Goal: Task Accomplishment & Management: Manage account settings

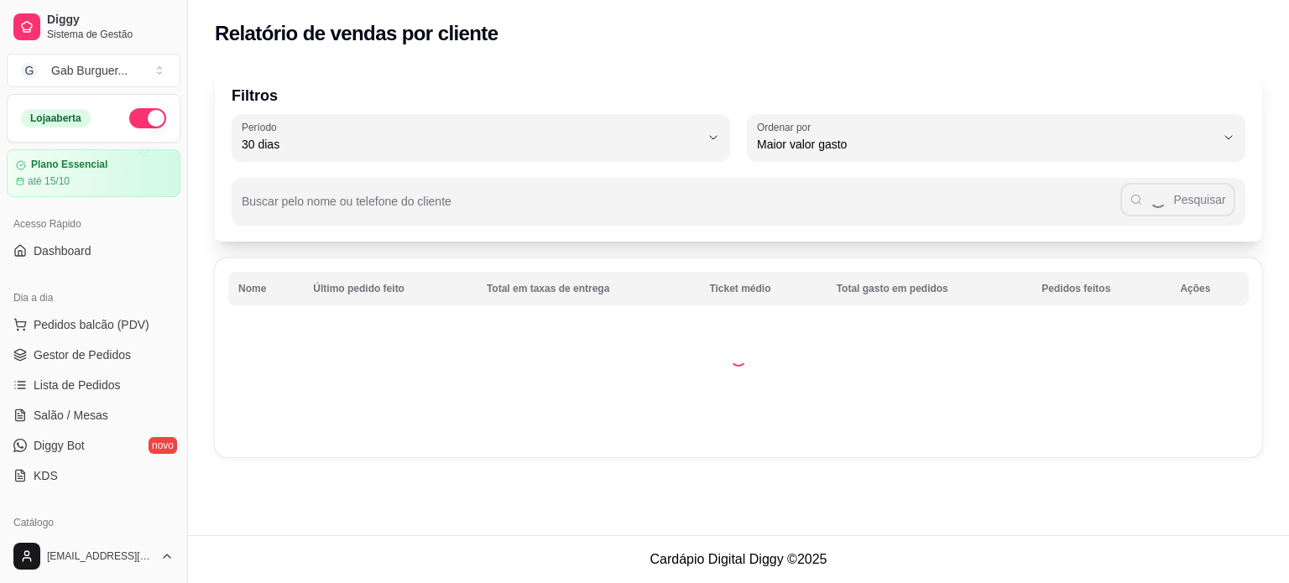
select select "30"
select select "HIGHEST_TOTAL_SPENT_WITH_ORDERS"
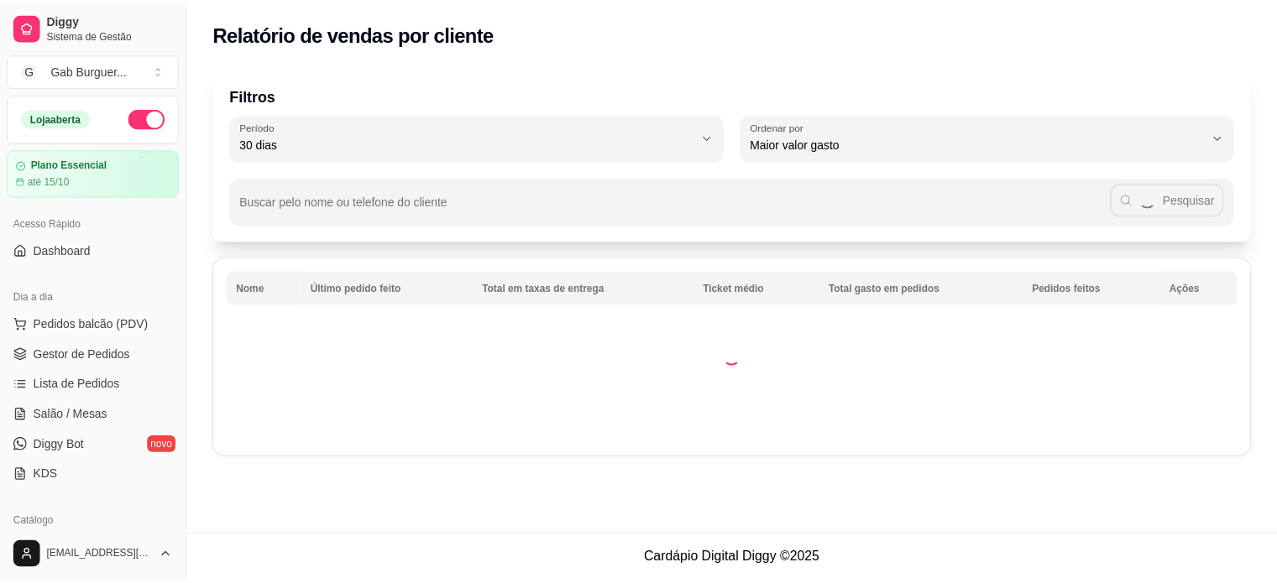
scroll to position [420, 0]
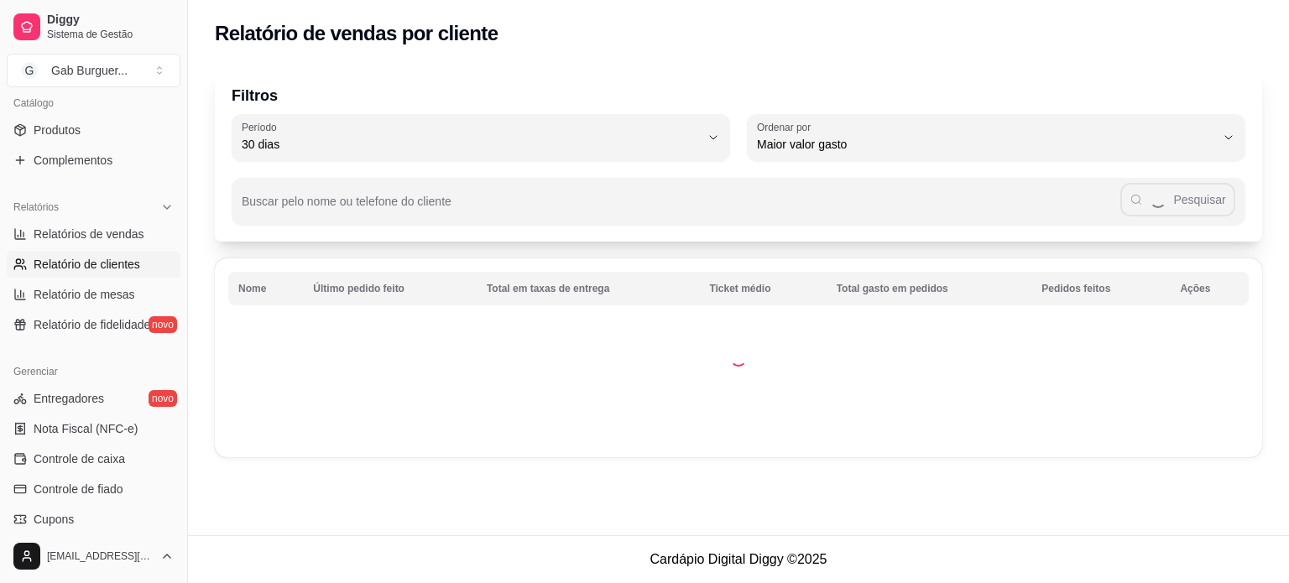
click at [735, 136] on div "30 Período Hoje Ontem 7 dias 15 dias 30 dias 45 dias 60 dias Período 30 dias HI…" at bounding box center [739, 137] width 1014 height 47
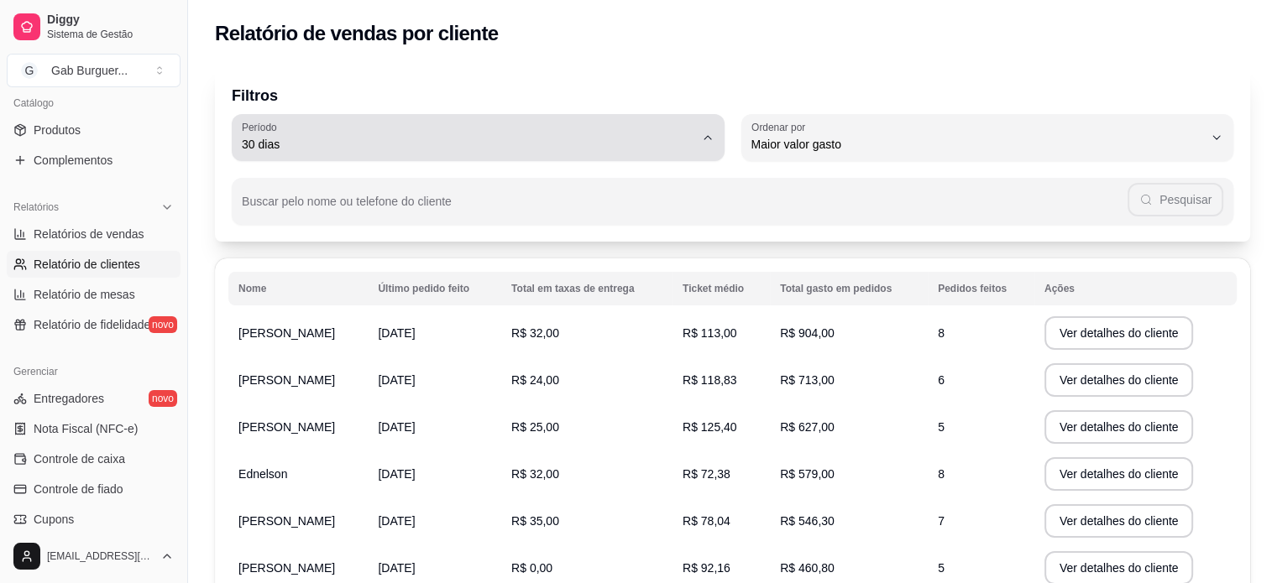
click at [701, 138] on icon "button" at bounding box center [707, 137] width 13 height 13
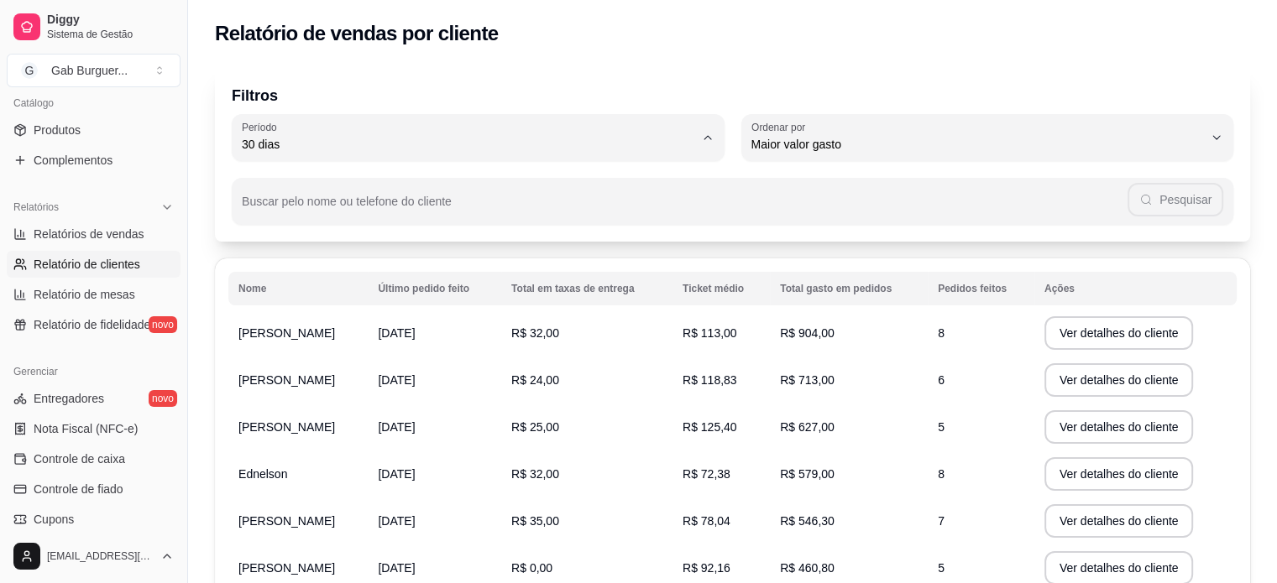
click at [602, 96] on p "Filtros" at bounding box center [732, 96] width 1001 height 24
click at [564, 177] on div "Buscar pelo nome ou telefone do cliente Pesquisar" at bounding box center [732, 193] width 1001 height 64
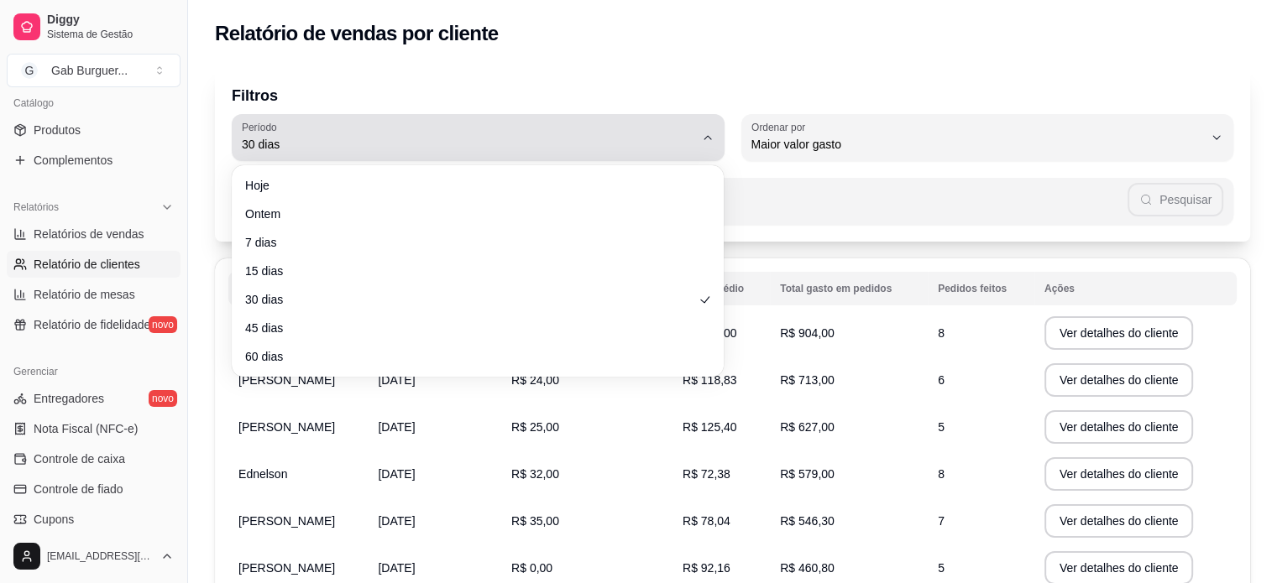
click at [567, 150] on span "30 dias" at bounding box center [468, 144] width 452 height 17
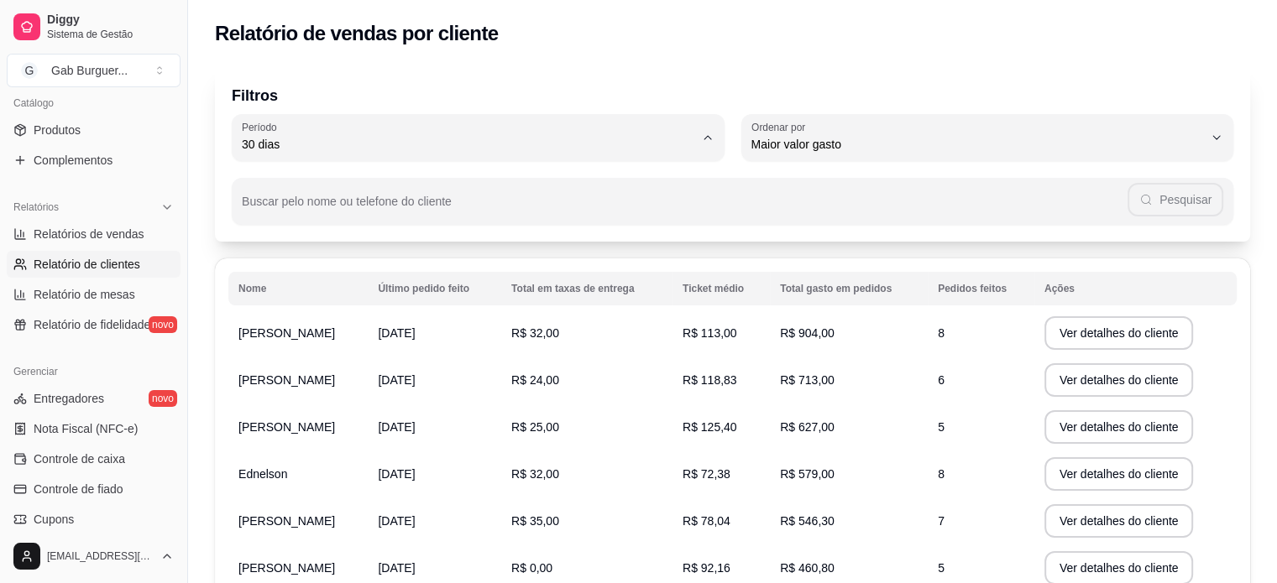
click at [520, 195] on li "Hoje" at bounding box center [478, 185] width 460 height 26
type input "0"
select select "0"
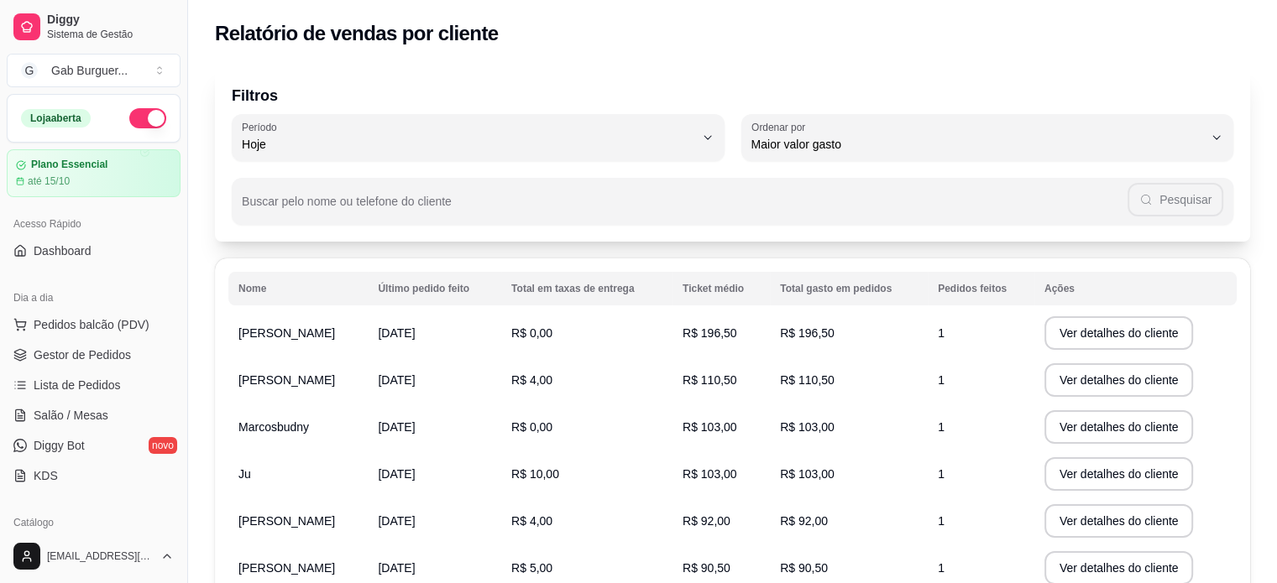
scroll to position [0, 0]
click at [103, 358] on span "Gestor de Pedidos" at bounding box center [82, 355] width 97 height 17
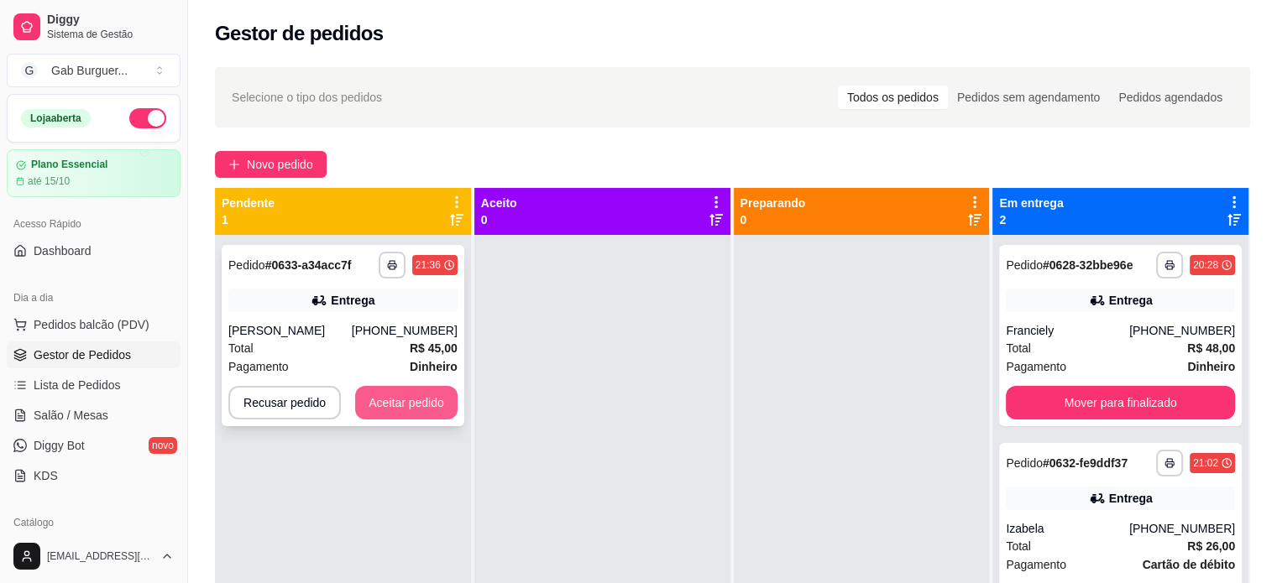
click at [407, 401] on button "Aceitar pedido" at bounding box center [406, 403] width 102 height 34
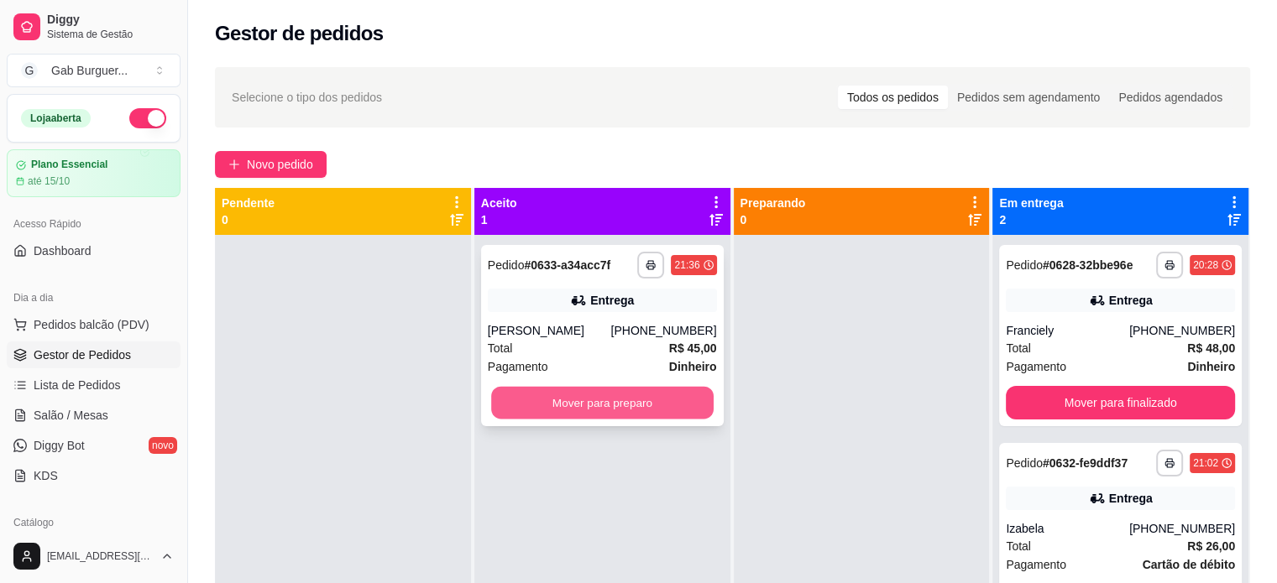
click at [598, 399] on button "Mover para preparo" at bounding box center [602, 403] width 222 height 33
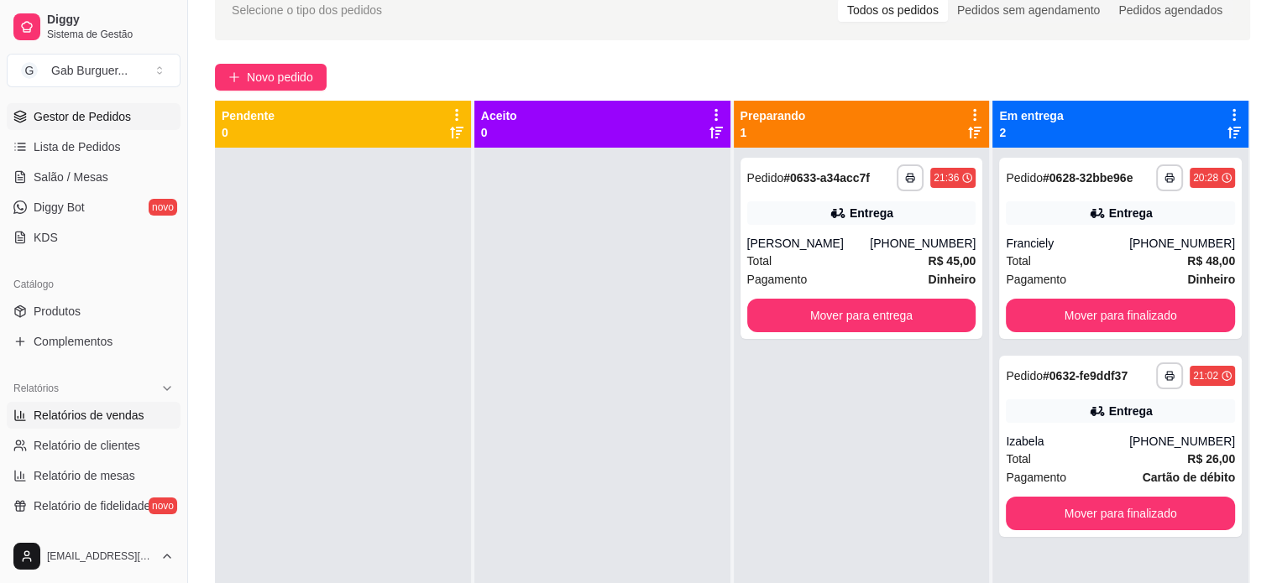
scroll to position [252, 0]
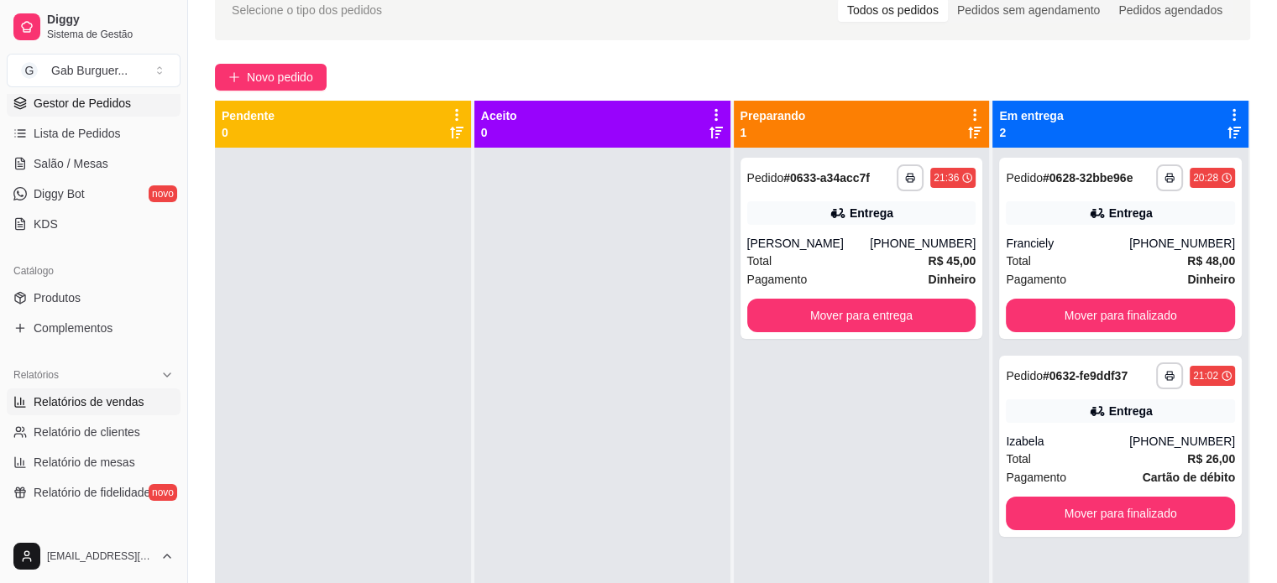
click at [118, 399] on span "Relatórios de vendas" at bounding box center [89, 402] width 111 height 17
select select "ALL"
select select "0"
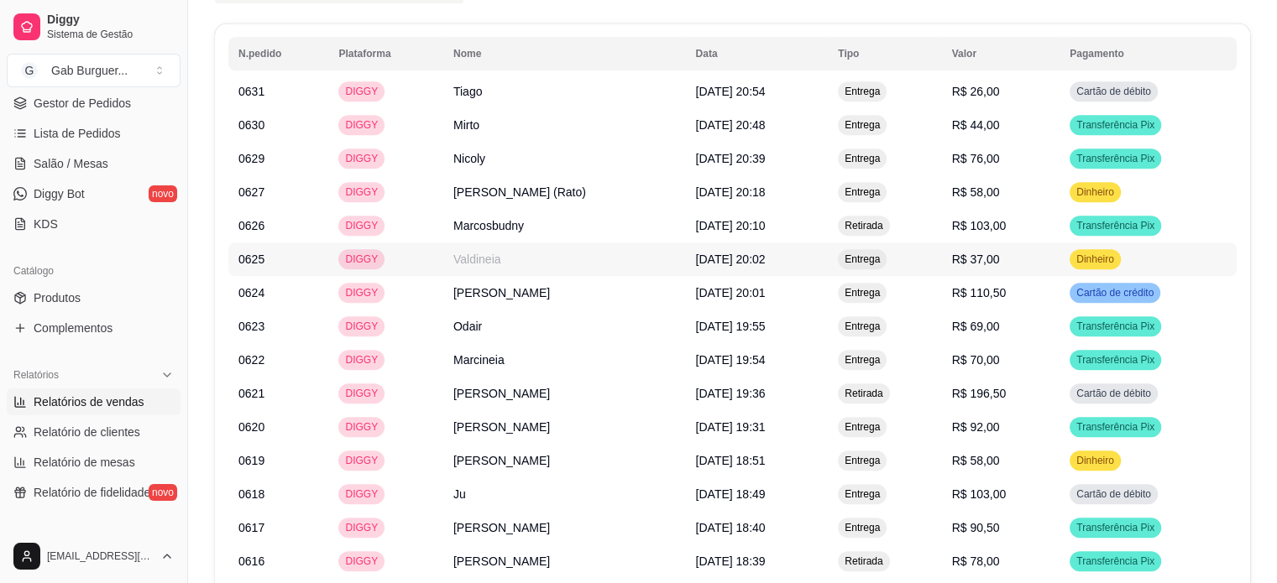
scroll to position [1175, 0]
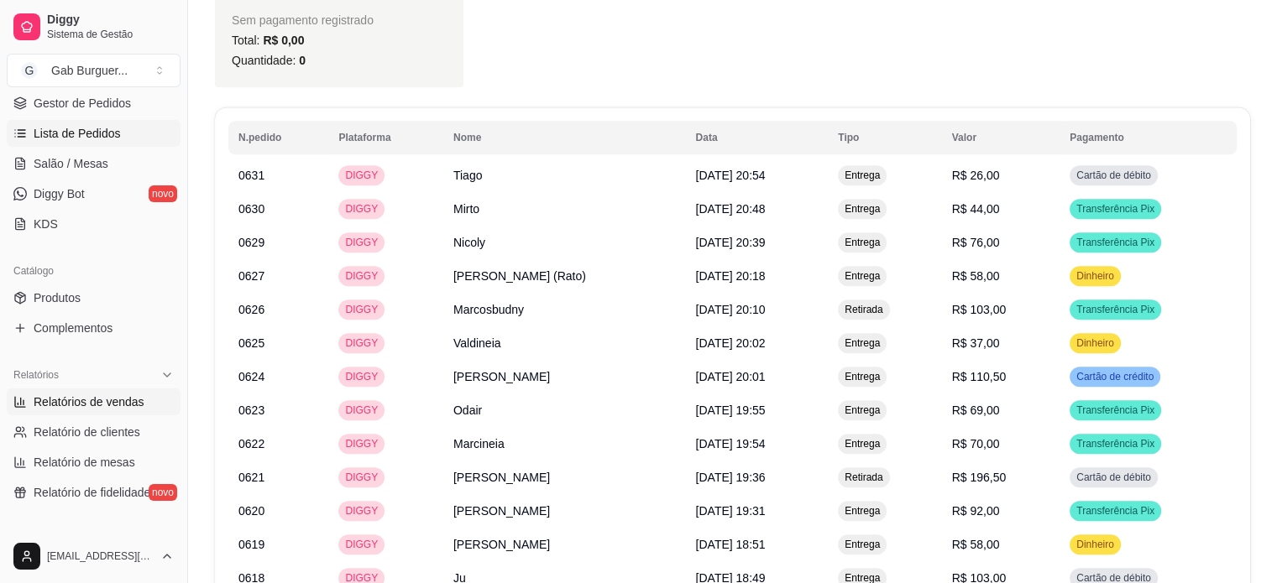
click at [131, 137] on link "Lista de Pedidos" at bounding box center [94, 133] width 174 height 27
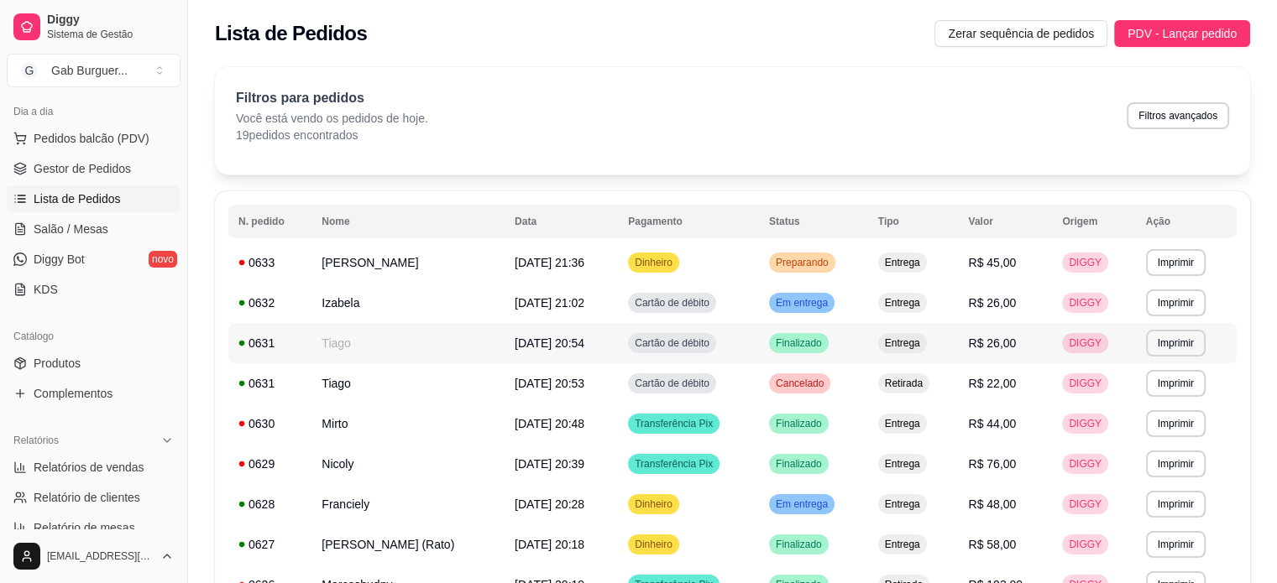
scroll to position [84, 0]
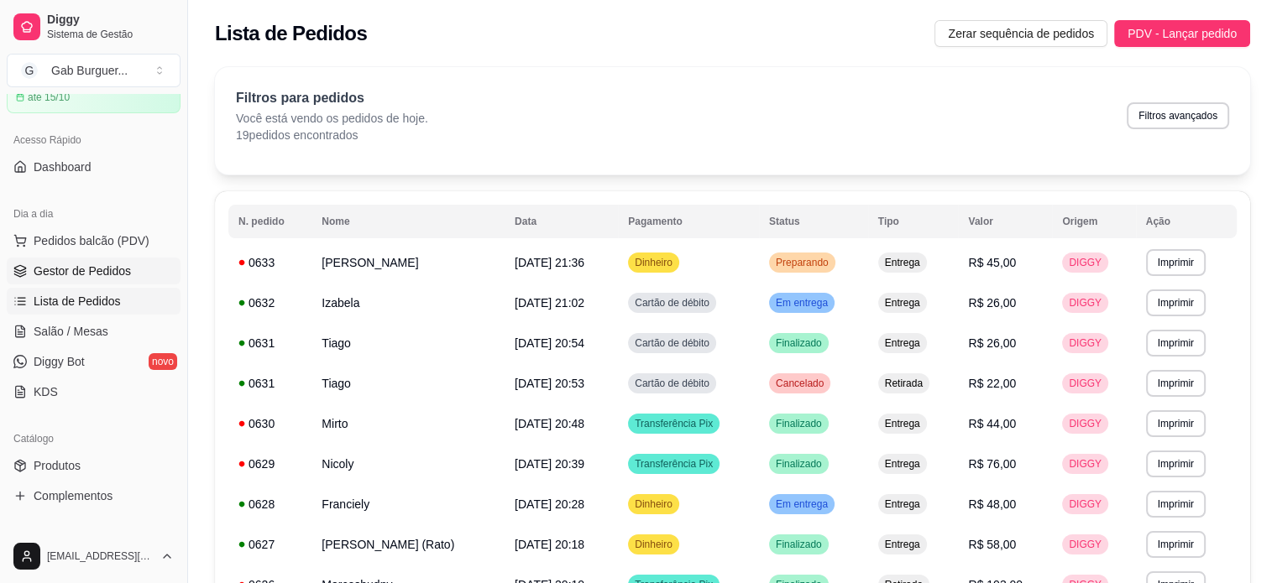
click at [92, 274] on span "Gestor de Pedidos" at bounding box center [82, 271] width 97 height 17
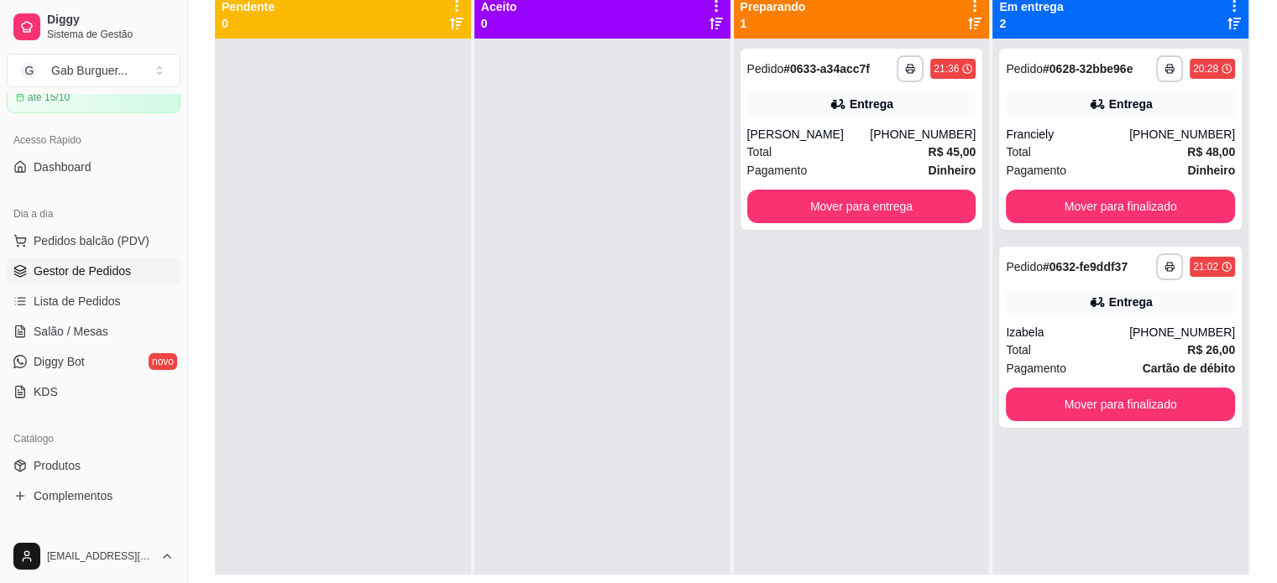
scroll to position [168, 0]
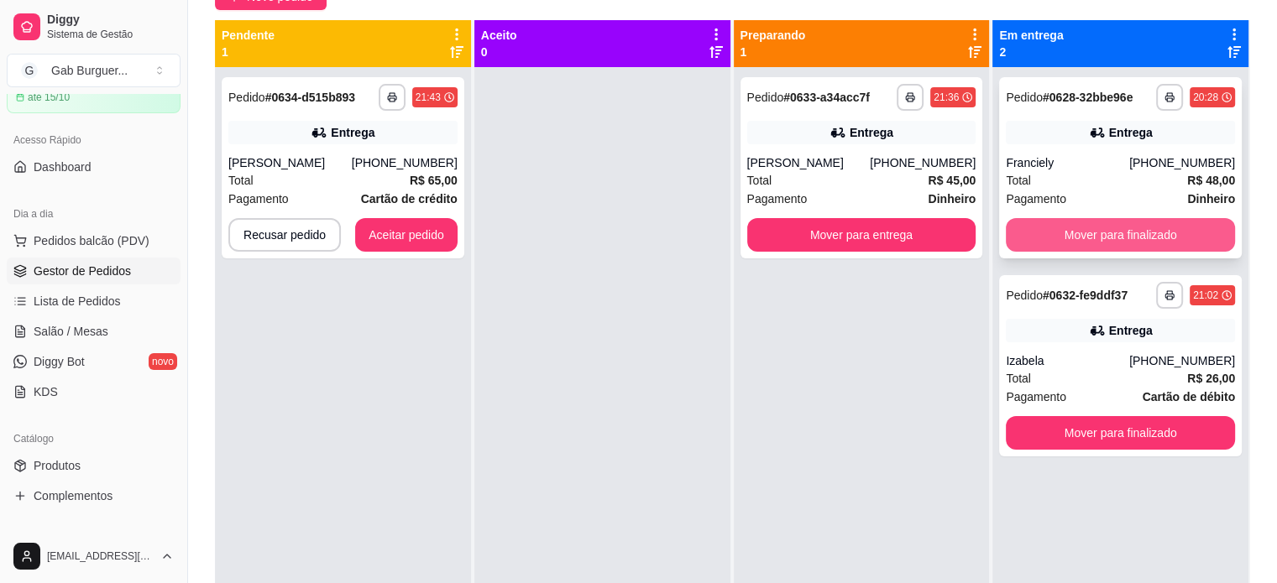
click at [1185, 233] on button "Mover para finalizado" at bounding box center [1120, 235] width 229 height 34
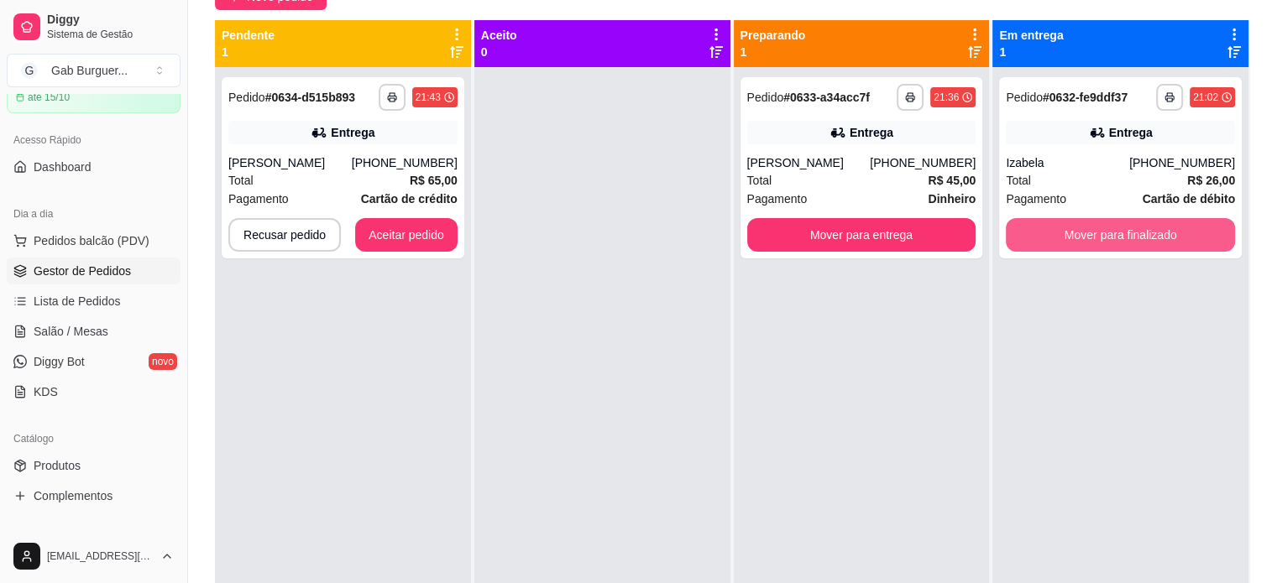
click at [1185, 233] on button "Mover para finalizado" at bounding box center [1120, 235] width 229 height 34
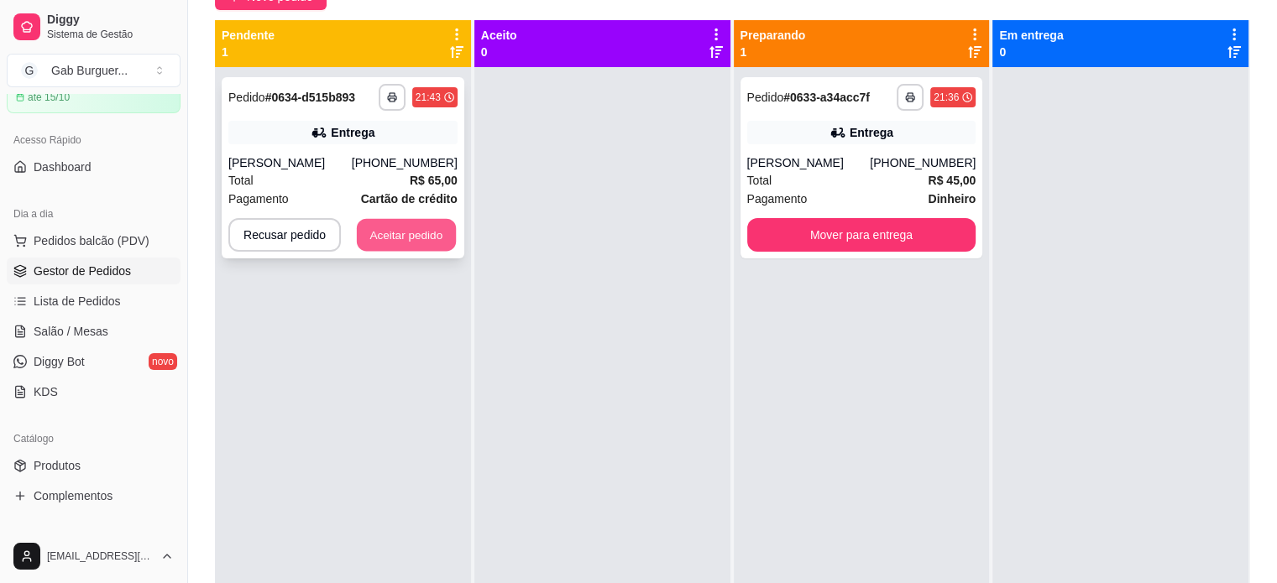
click at [425, 241] on button "Aceitar pedido" at bounding box center [406, 235] width 99 height 33
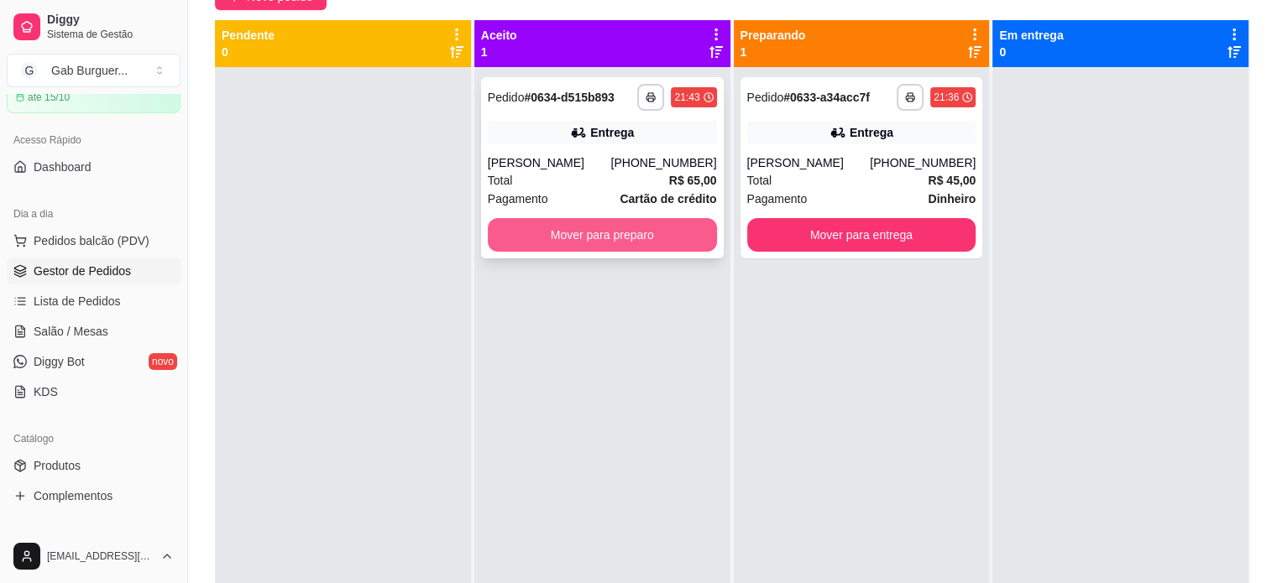
click at [615, 242] on button "Mover para preparo" at bounding box center [602, 235] width 229 height 34
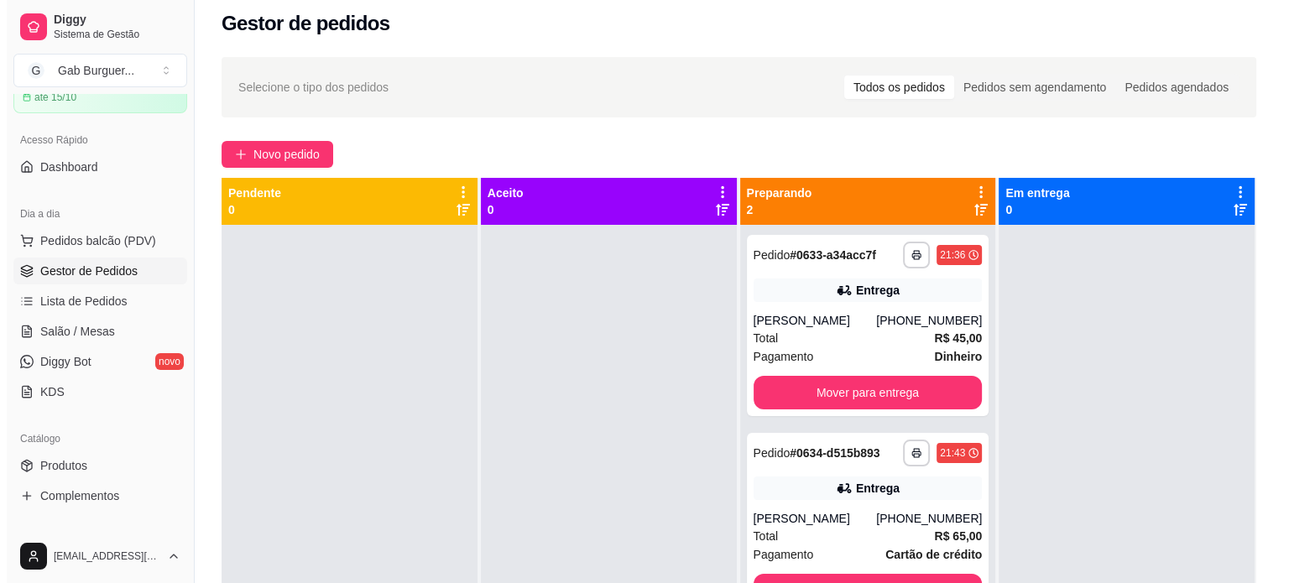
scroll to position [0, 0]
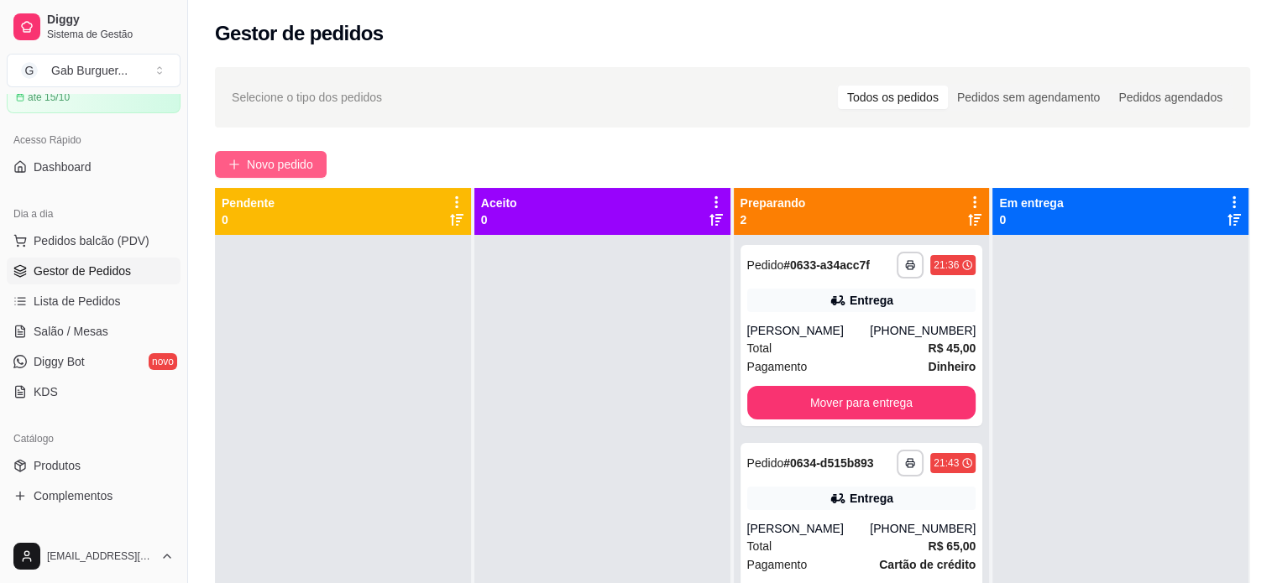
click at [271, 155] on span "Novo pedido" at bounding box center [280, 164] width 66 height 18
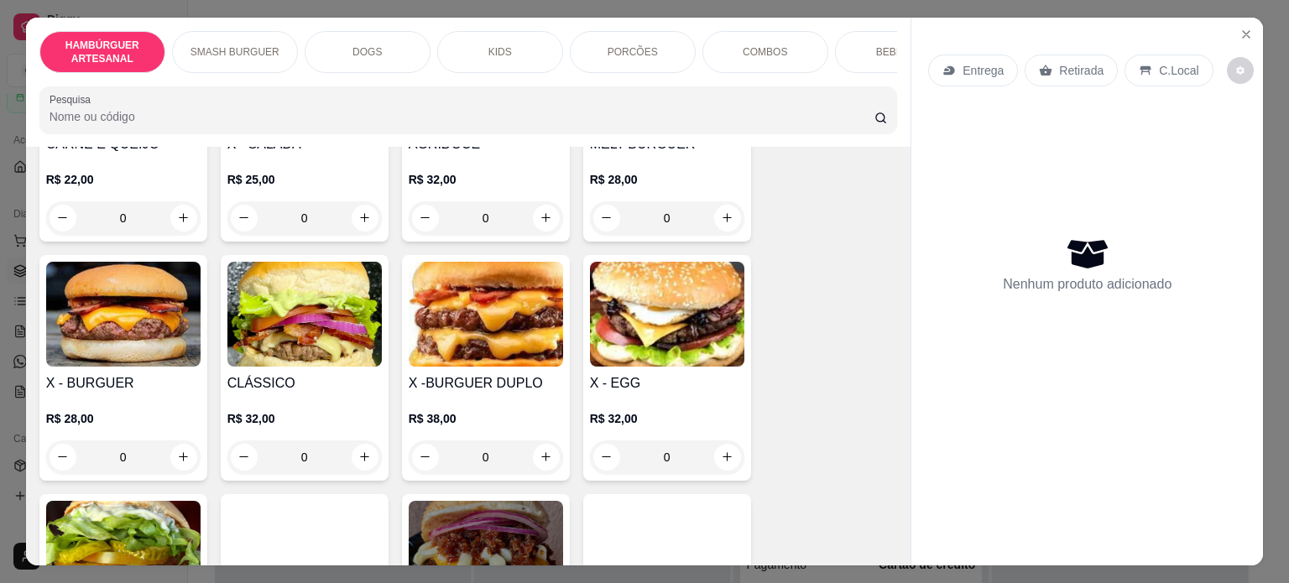
scroll to position [252, 0]
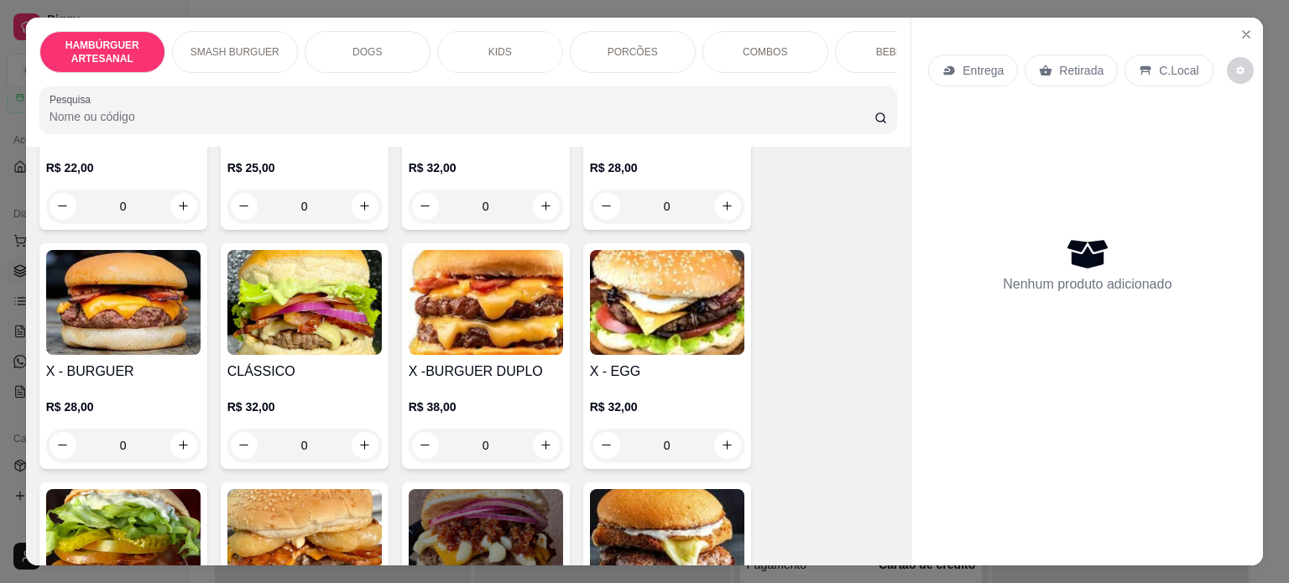
click at [186, 449] on div "0" at bounding box center [123, 446] width 154 height 34
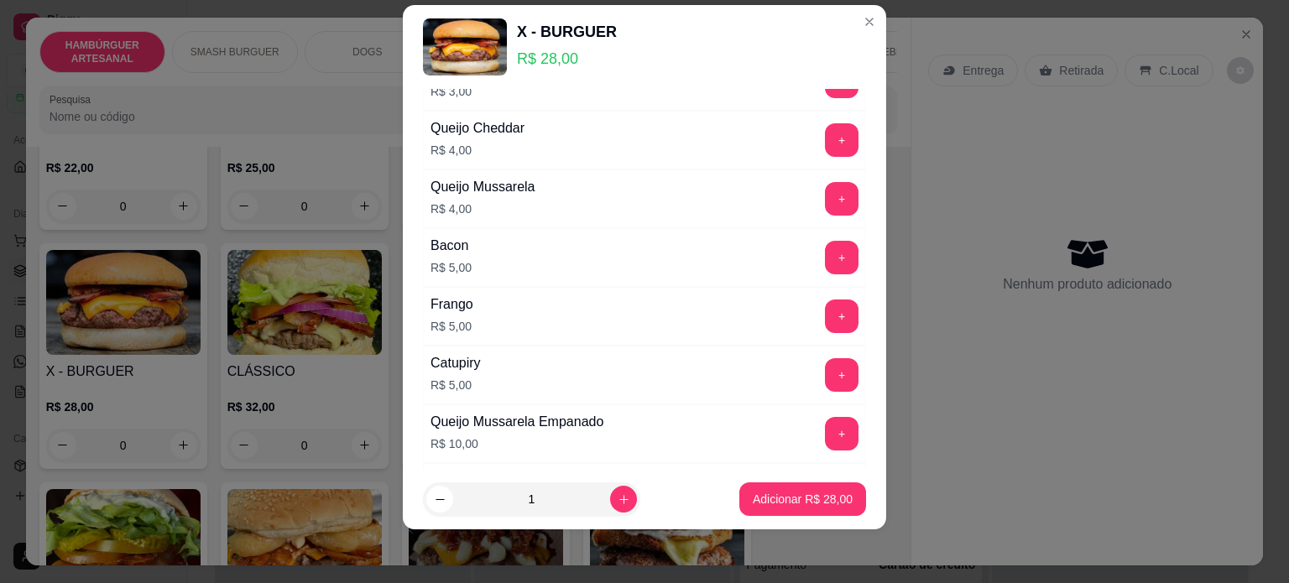
scroll to position [672, 0]
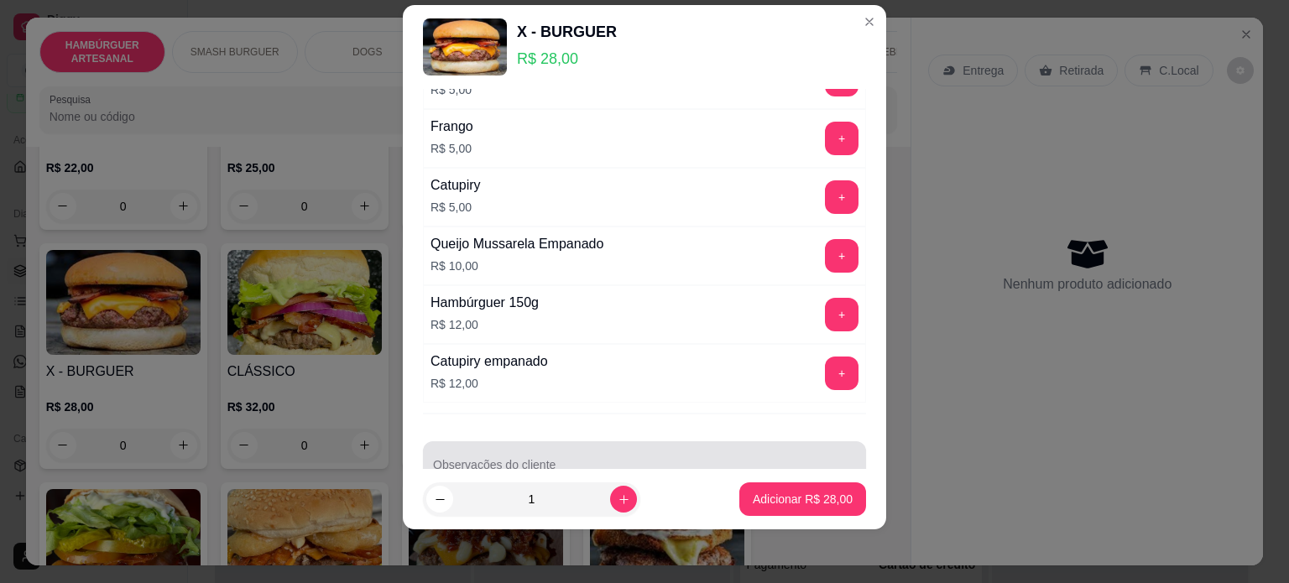
click at [601, 463] on input "Observações do cliente" at bounding box center [644, 471] width 423 height 17
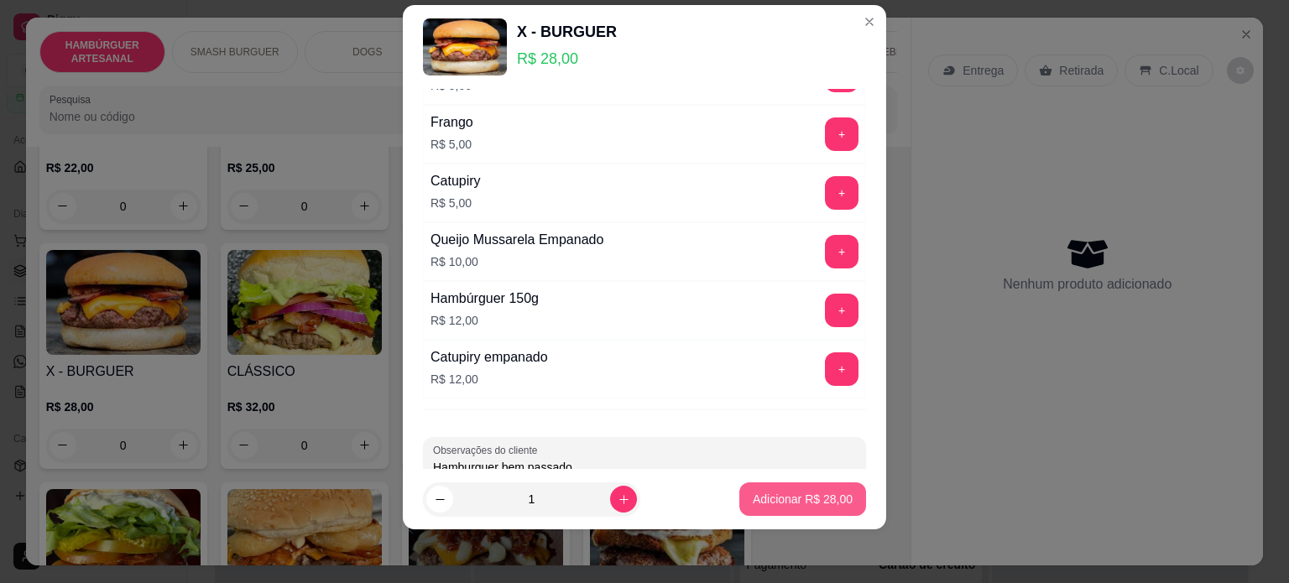
type input "Hamburguer bem passado"
click at [779, 499] on p "Adicionar R$ 28,00" at bounding box center [803, 499] width 100 height 17
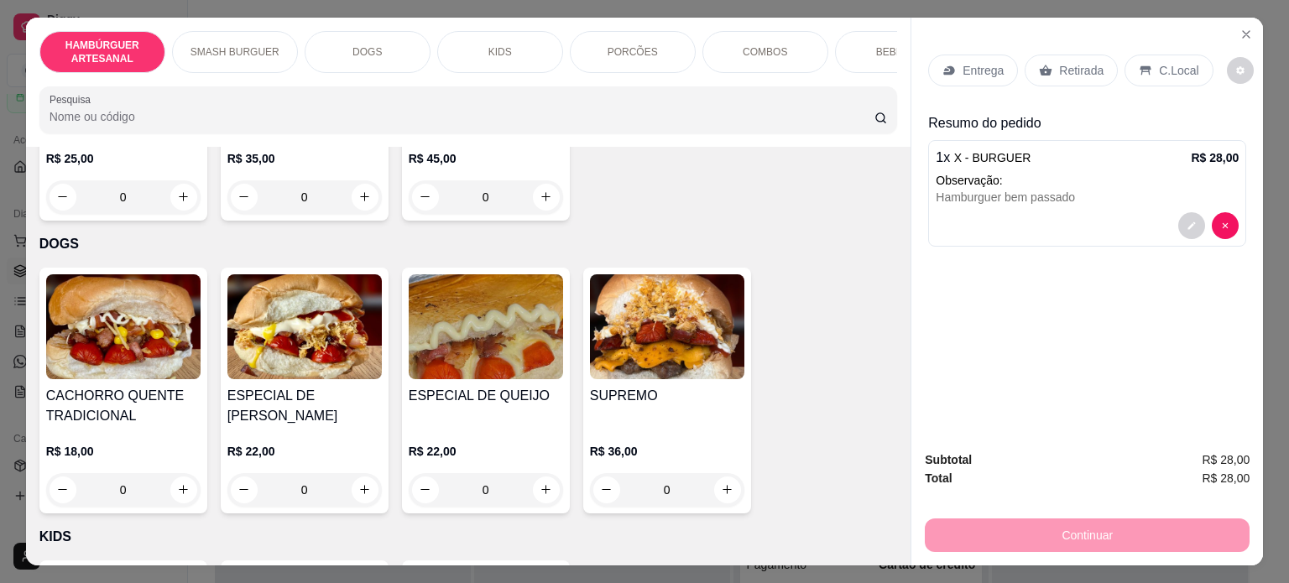
scroll to position [1427, 0]
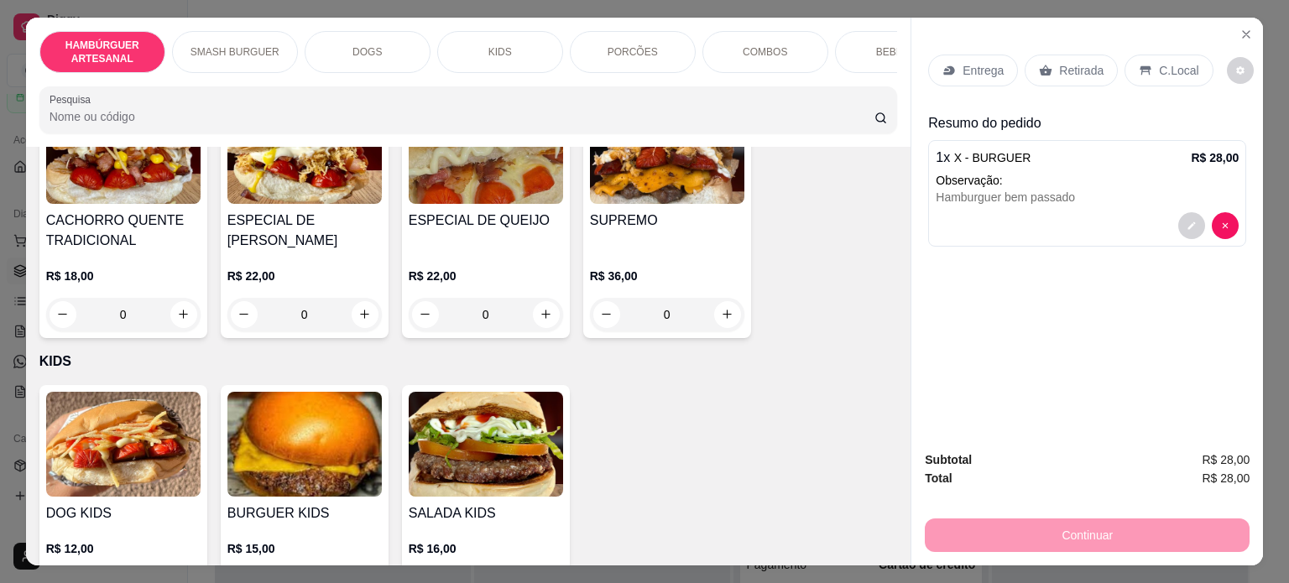
click at [345, 325] on div "0" at bounding box center [304, 315] width 154 height 34
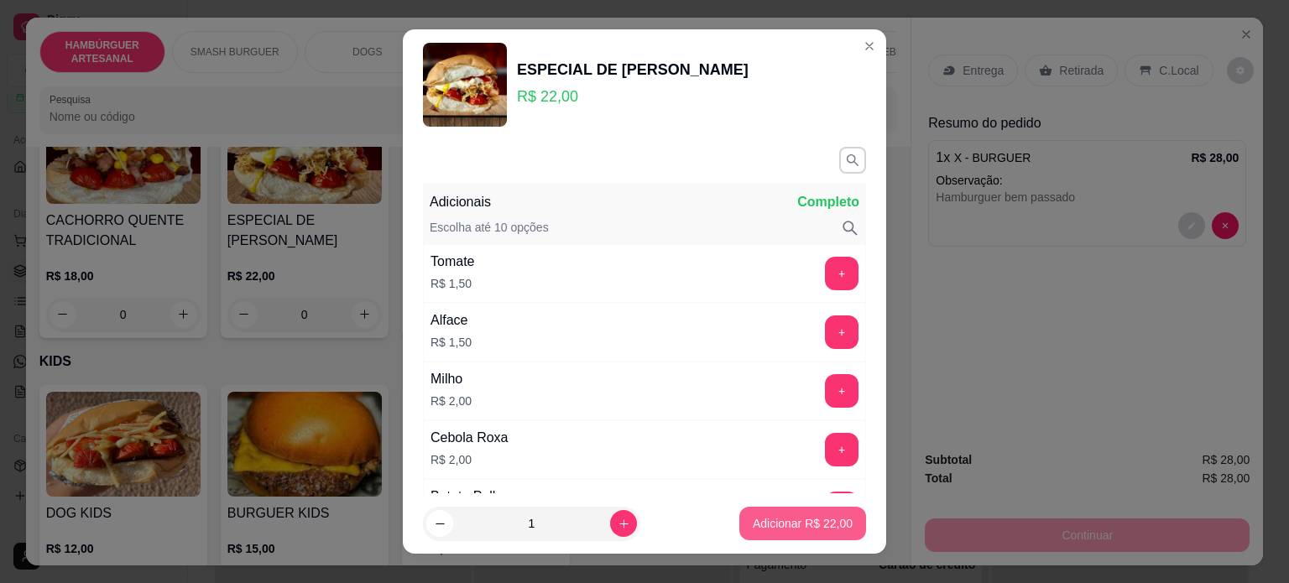
click at [771, 516] on p "Adicionar R$ 22,00" at bounding box center [803, 523] width 100 height 17
type input "1"
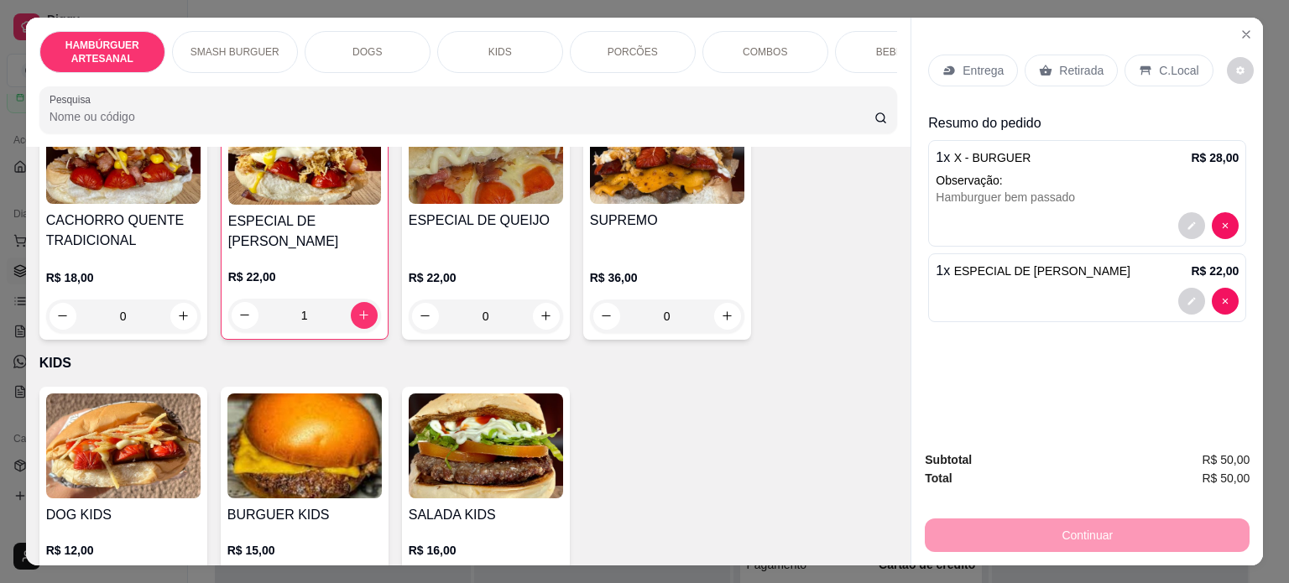
click at [953, 63] on div "Entrega" at bounding box center [973, 71] width 90 height 32
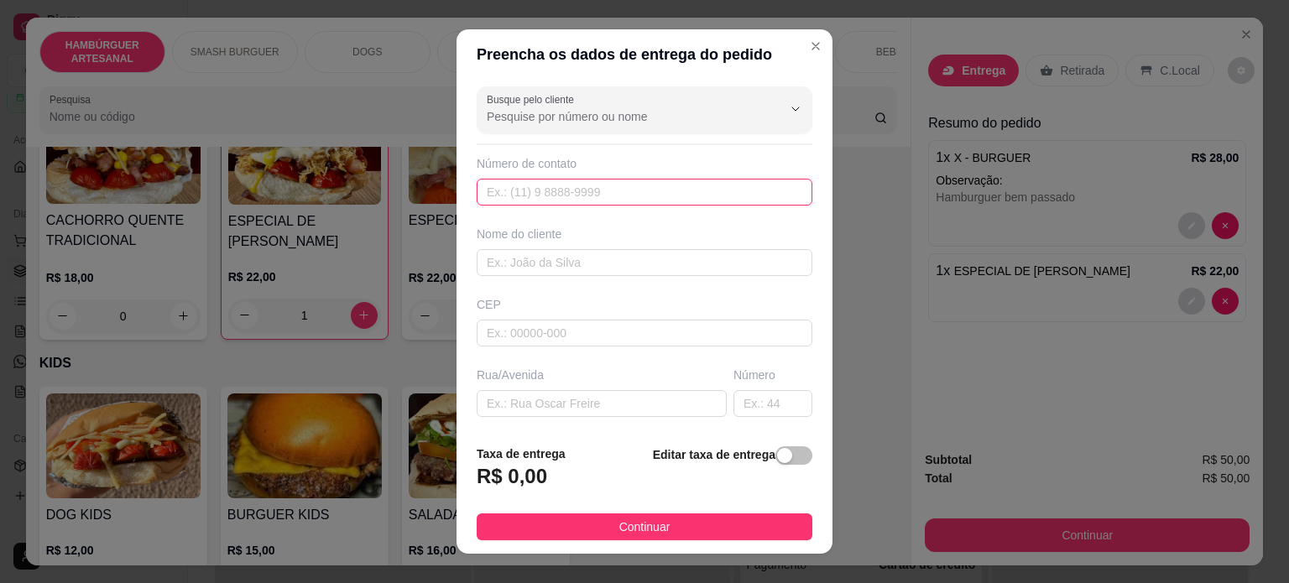
click at [581, 194] on input "text" at bounding box center [645, 192] width 336 height 27
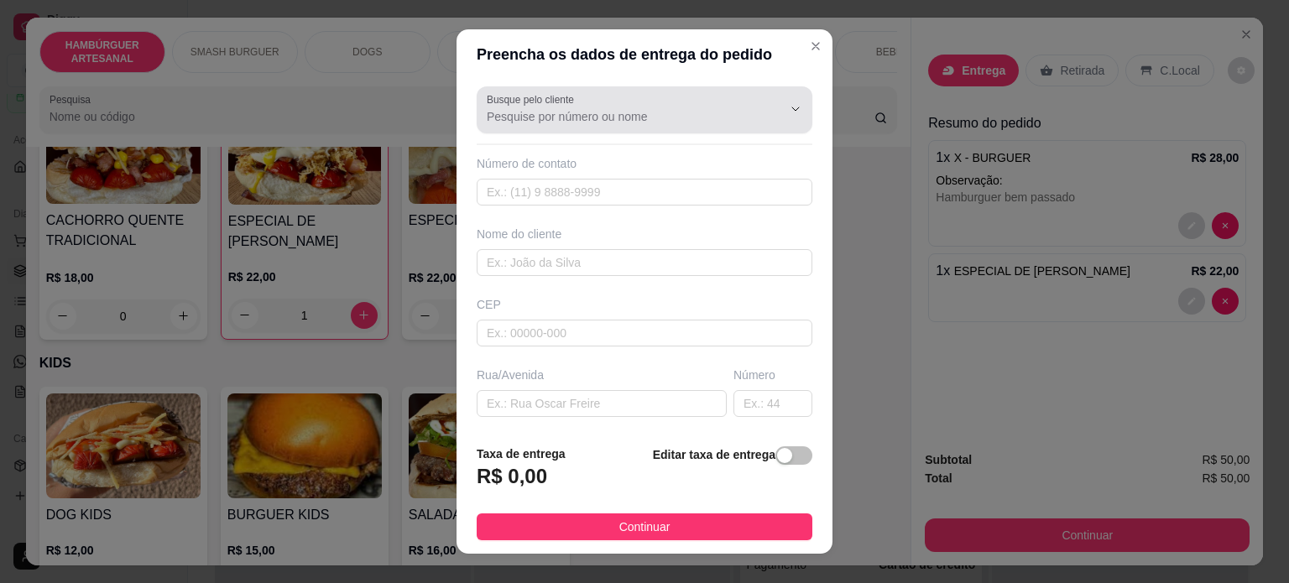
click at [520, 130] on div "Busque pelo cliente" at bounding box center [645, 109] width 336 height 47
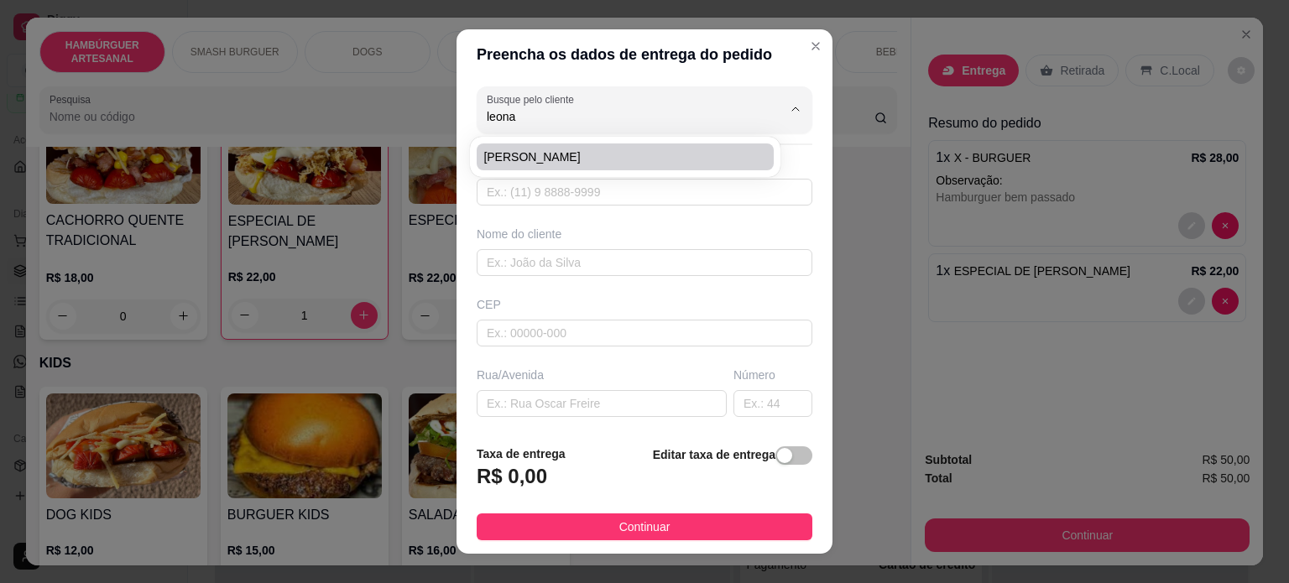
click at [536, 155] on span "[PERSON_NAME]" at bounding box center [616, 157] width 267 height 17
type input "[PERSON_NAME]"
type input "43998147953"
type input "[PERSON_NAME]"
type input "86125000"
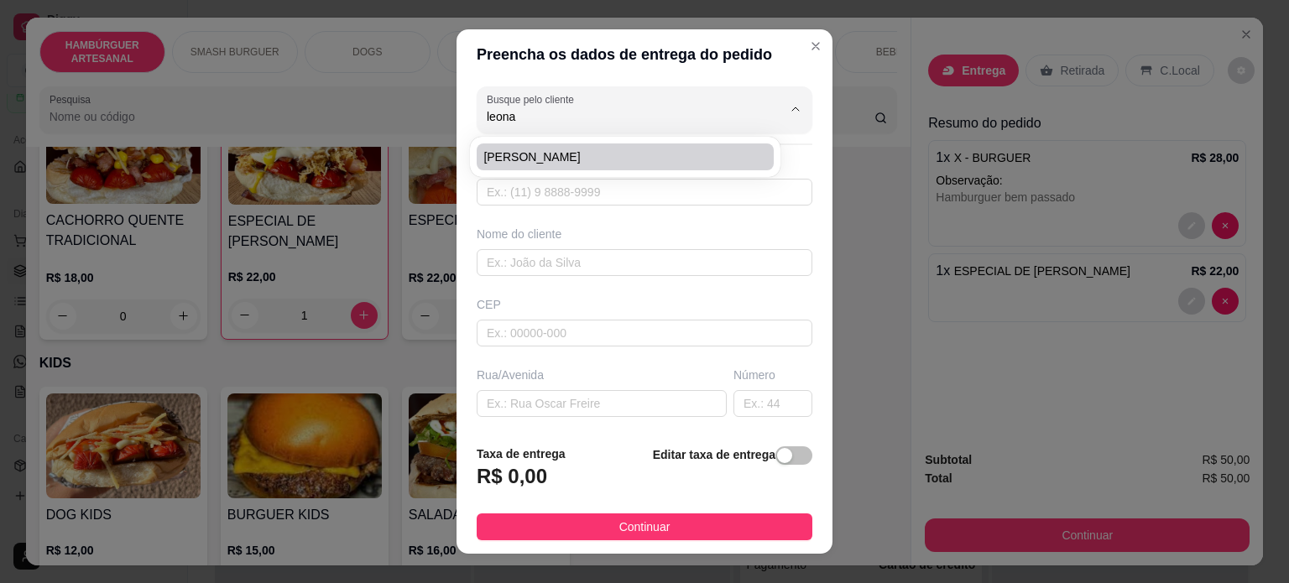
type input "Rua [PERSON_NAME]"
type input "105"
type input "Tamarana"
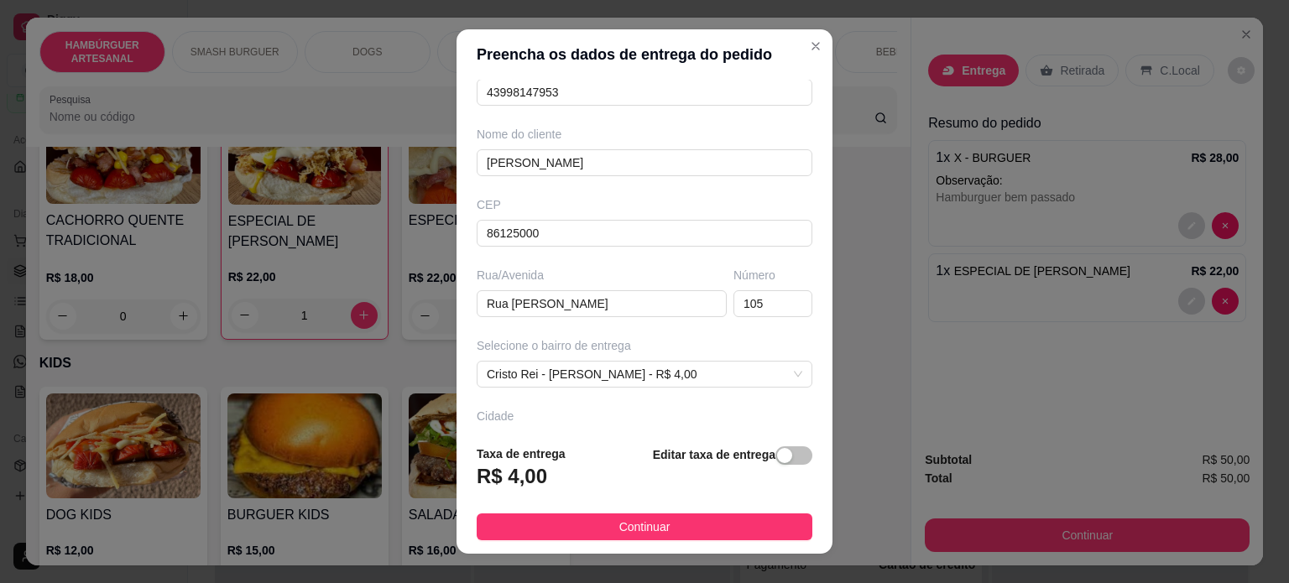
scroll to position [0, 0]
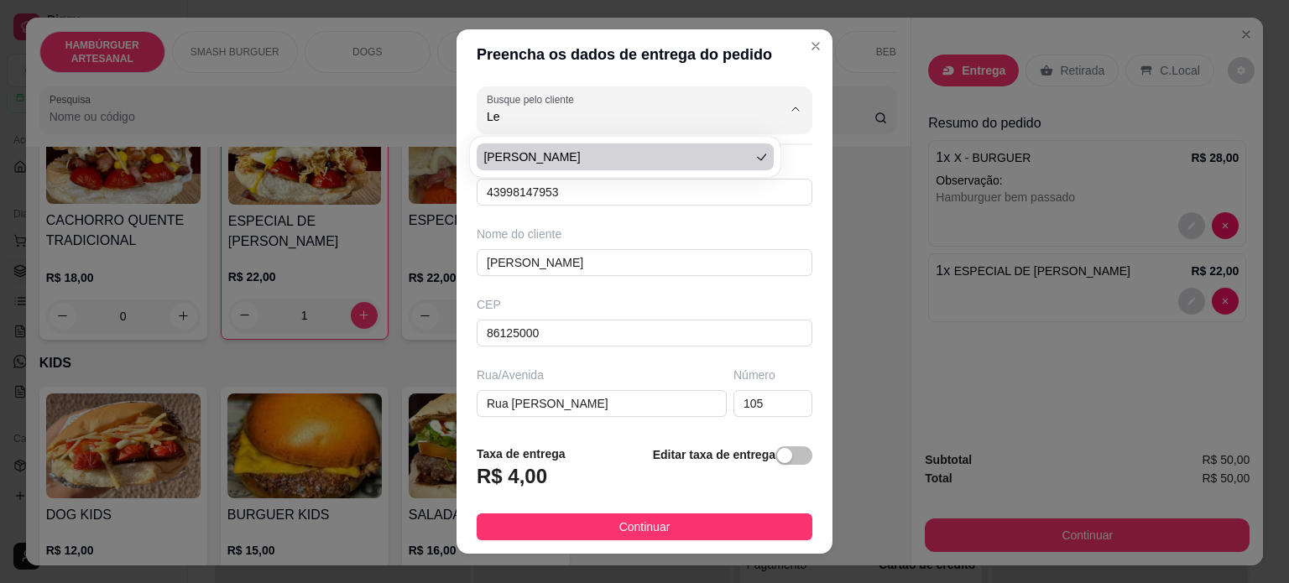
type input "L"
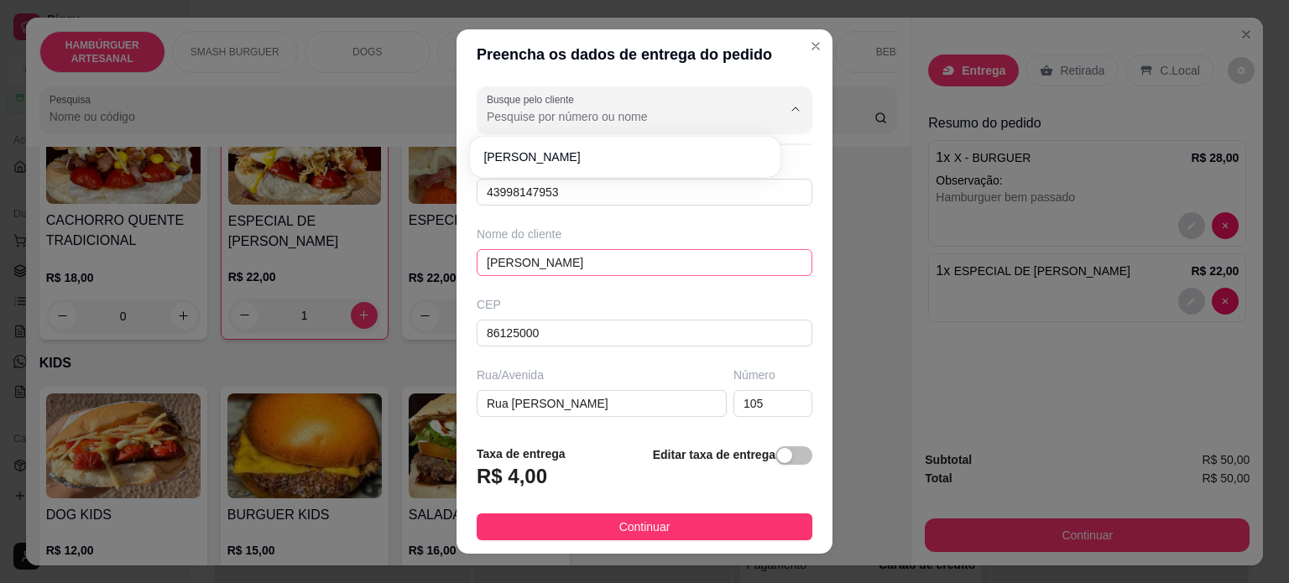
click at [598, 249] on input "[PERSON_NAME]" at bounding box center [645, 262] width 336 height 27
click at [599, 236] on div "Nome do cliente" at bounding box center [645, 234] width 336 height 17
drag, startPoint x: 601, startPoint y: 187, endPoint x: 413, endPoint y: 184, distance: 188.1
click at [413, 184] on div "Preencha os dados de entrega do pedido Busque pelo cliente Número de contato 43…" at bounding box center [644, 291] width 1289 height 583
click at [556, 262] on input "[PERSON_NAME]" at bounding box center [645, 262] width 336 height 27
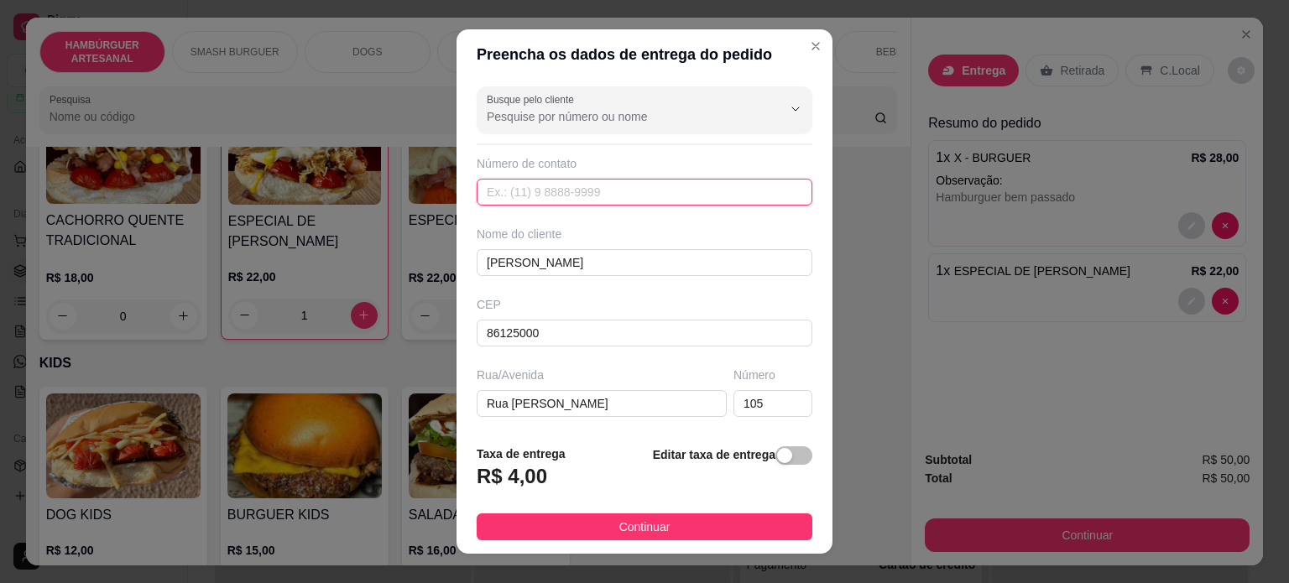
click at [533, 187] on input "text" at bounding box center [645, 192] width 336 height 27
paste input "[PHONE_NUMBER]"
type input "[PHONE_NUMBER]"
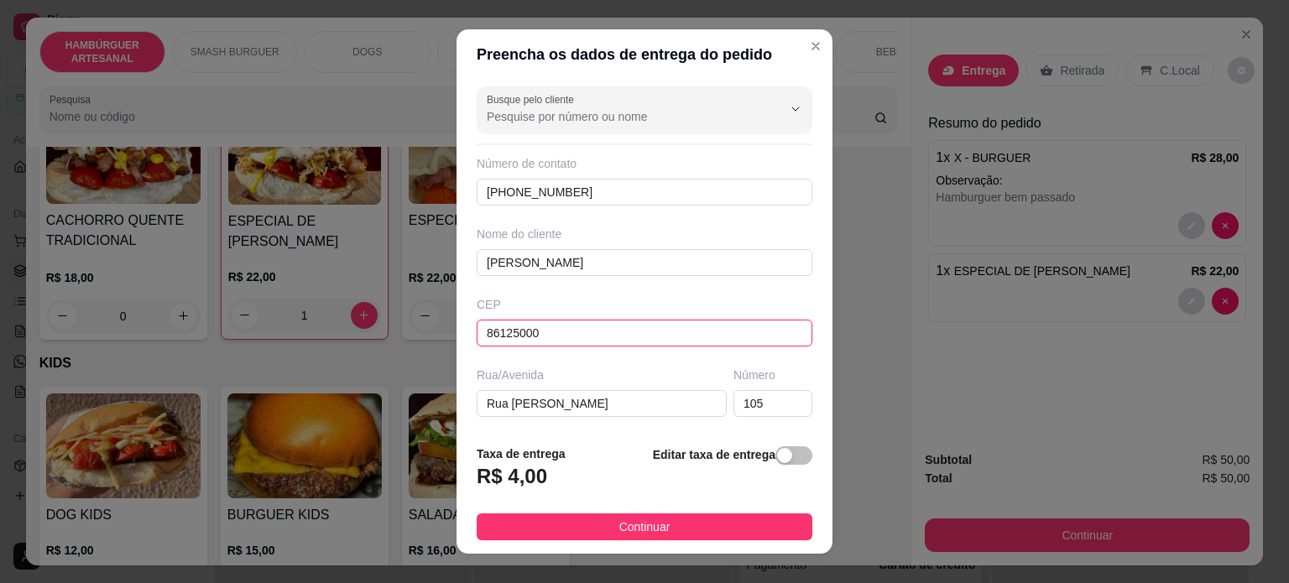
click at [565, 320] on input "86125000" at bounding box center [645, 333] width 336 height 27
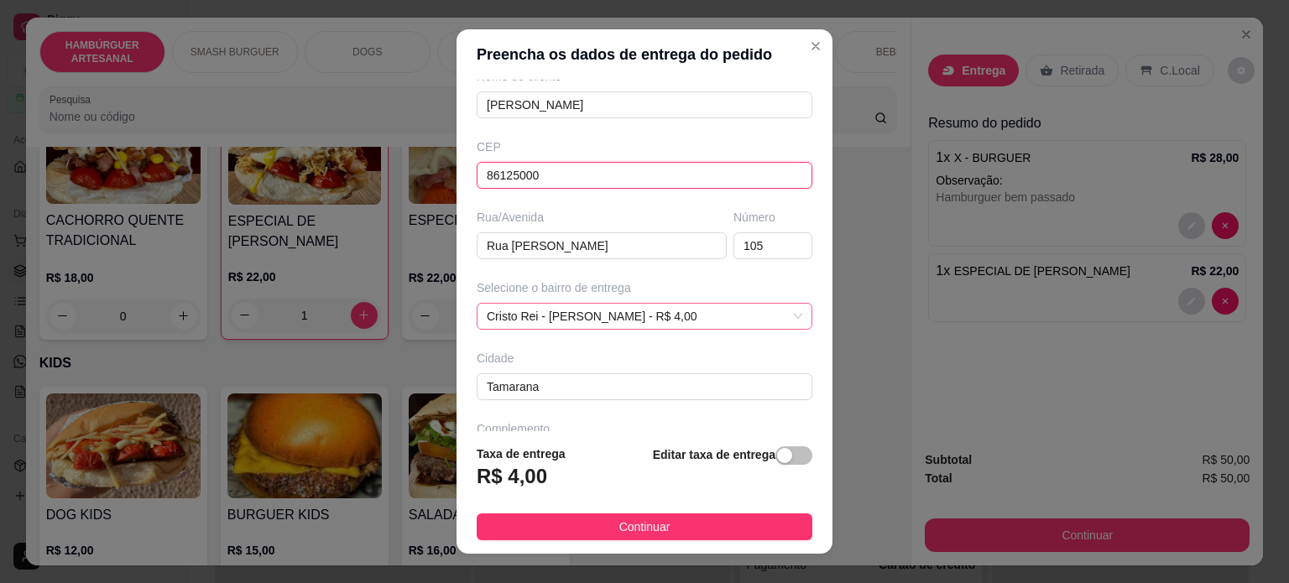
scroll to position [168, 0]
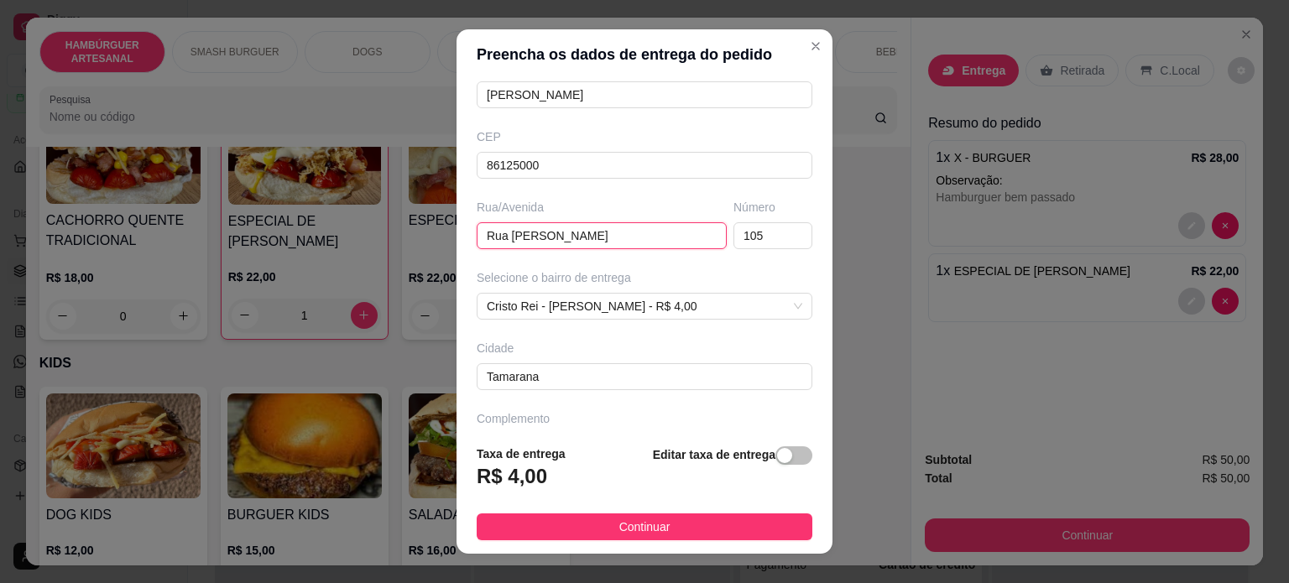
drag, startPoint x: 653, startPoint y: 234, endPoint x: 504, endPoint y: 243, distance: 149.6
click at [504, 243] on input "Rua [PERSON_NAME]" at bounding box center [602, 235] width 250 height 27
type input "[PERSON_NAME]"
type input "1"
click at [670, 312] on span "Cristo Rei - [PERSON_NAME] - R$ 4,00" at bounding box center [645, 306] width 316 height 25
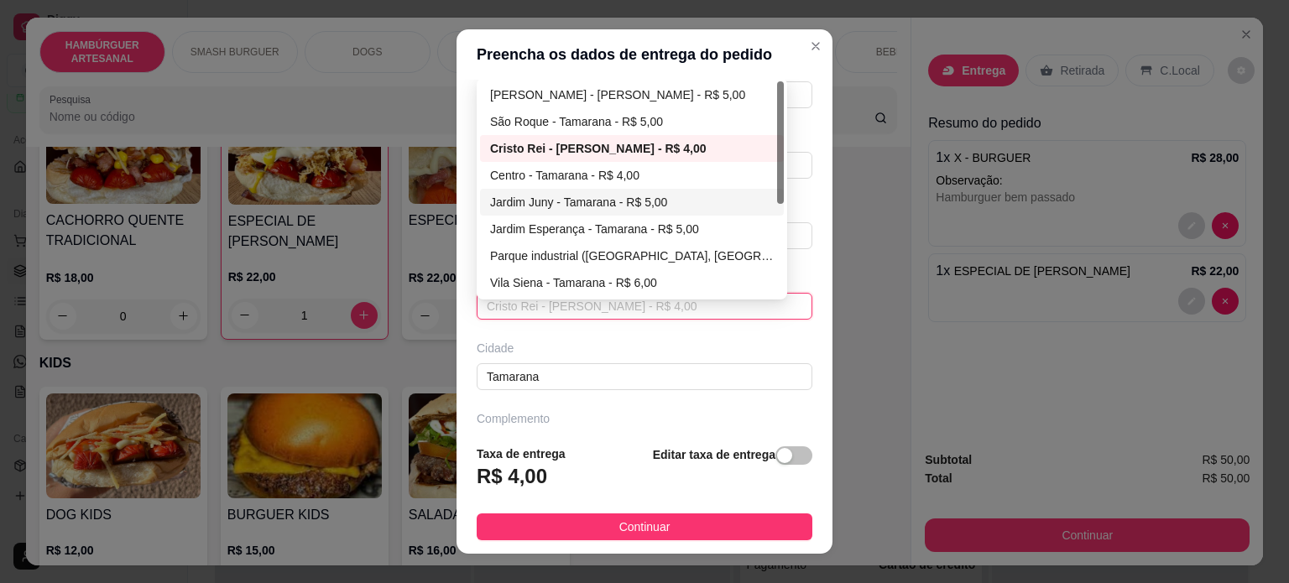
click at [615, 205] on div "Jardim Juny - Tamarana - R$ 5,00" at bounding box center [632, 202] width 284 height 18
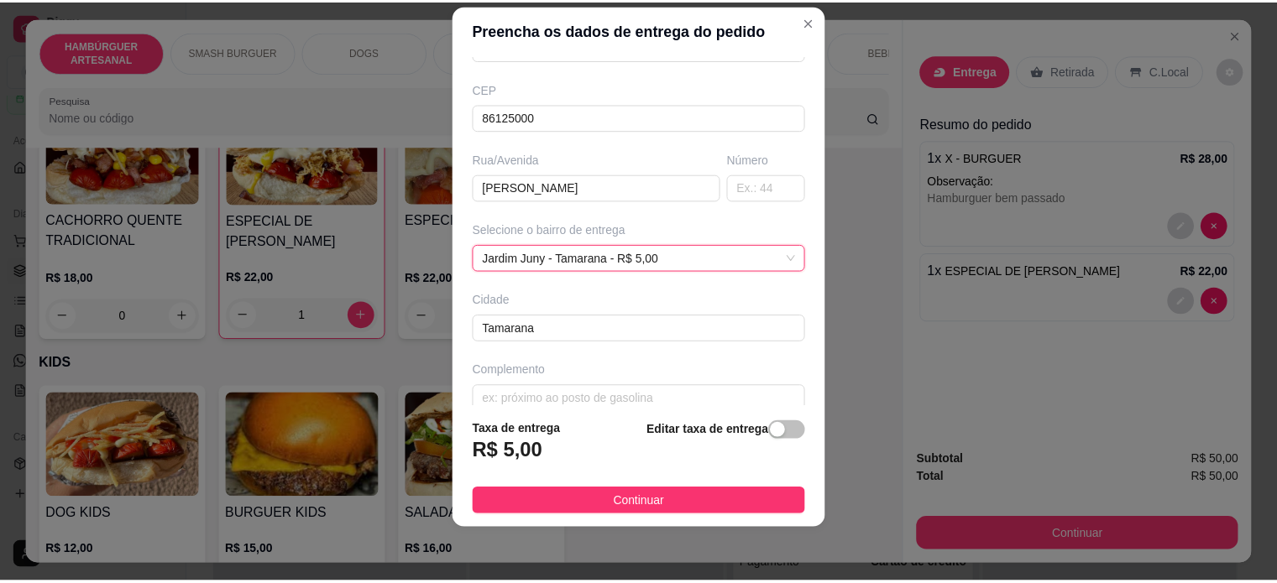
scroll to position [107, 0]
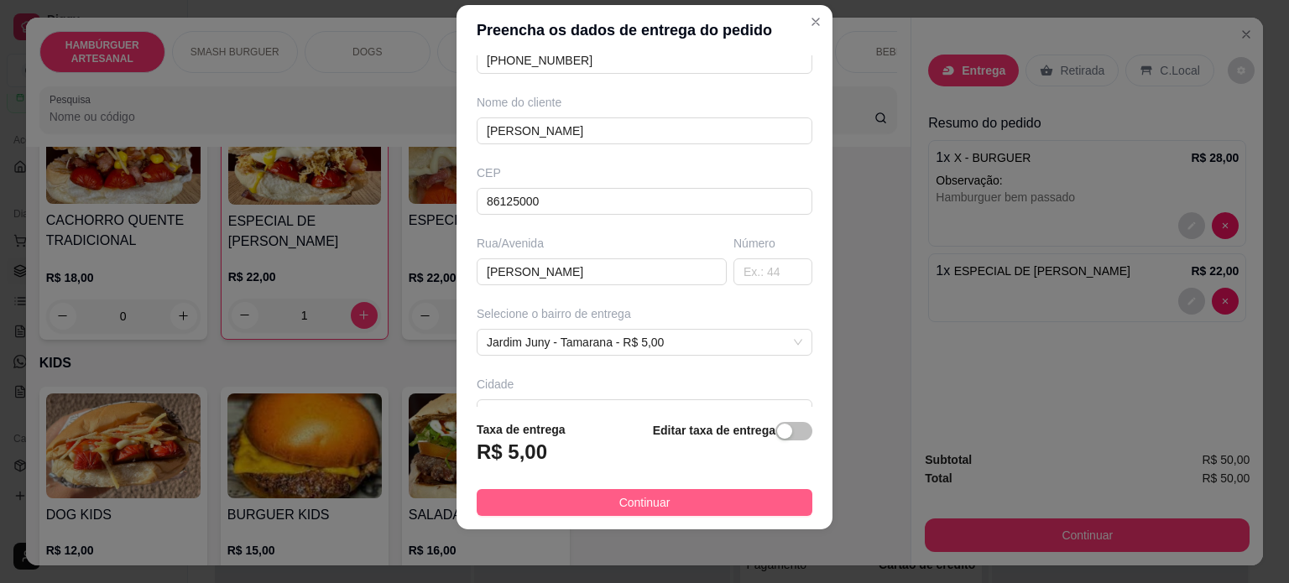
click at [652, 513] on button "Continuar" at bounding box center [645, 502] width 336 height 27
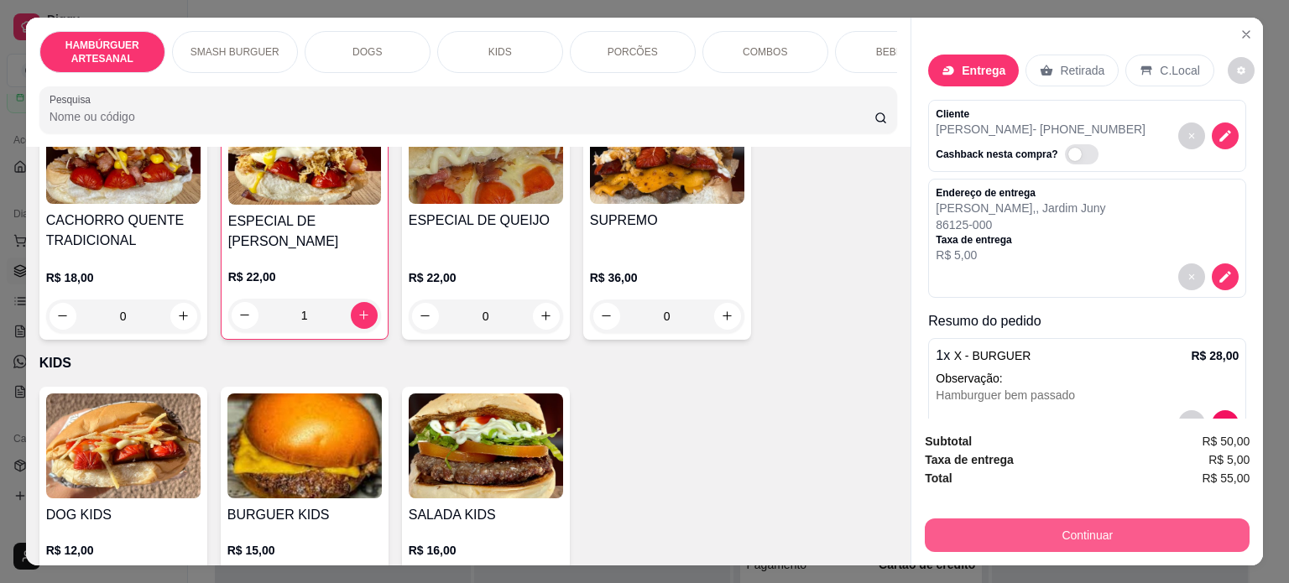
click at [1093, 526] on button "Continuar" at bounding box center [1087, 536] width 325 height 34
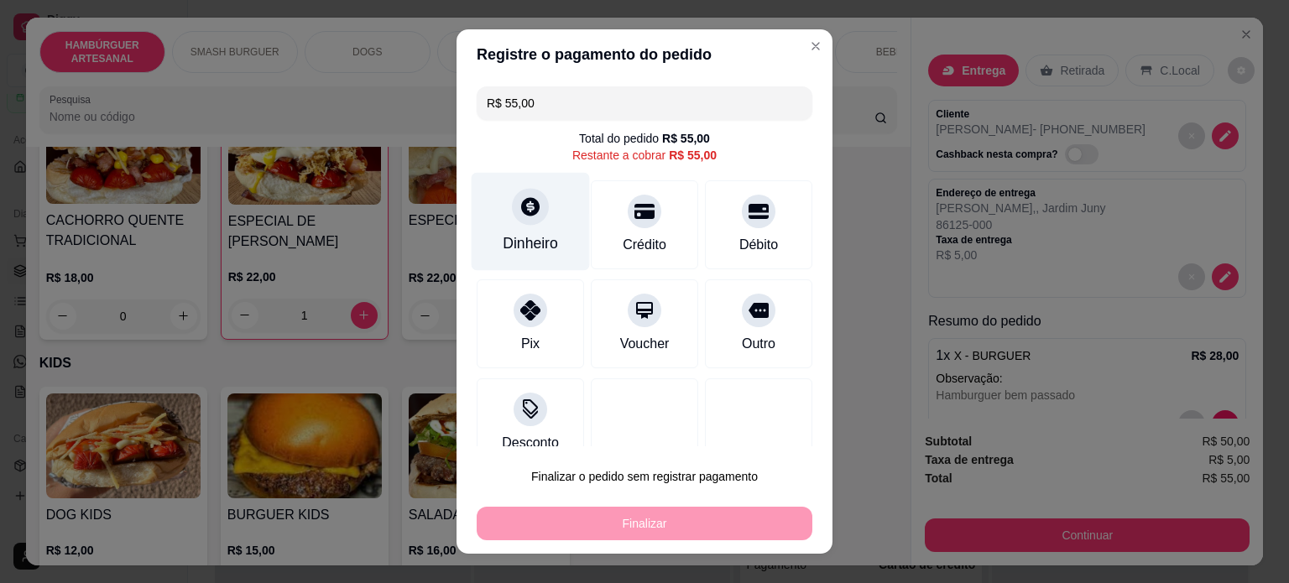
click at [541, 241] on div "Dinheiro" at bounding box center [530, 244] width 55 height 22
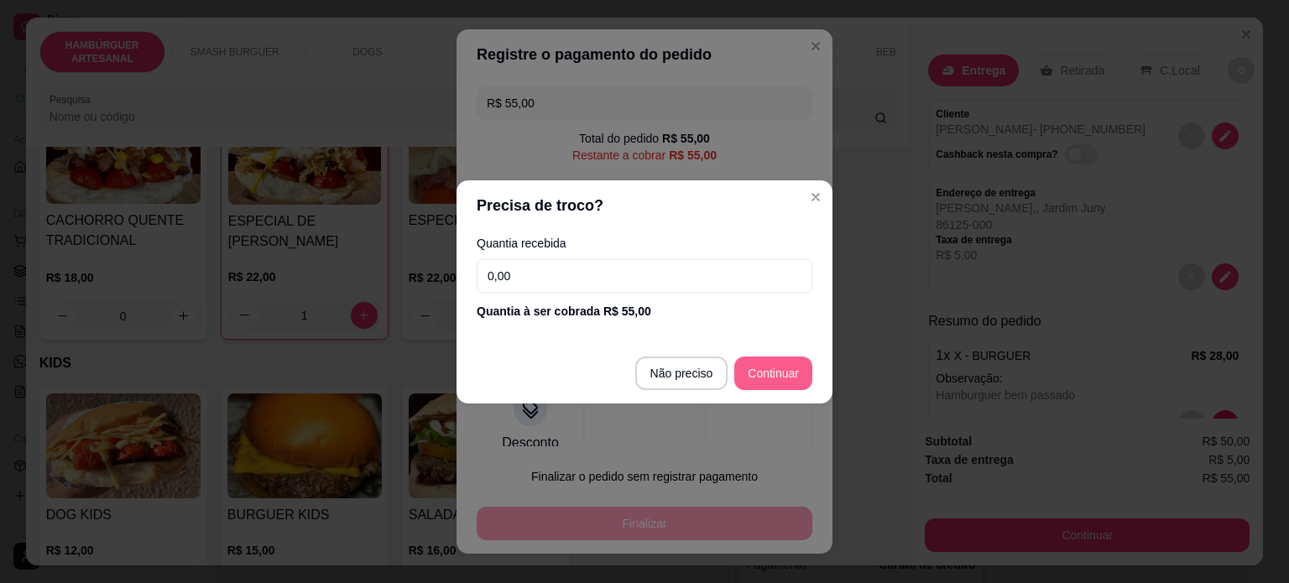
type input "R$ 0,00"
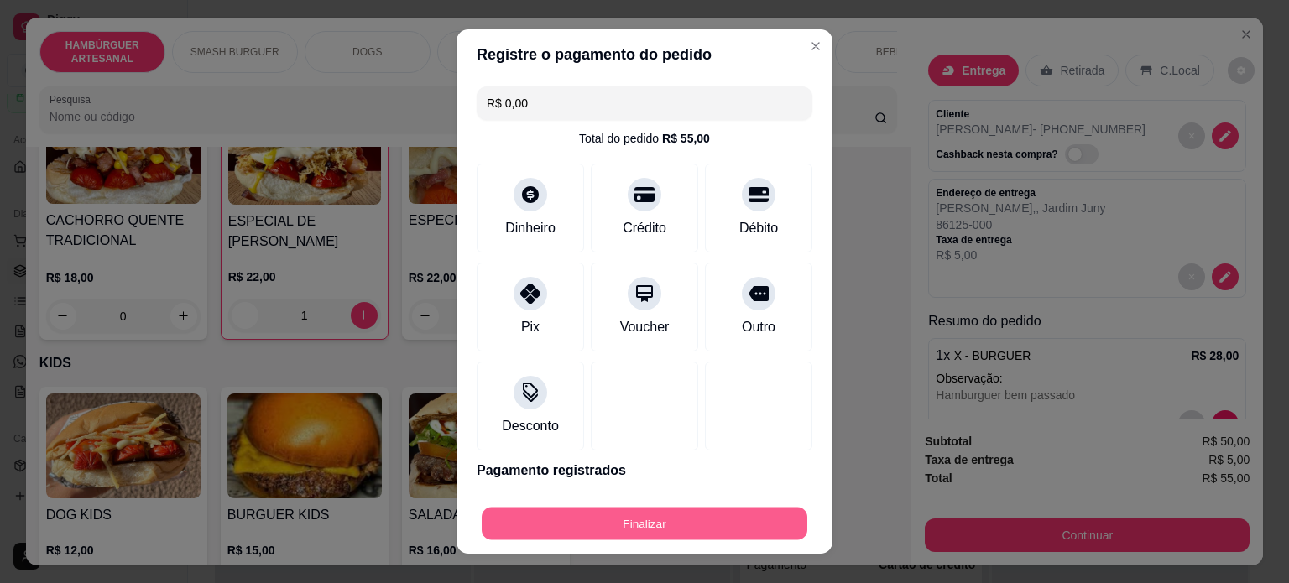
click at [700, 528] on button "Finalizar" at bounding box center [645, 524] width 326 height 33
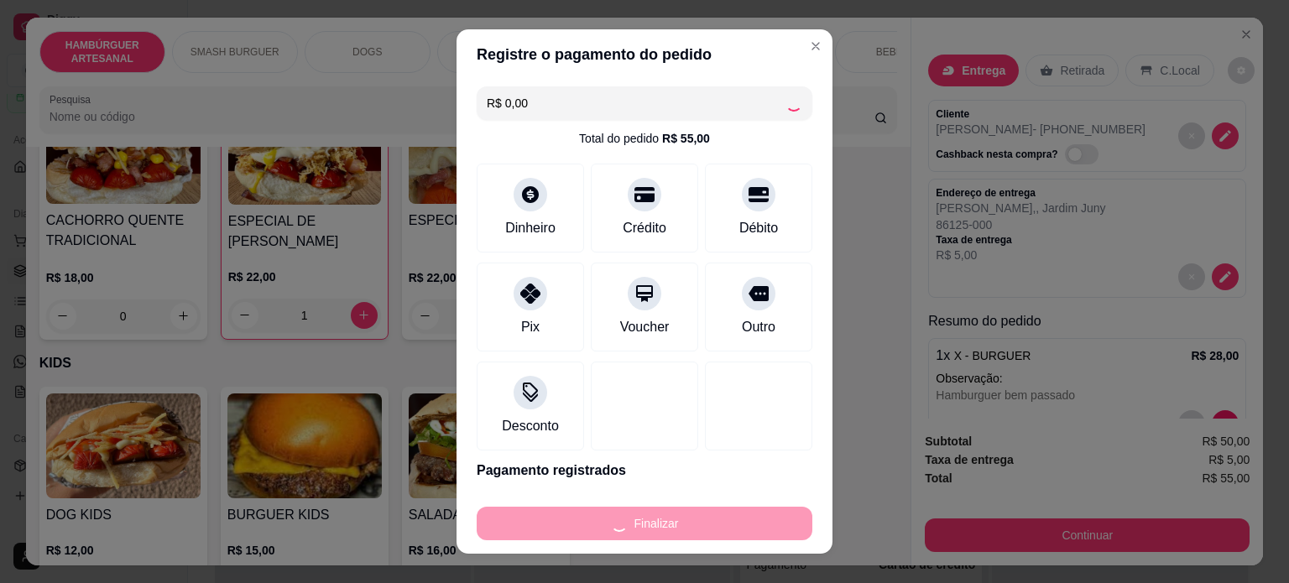
type input "0"
type input "-R$ 55,00"
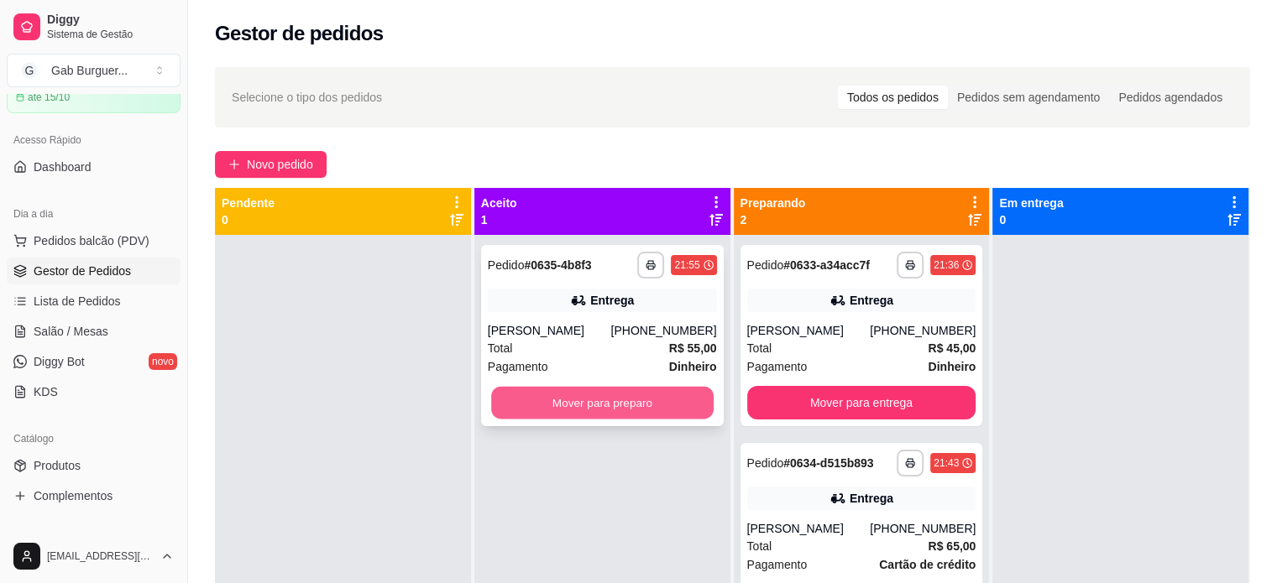
click at [631, 395] on button "Mover para preparo" at bounding box center [602, 403] width 222 height 33
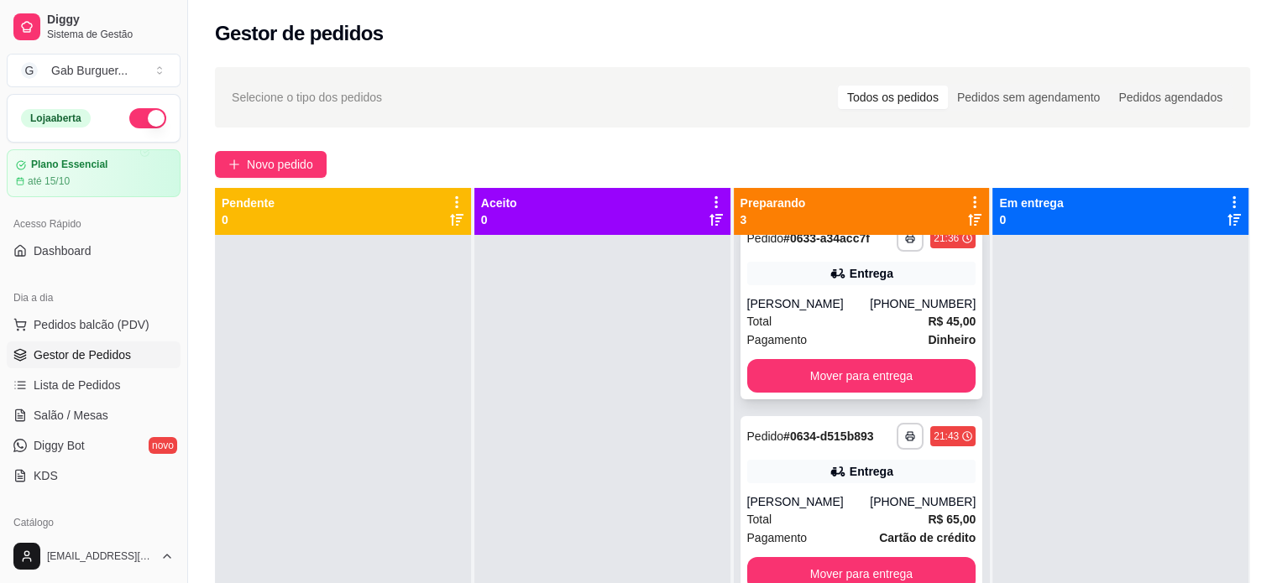
click at [834, 295] on div "[PERSON_NAME]" at bounding box center [808, 303] width 123 height 17
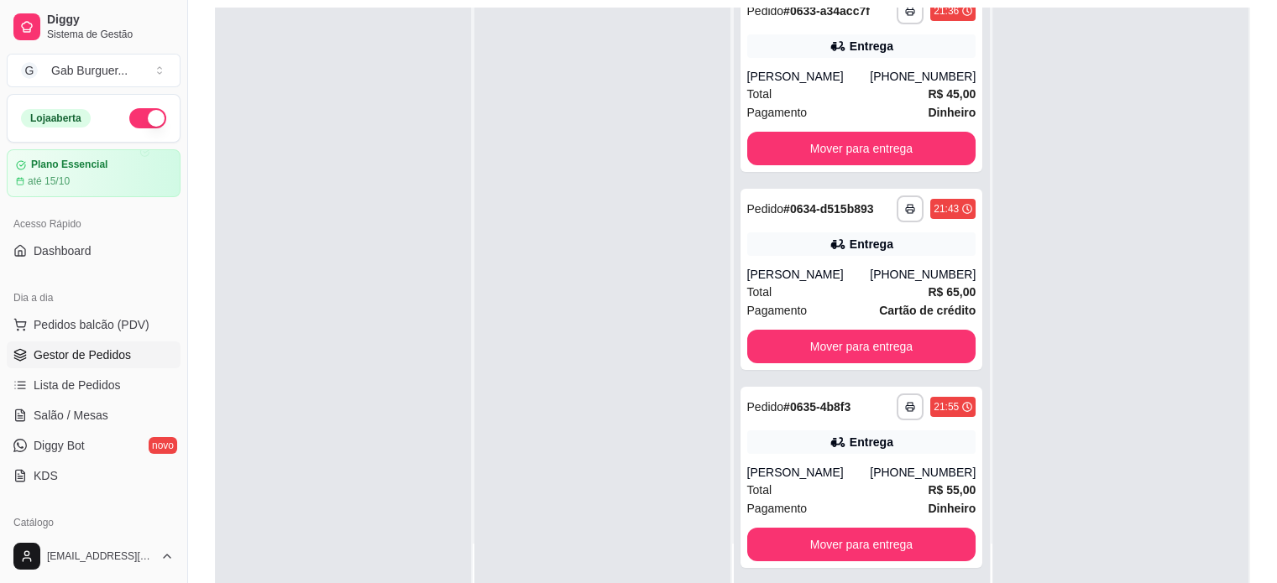
scroll to position [255, 0]
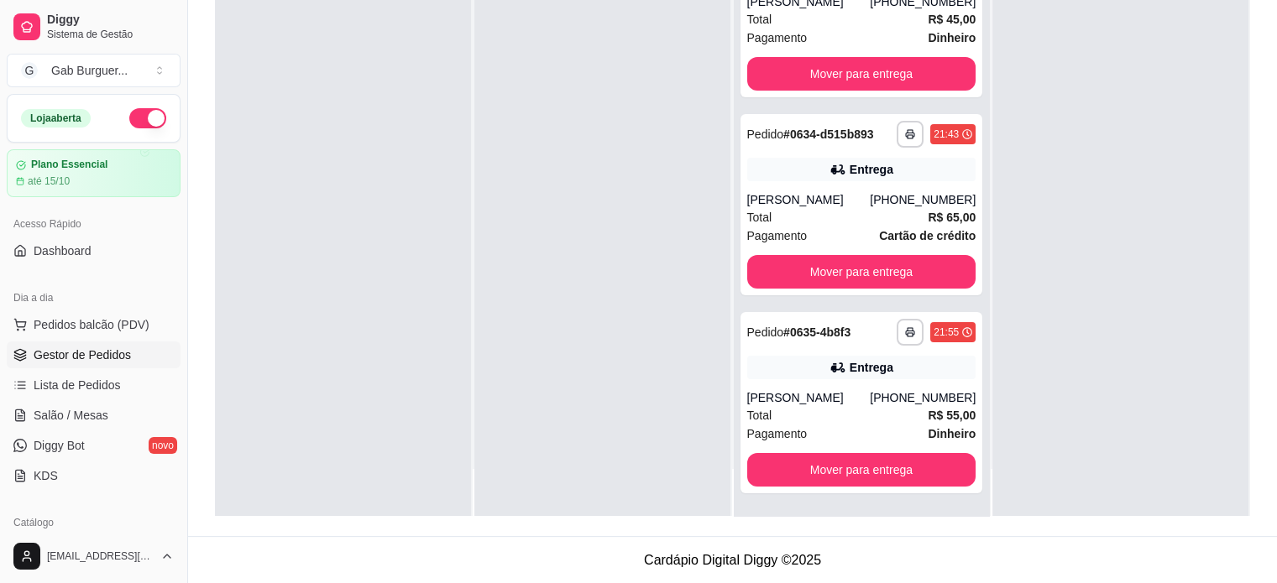
click at [448, 236] on div at bounding box center [343, 224] width 256 height 583
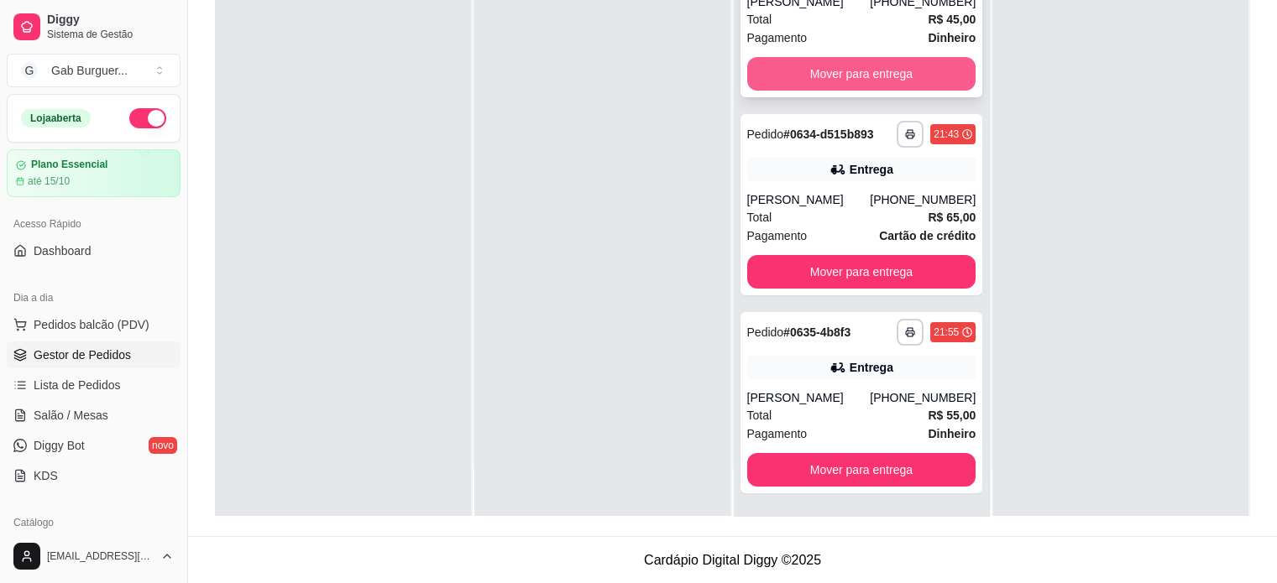
click at [857, 64] on button "Mover para entrega" at bounding box center [861, 74] width 229 height 34
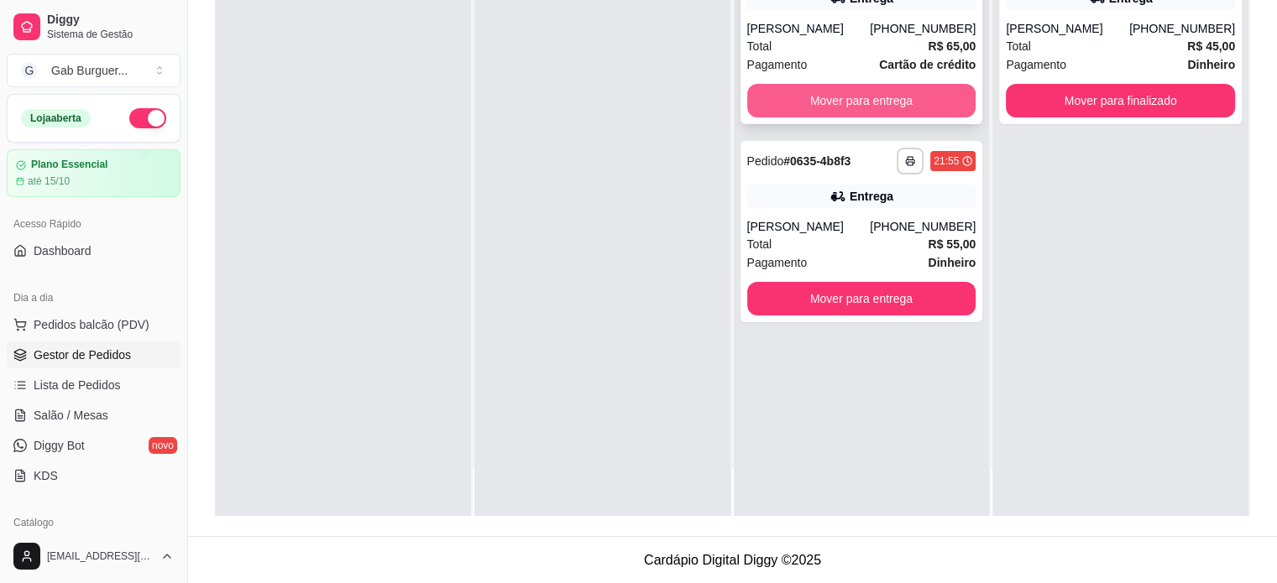
click at [854, 97] on button "Mover para entrega" at bounding box center [861, 101] width 229 height 34
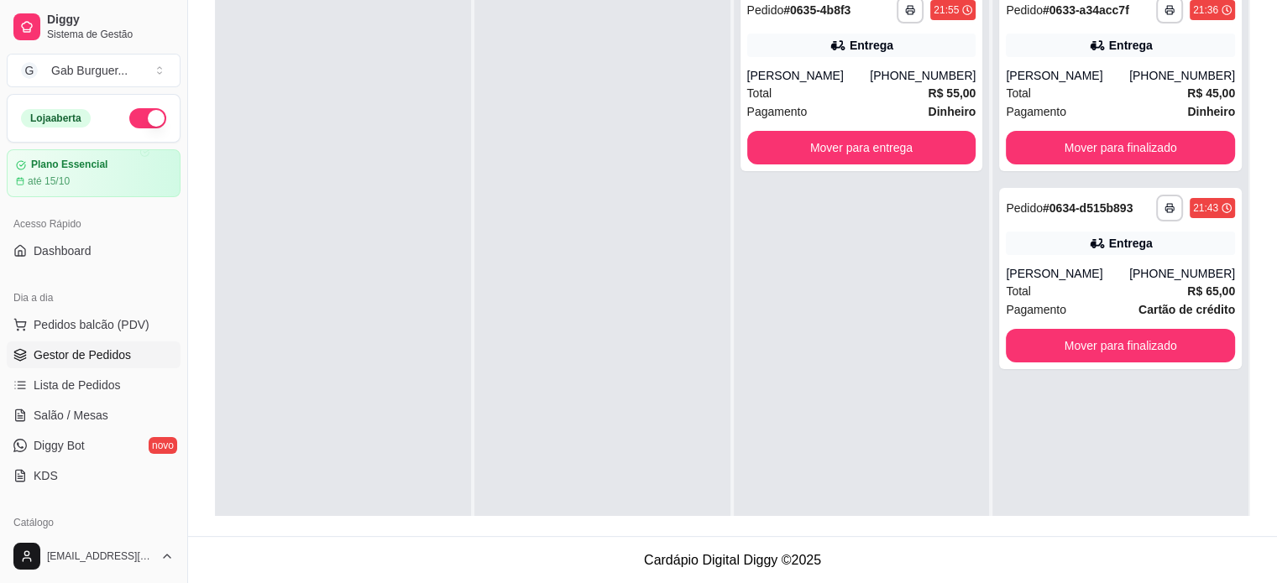
scroll to position [87, 0]
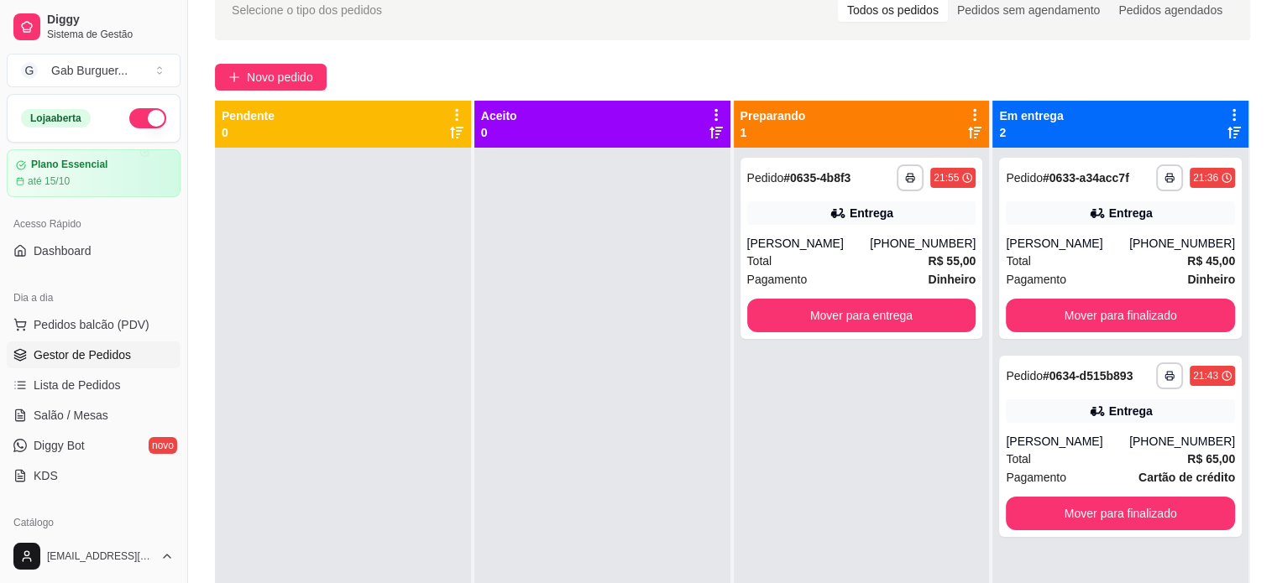
click at [271, 251] on div at bounding box center [343, 439] width 256 height 583
click at [943, 184] on div "21:55" at bounding box center [952, 178] width 45 height 20
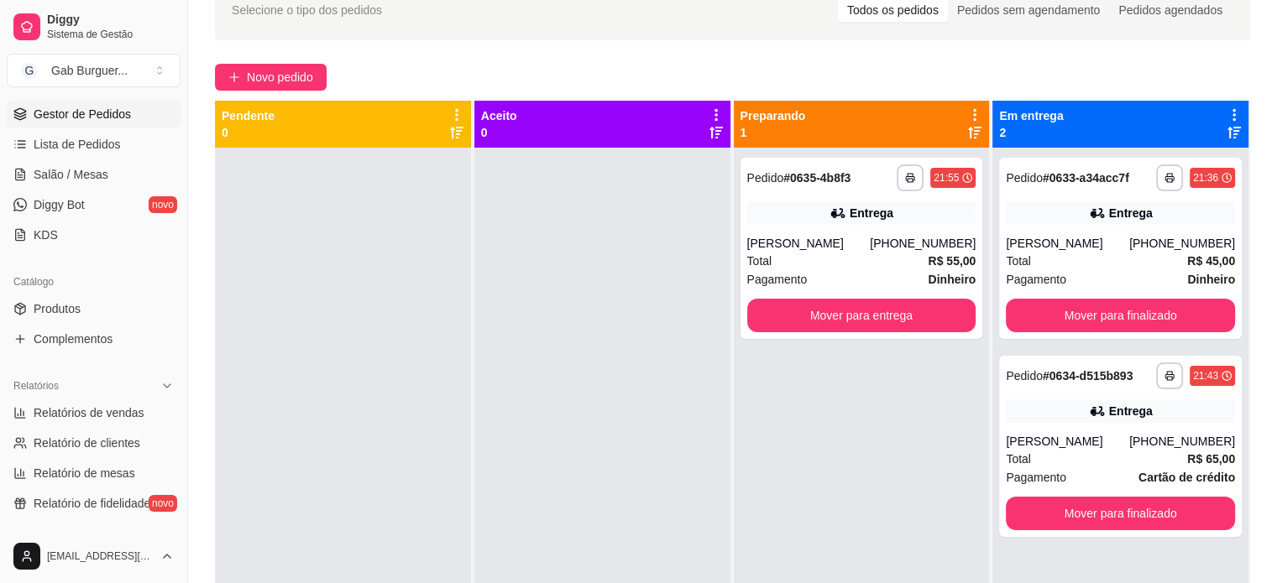
scroll to position [252, 0]
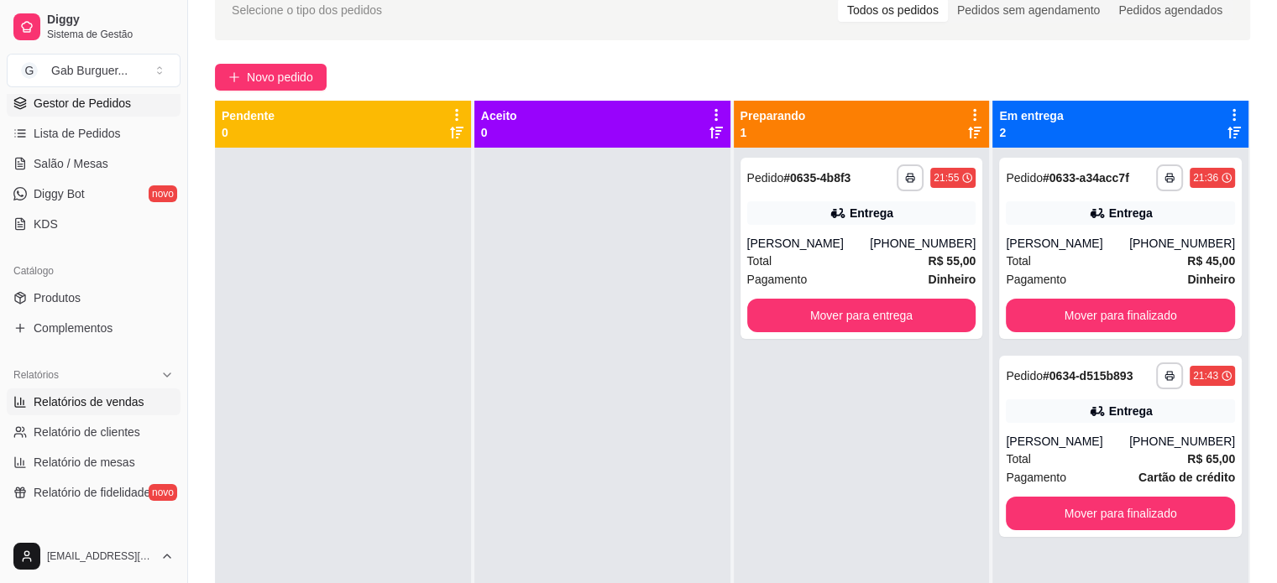
click at [127, 405] on span "Relatórios de vendas" at bounding box center [89, 402] width 111 height 17
select select "ALL"
select select "0"
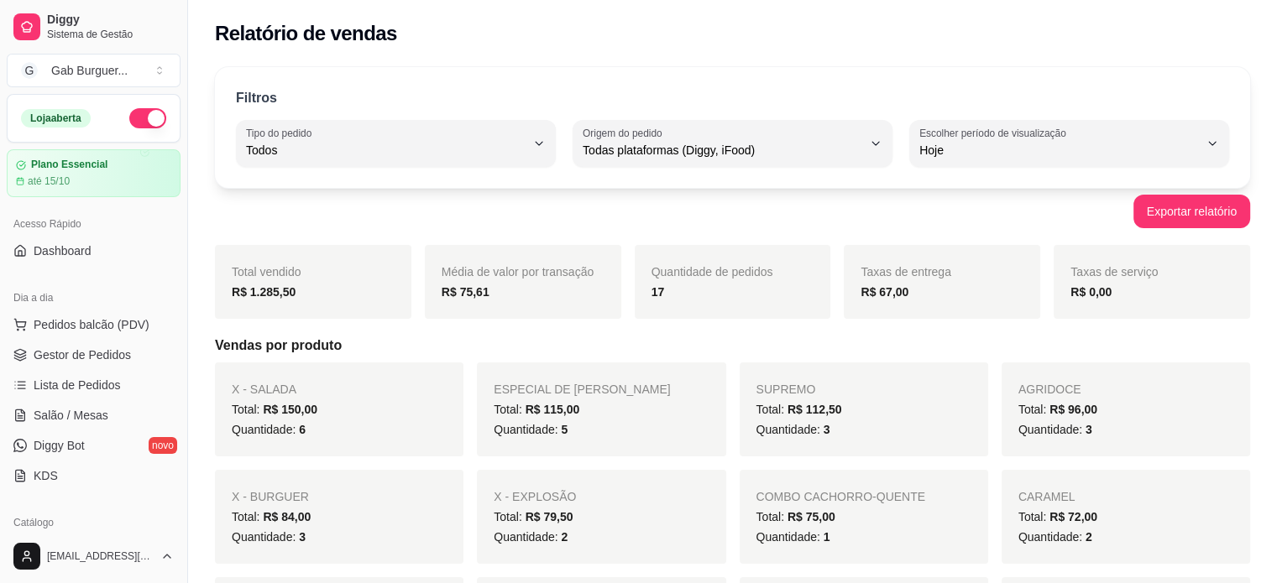
click at [74, 368] on ul "Pedidos balcão (PDV) Gestor de Pedidos Lista de Pedidos Salão / Mesas Diggy Bot…" at bounding box center [94, 400] width 174 height 178
click at [79, 357] on span "Gestor de Pedidos" at bounding box center [82, 355] width 97 height 17
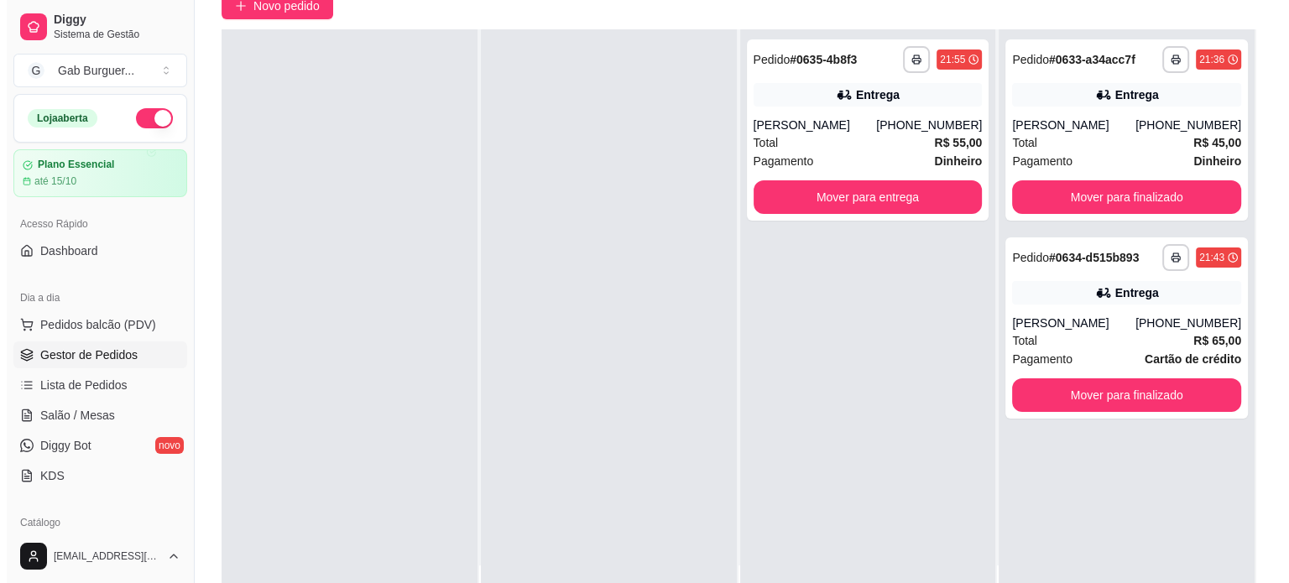
scroll to position [168, 0]
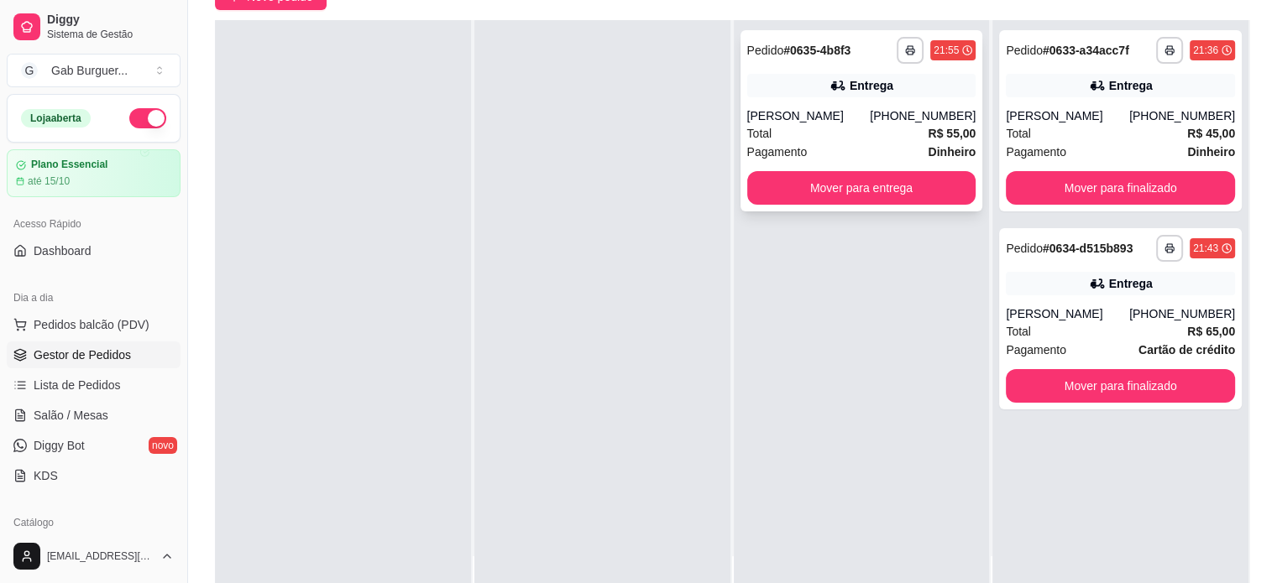
click at [772, 44] on span "Pedido" at bounding box center [765, 50] width 37 height 13
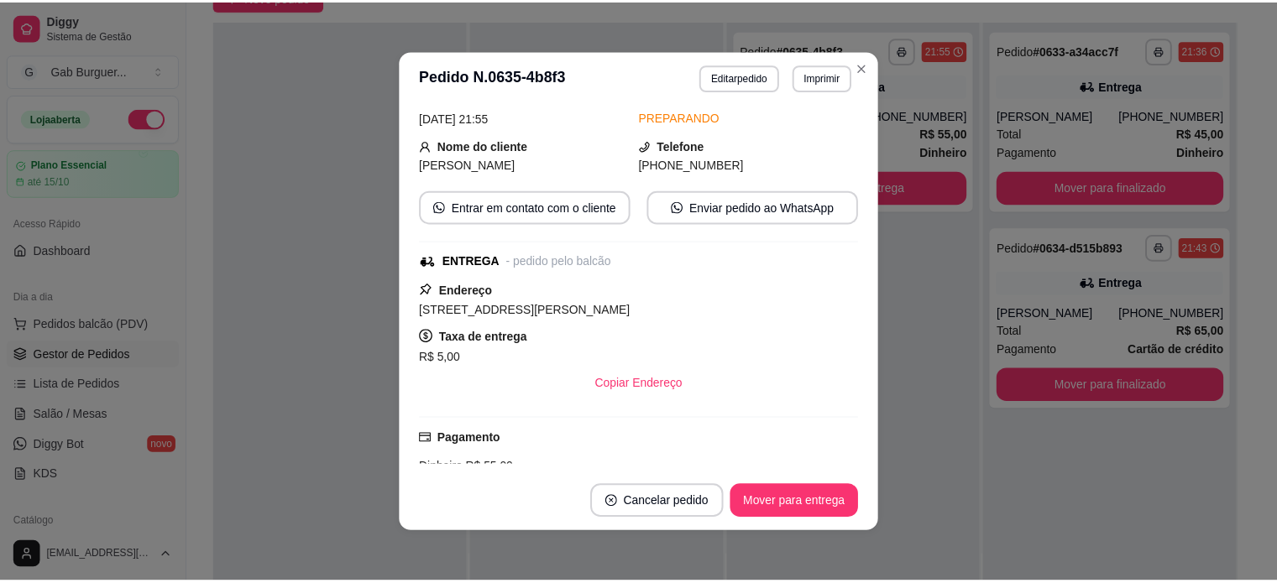
scroll to position [339, 0]
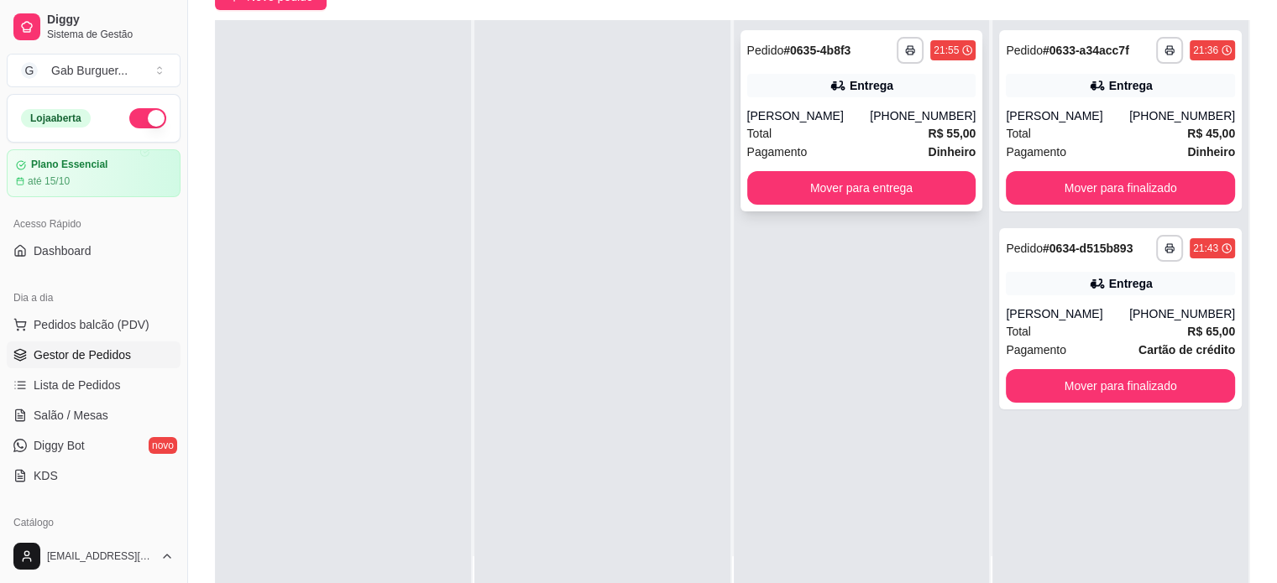
click at [824, 47] on strong "# 0635-4b8f3" at bounding box center [816, 50] width 67 height 13
click at [1032, 55] on span "Pedido" at bounding box center [1024, 50] width 37 height 13
click at [1047, 252] on strong "# 0634-d515b893" at bounding box center [1088, 248] width 90 height 13
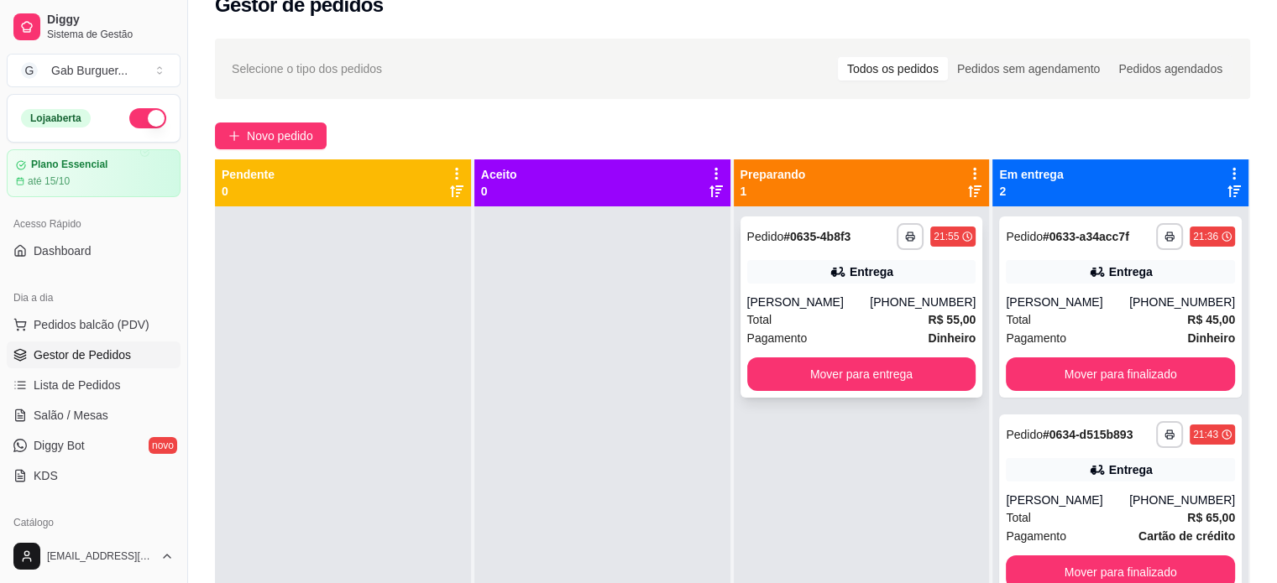
scroll to position [0, 0]
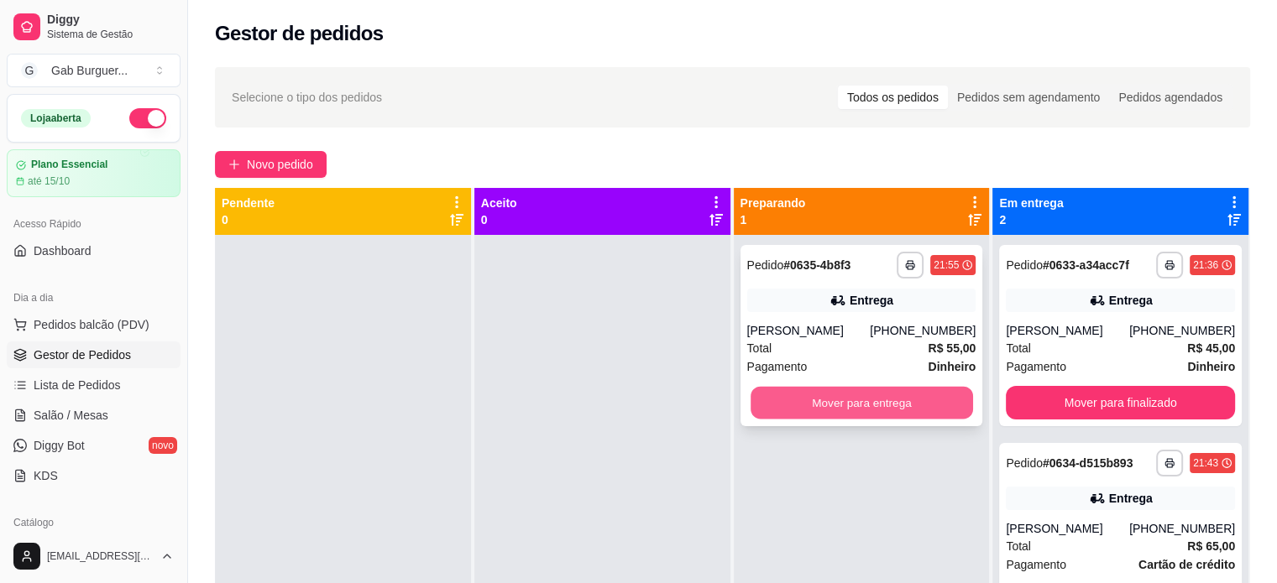
click at [891, 404] on button "Mover para entrega" at bounding box center [861, 403] width 222 height 33
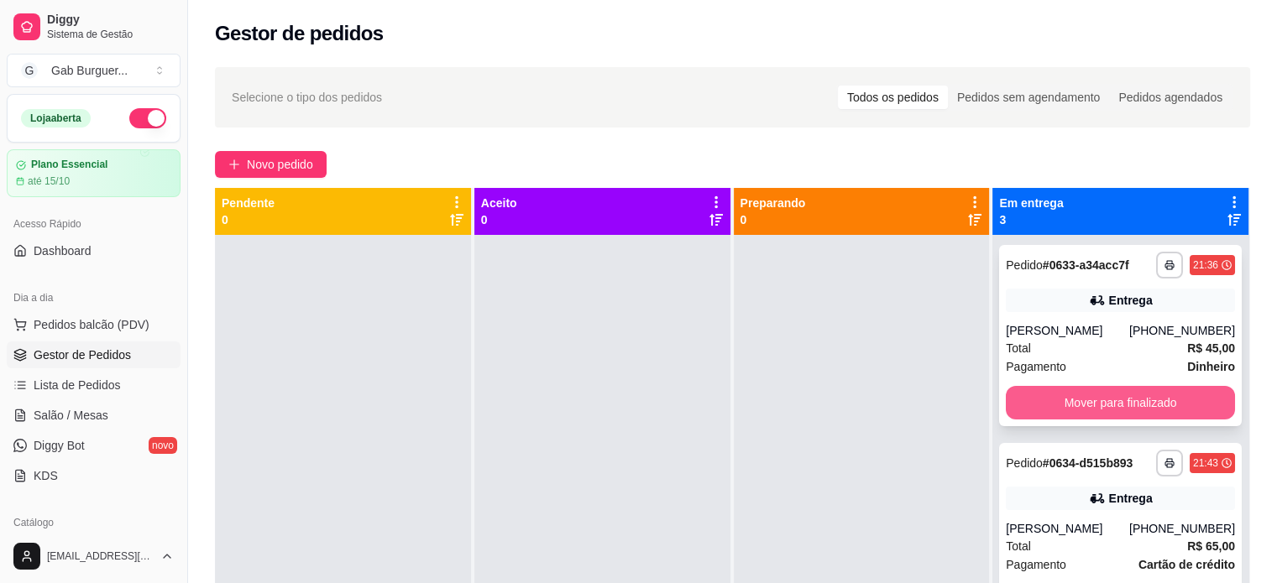
click at [1049, 406] on button "Mover para finalizado" at bounding box center [1120, 403] width 229 height 34
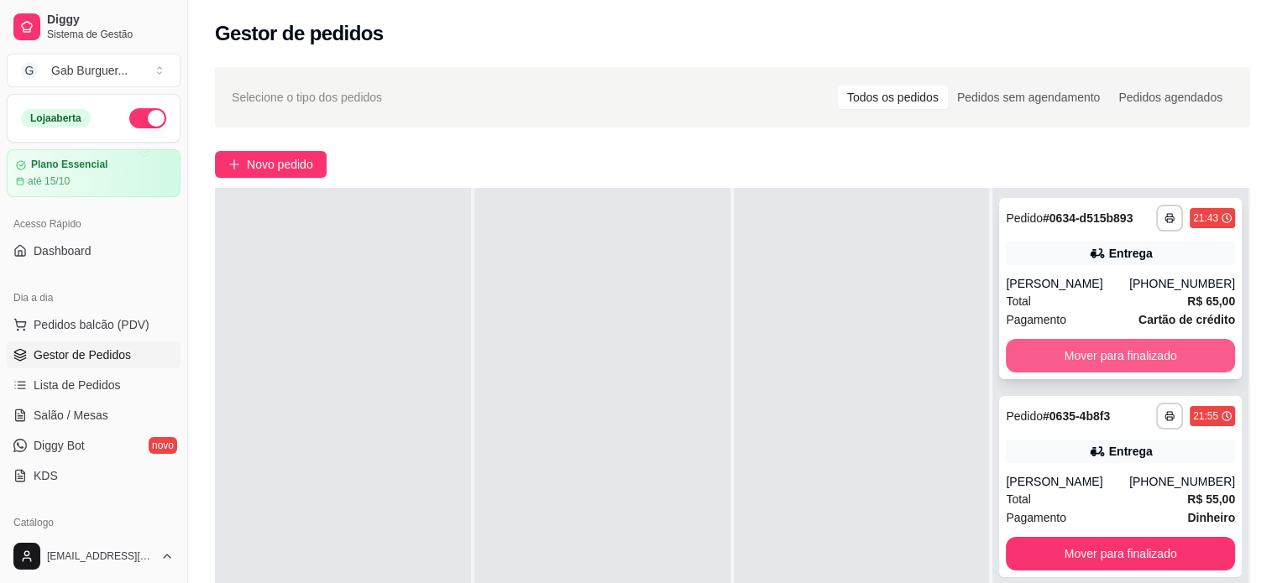
click at [1054, 350] on button "Mover para finalizado" at bounding box center [1120, 356] width 229 height 34
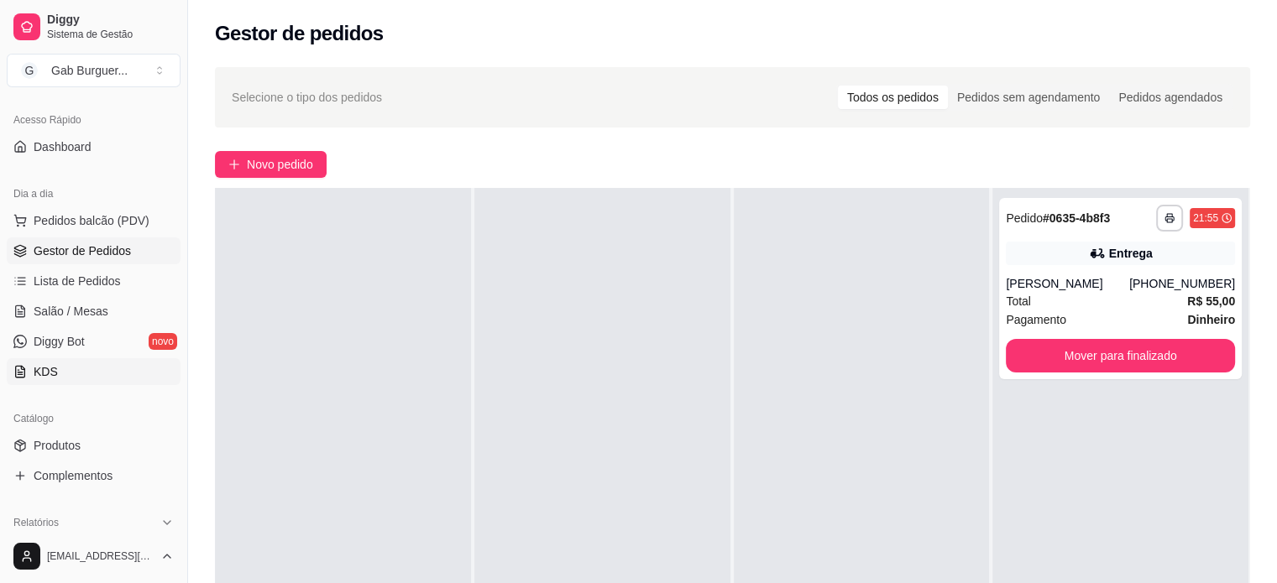
scroll to position [168, 0]
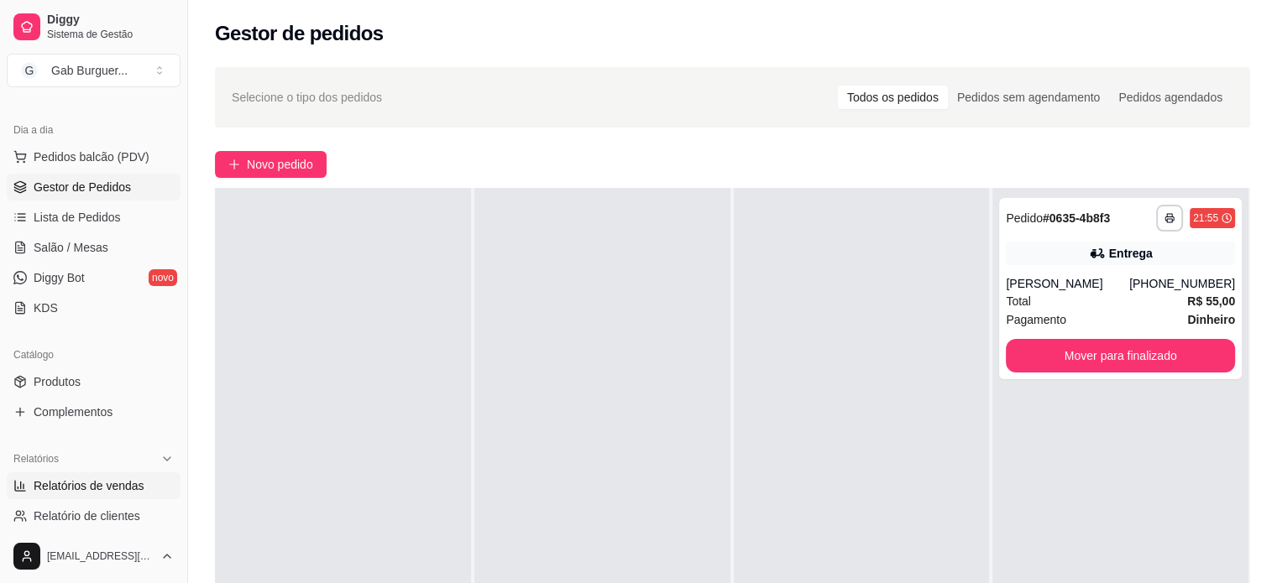
click at [86, 478] on span "Relatórios de vendas" at bounding box center [89, 486] width 111 height 17
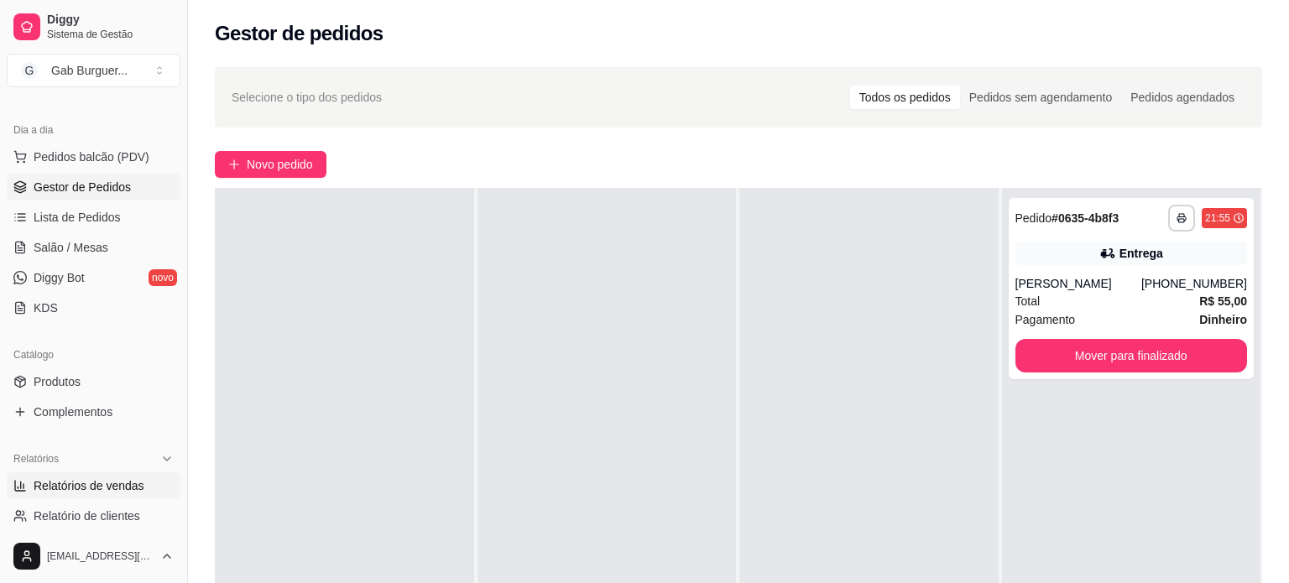
select select "ALL"
select select "0"
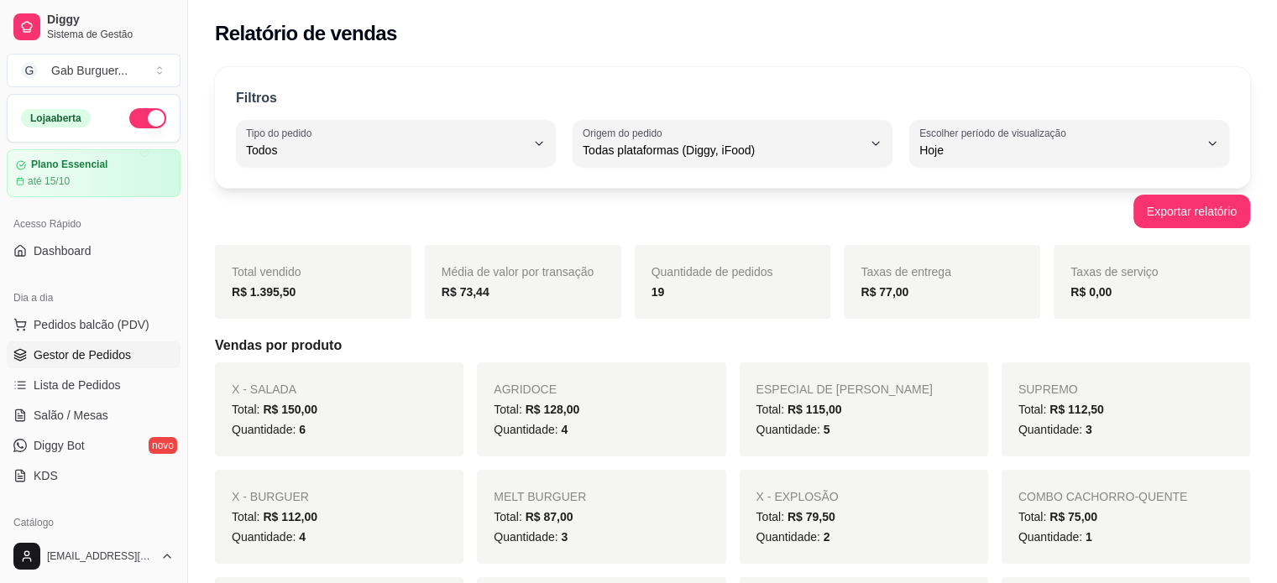
click at [91, 342] on link "Gestor de Pedidos" at bounding box center [94, 355] width 174 height 27
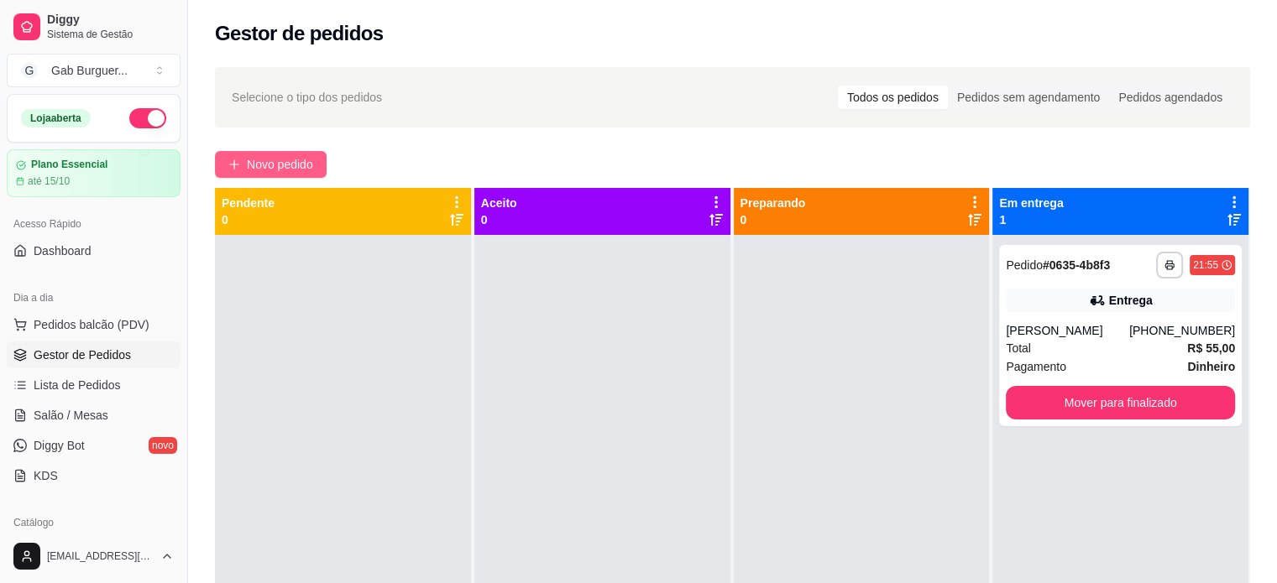
click at [272, 168] on span "Novo pedido" at bounding box center [280, 164] width 66 height 18
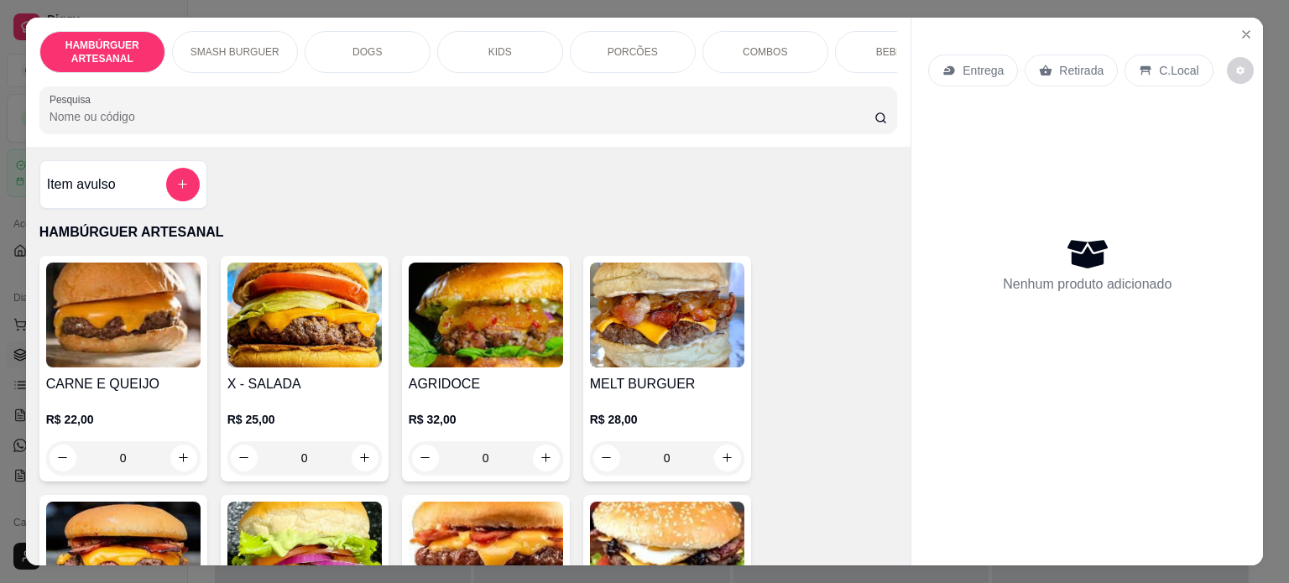
click at [358, 468] on div "0" at bounding box center [304, 459] width 154 height 34
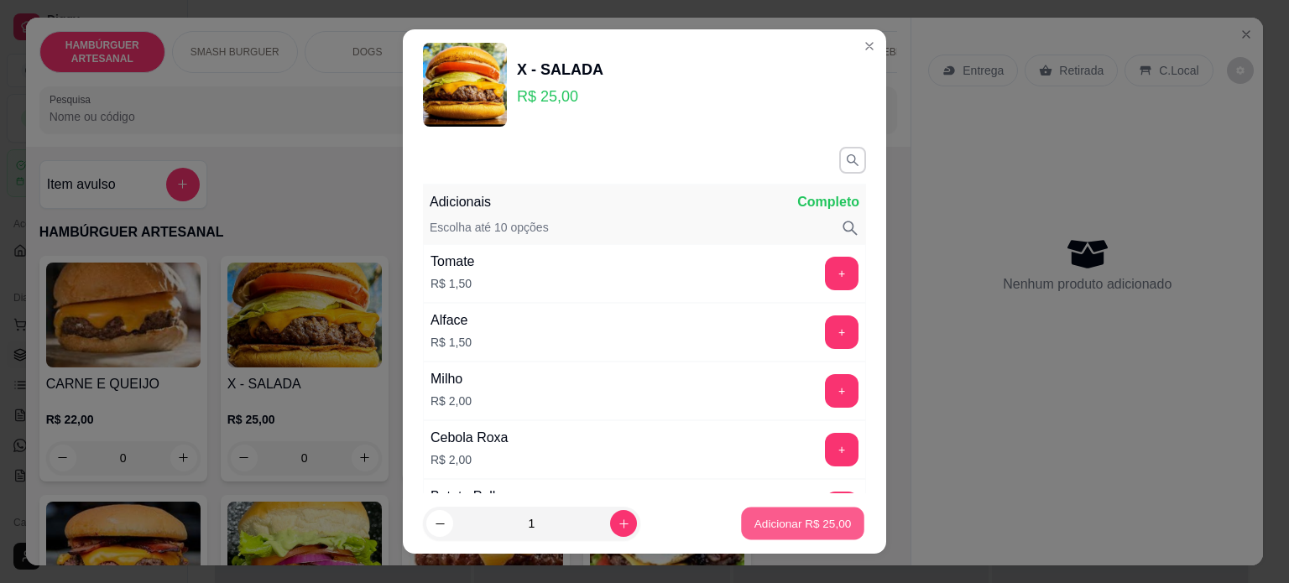
click at [771, 530] on p "Adicionar R$ 25,00" at bounding box center [803, 524] width 97 height 16
type input "1"
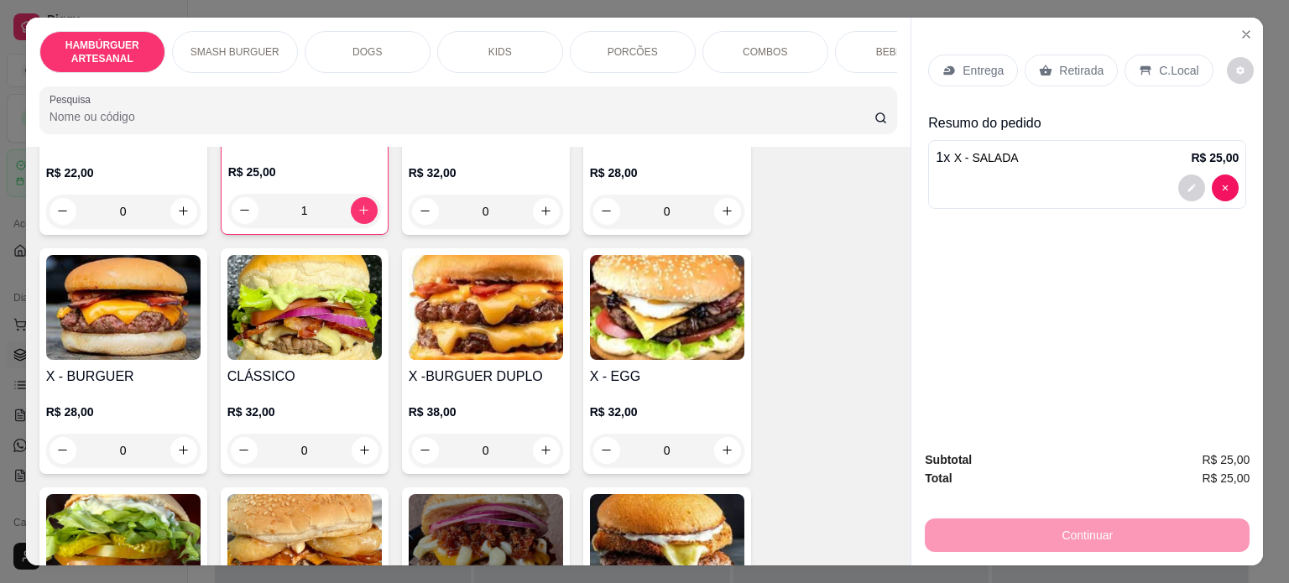
scroll to position [252, 0]
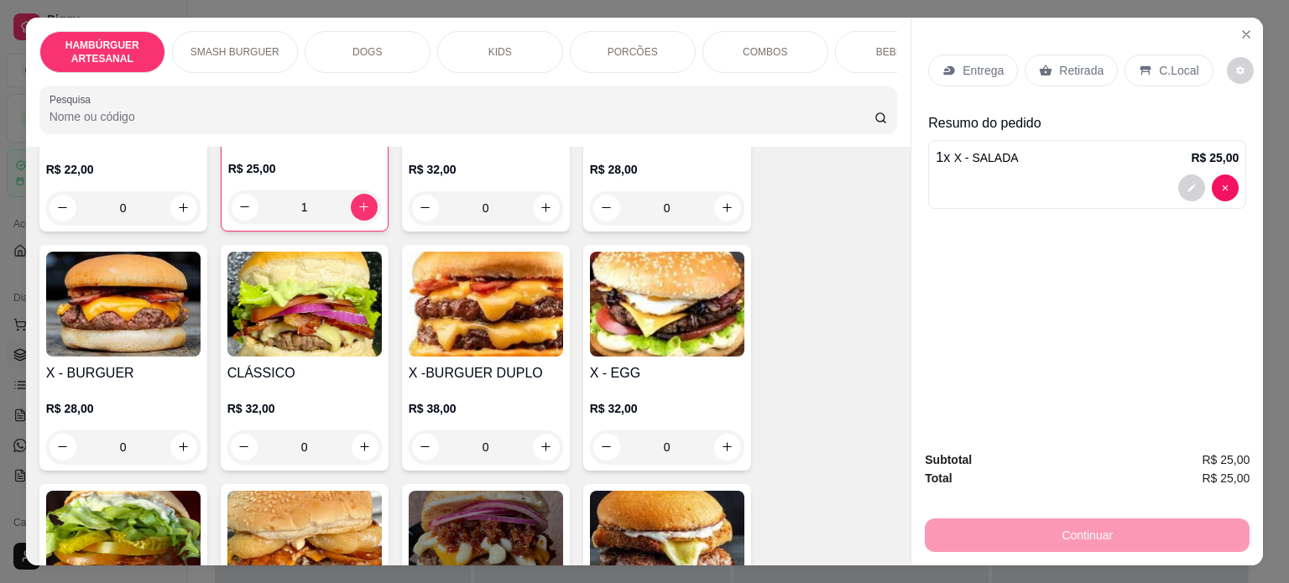
click at [533, 457] on div "0" at bounding box center [486, 448] width 154 height 34
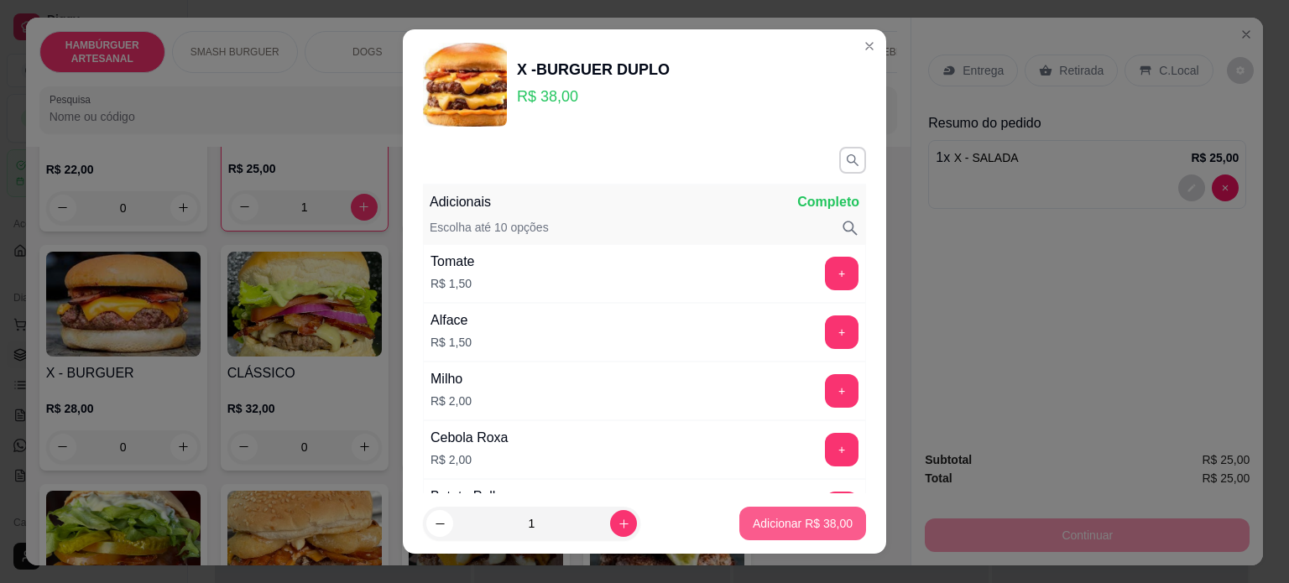
click at [753, 521] on p "Adicionar R$ 38,00" at bounding box center [803, 523] width 100 height 17
type input "1"
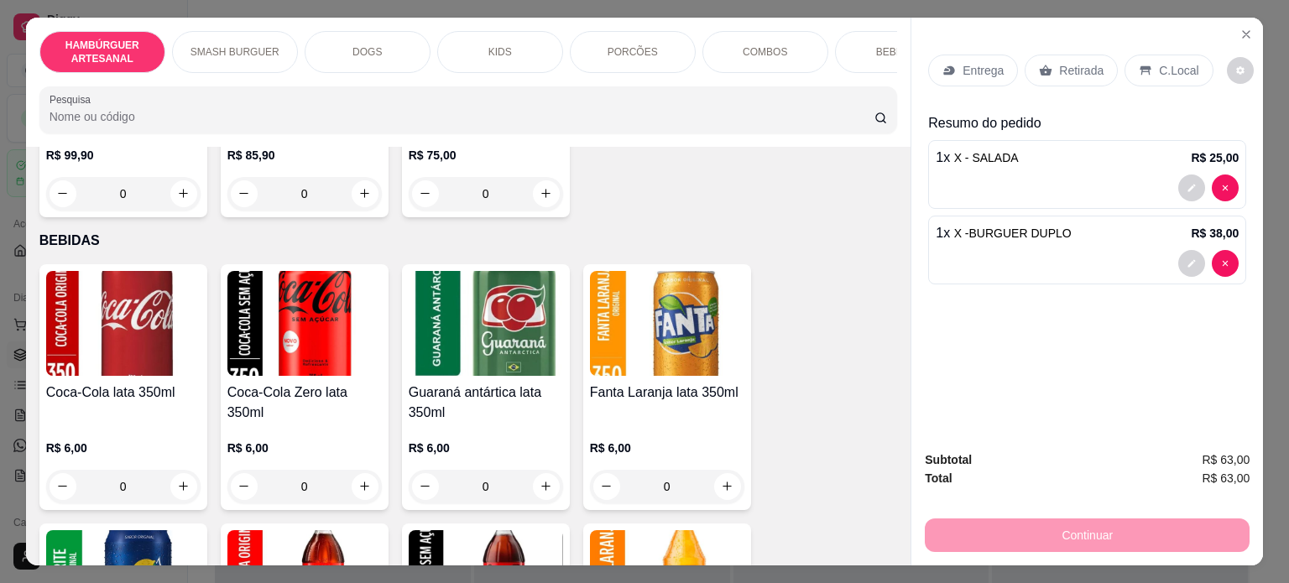
scroll to position [2938, 0]
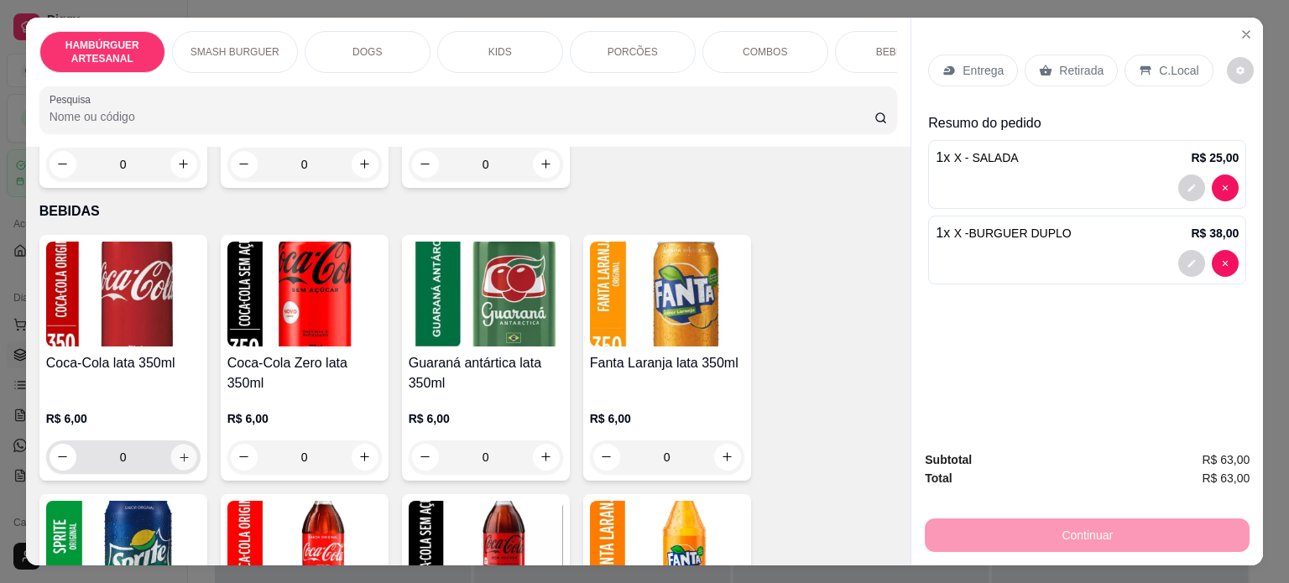
click at [182, 450] on button "increase-product-quantity" at bounding box center [183, 457] width 26 height 26
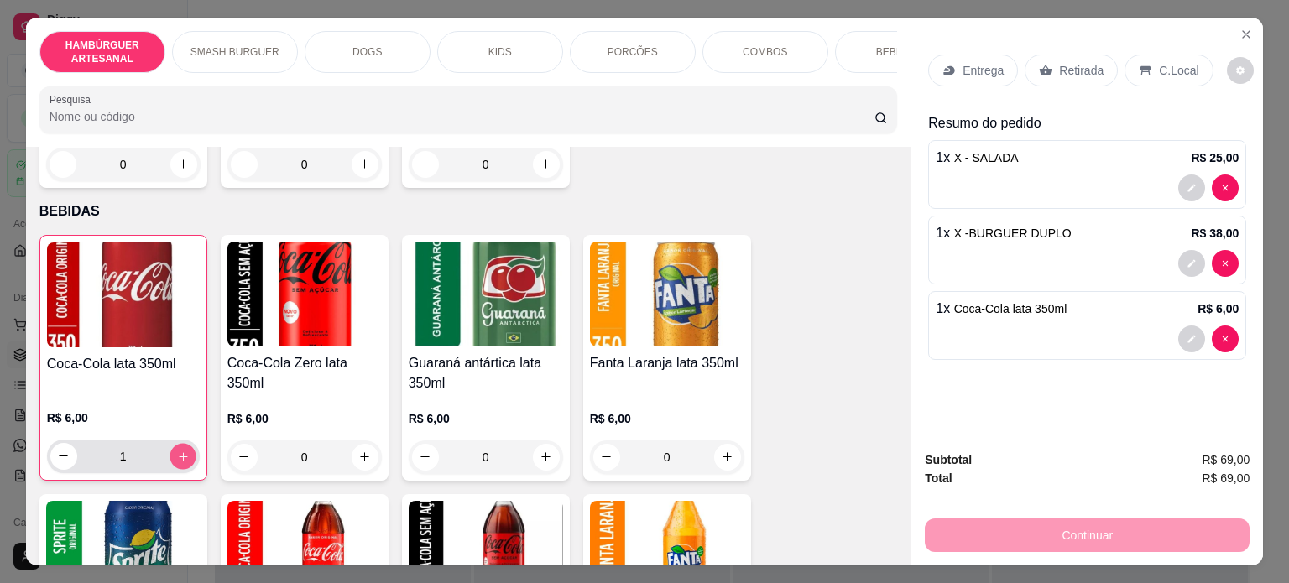
click at [182, 450] on button "increase-product-quantity" at bounding box center [183, 456] width 26 height 26
type input "2"
click at [987, 64] on p "Entrega" at bounding box center [983, 70] width 41 height 17
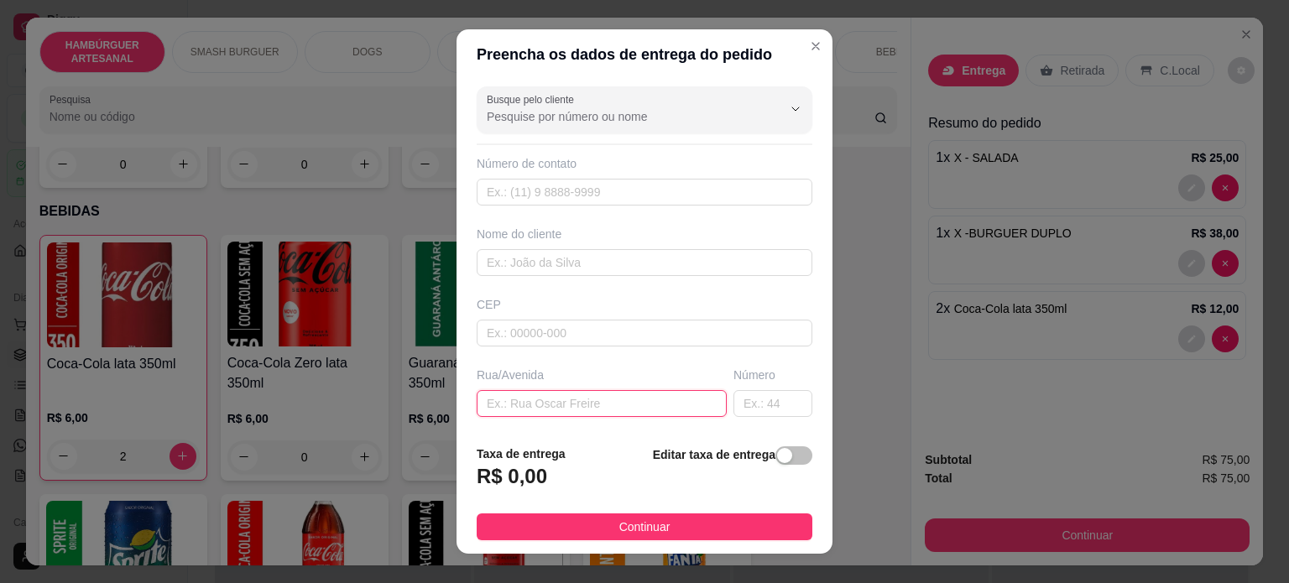
paste input "[STREET_ADDRESS][PERSON_NAME]"
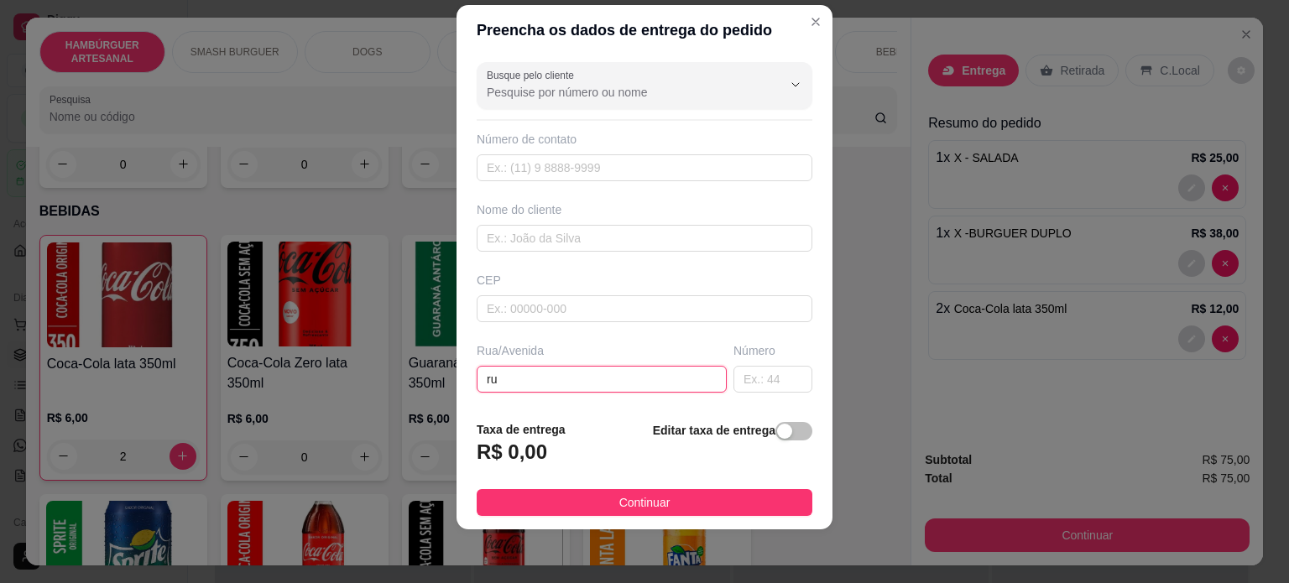
type input "r"
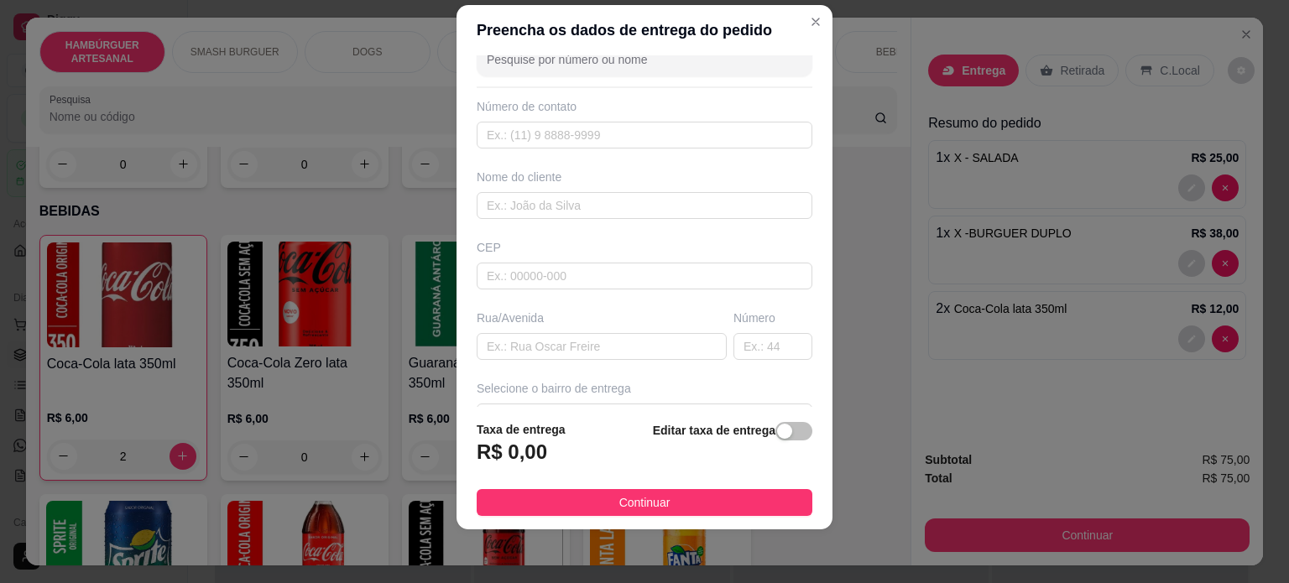
scroll to position [0, 0]
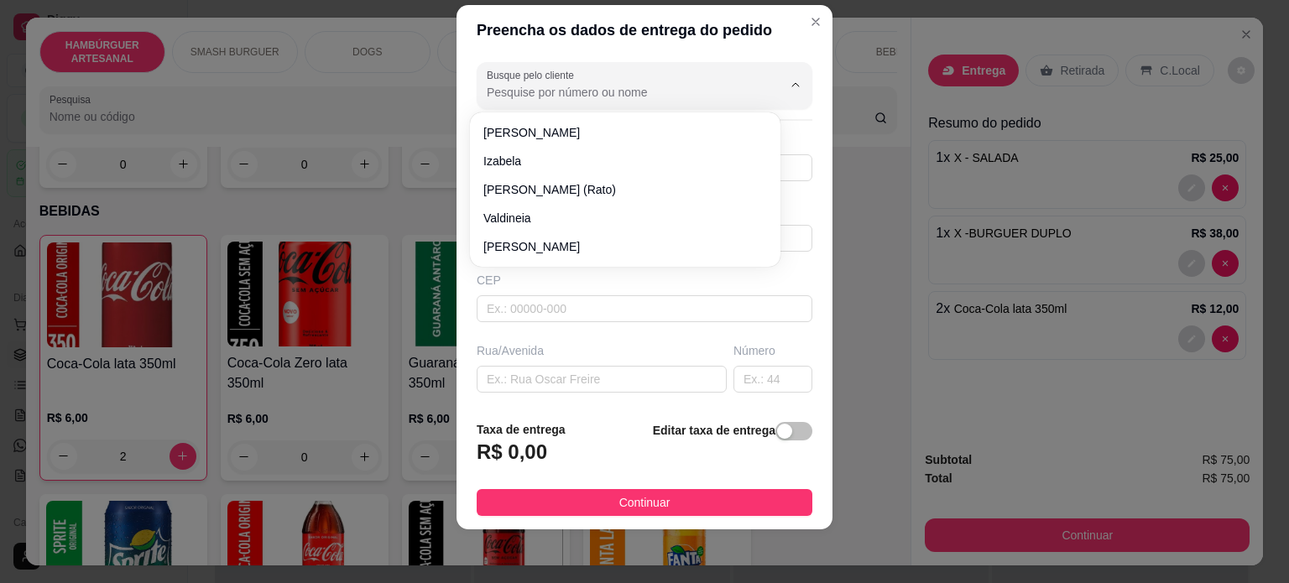
click at [719, 95] on input "Busque pelo cliente" at bounding box center [621, 92] width 269 height 17
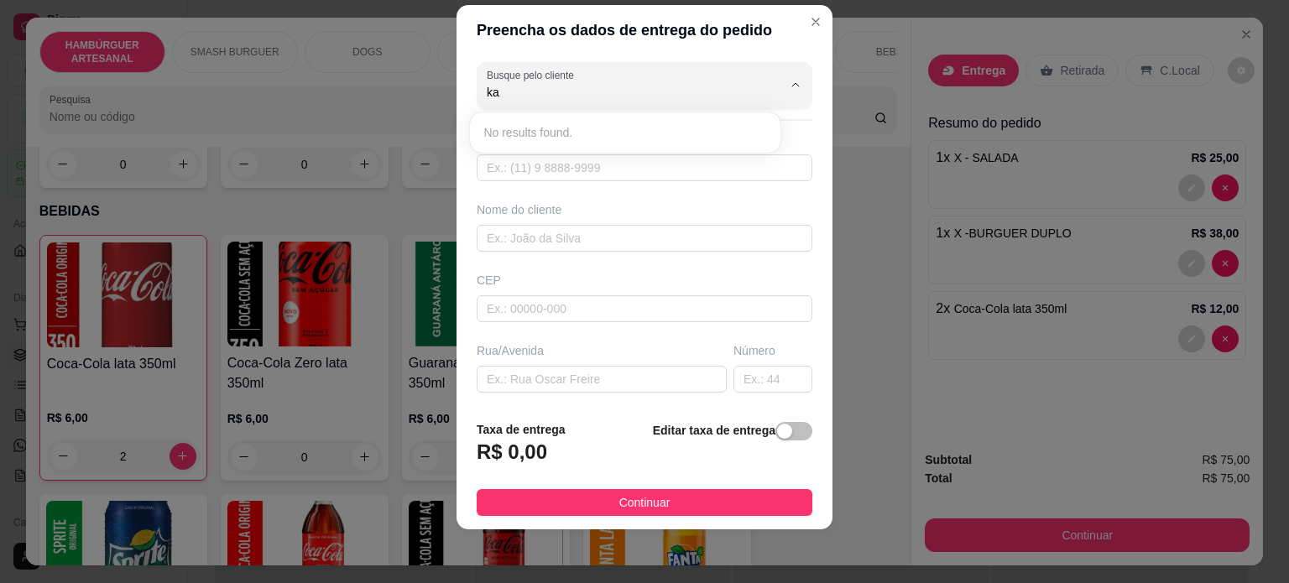
type input "k"
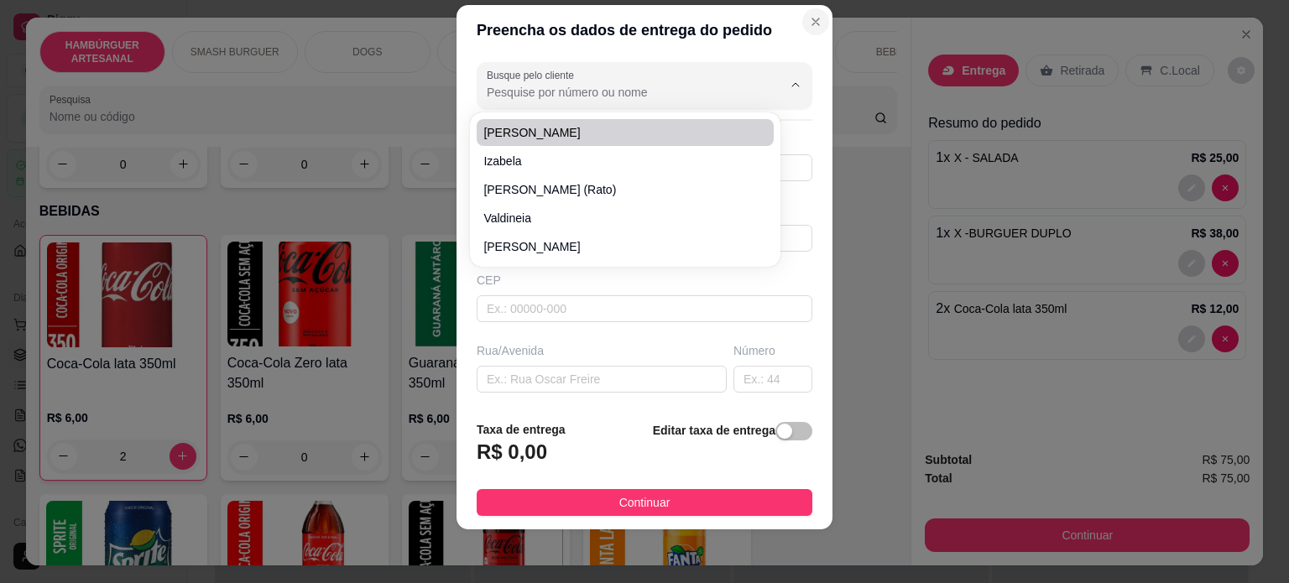
click at [813, 18] on icon "Close" at bounding box center [816, 21] width 7 height 7
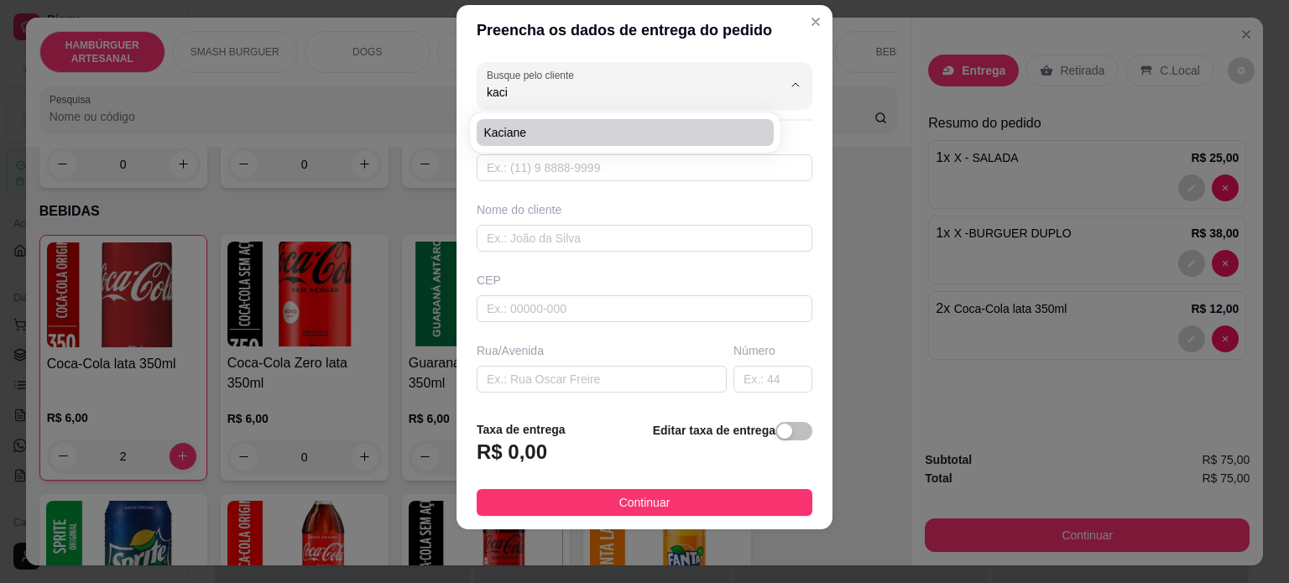
click at [514, 130] on span "kaciane" at bounding box center [616, 132] width 267 height 17
type input "kaciane"
type input "43991347873"
type input "kaciane"
type input "86125000"
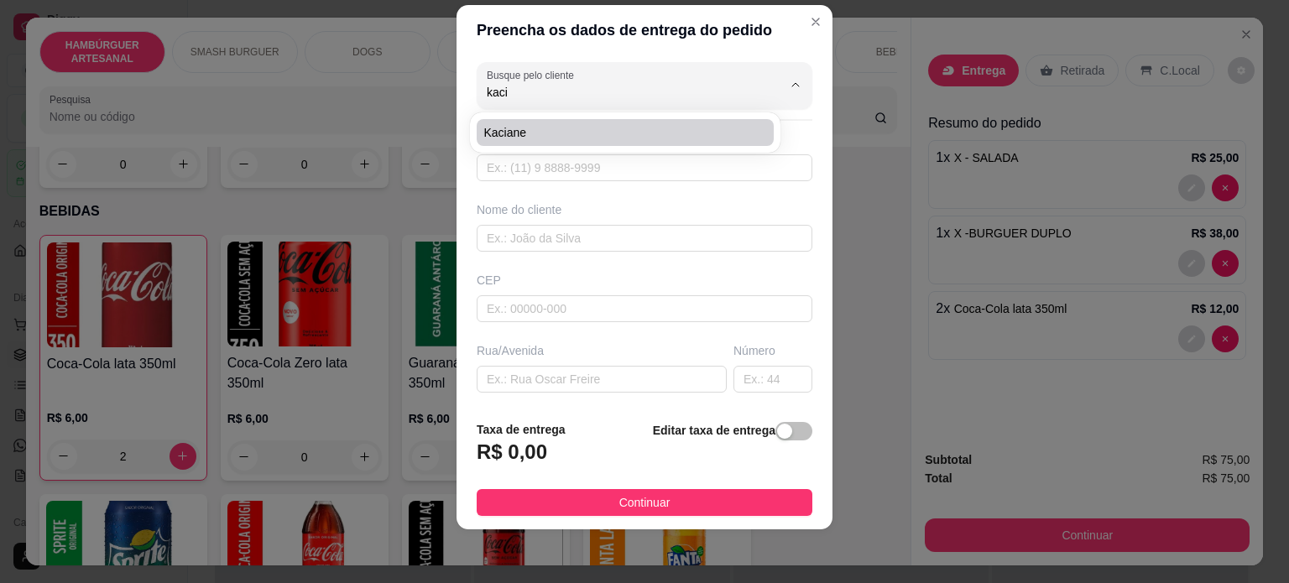
type input "Rua [PERSON_NAME]"
type input "330"
type input "Tamarana"
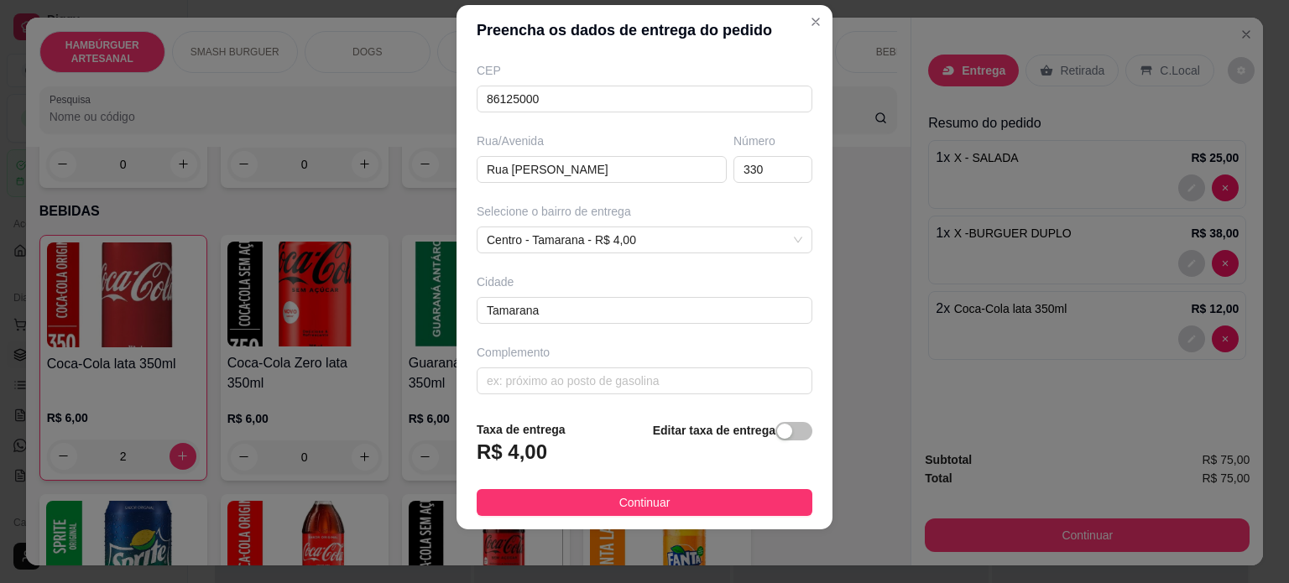
scroll to position [211, 0]
type input "kaciane"
click at [635, 506] on span "Continuar" at bounding box center [644, 503] width 51 height 18
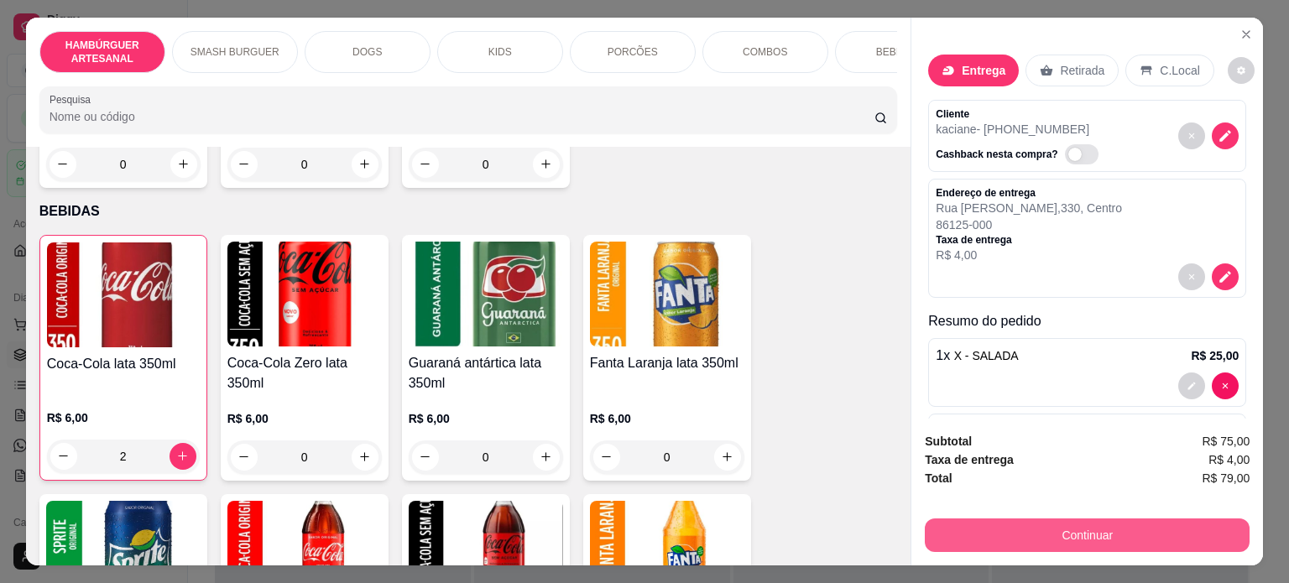
click at [1011, 535] on button "Continuar" at bounding box center [1087, 536] width 325 height 34
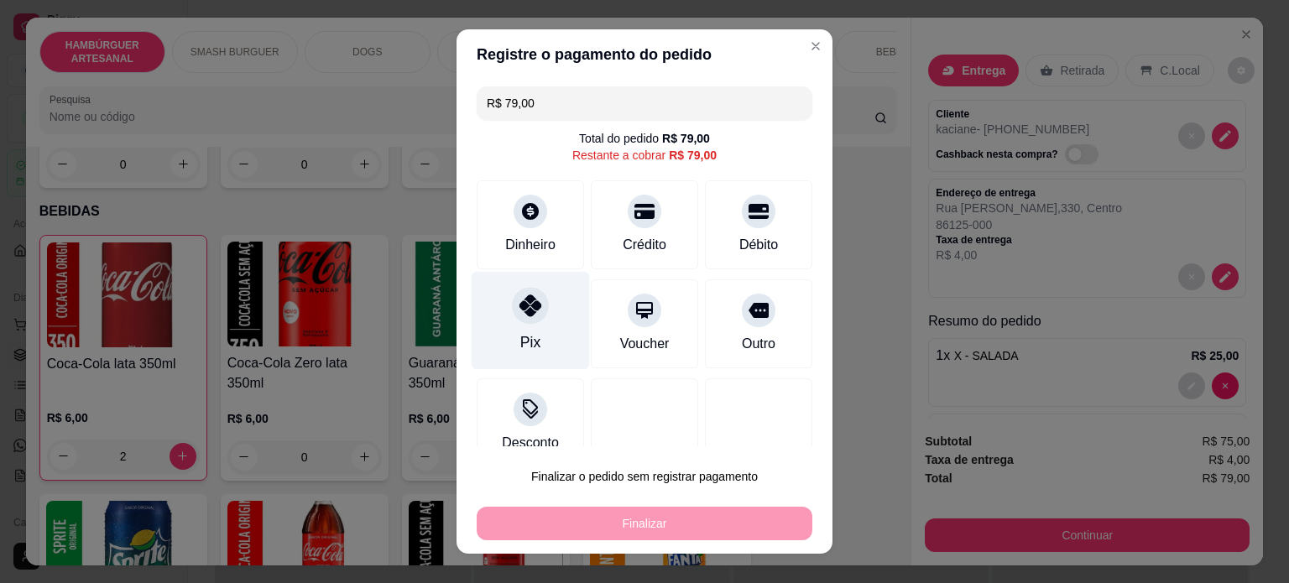
click at [512, 322] on div "Pix" at bounding box center [531, 320] width 118 height 98
type input "R$ 0,00"
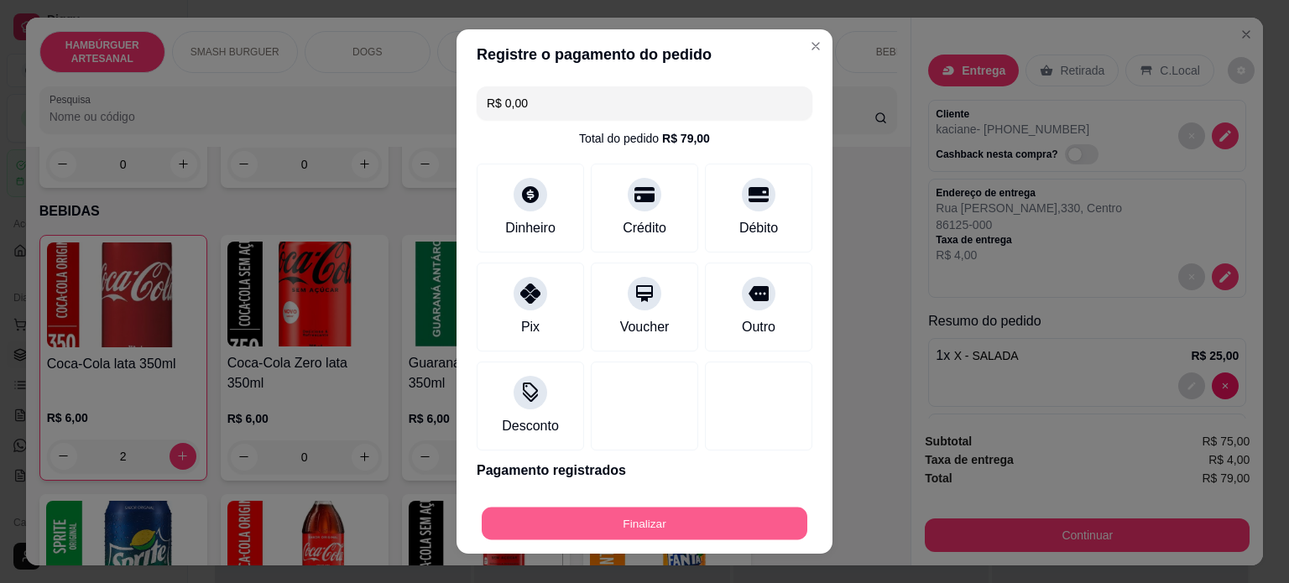
click at [624, 530] on button "Finalizar" at bounding box center [645, 524] width 326 height 33
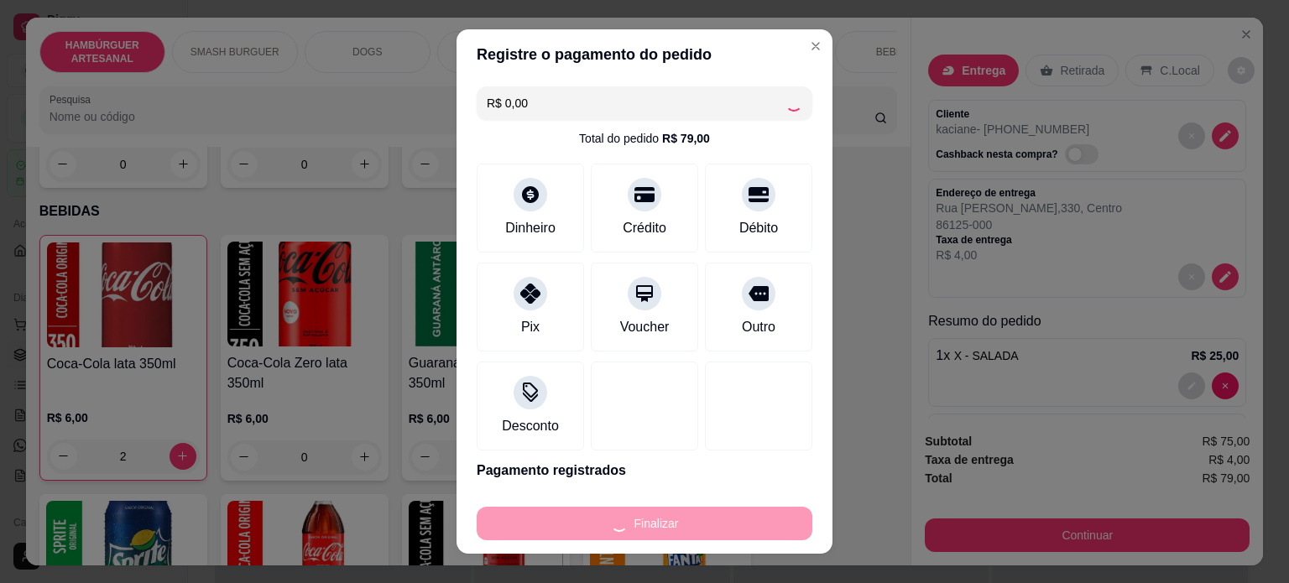
type input "0"
type input "-R$ 79,00"
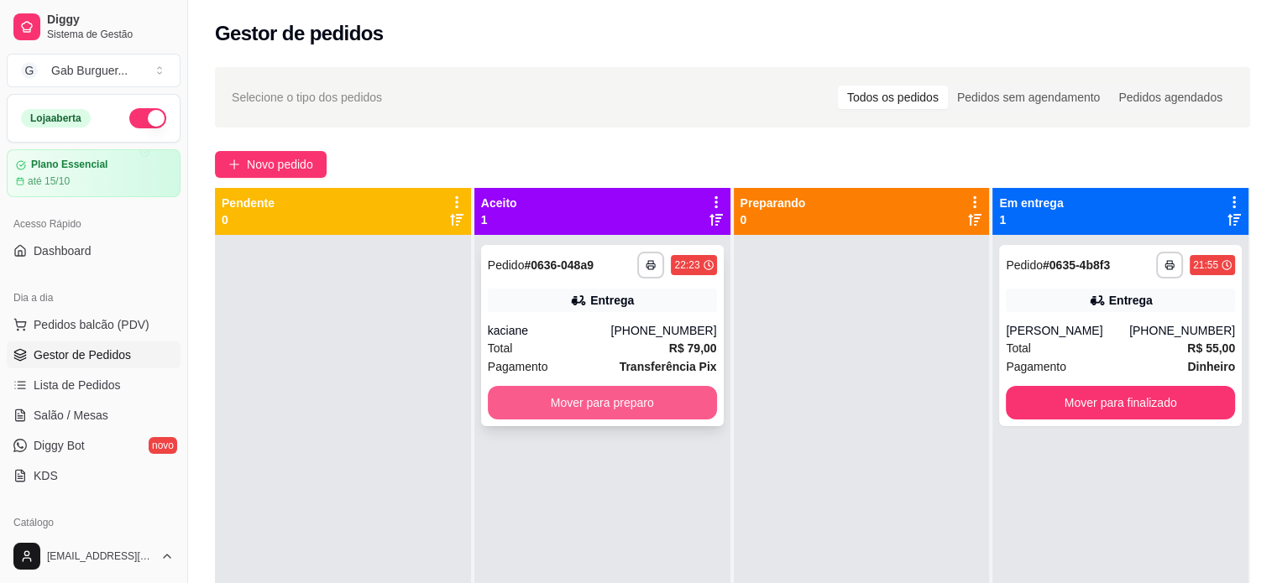
click at [620, 393] on button "Mover para preparo" at bounding box center [602, 403] width 229 height 34
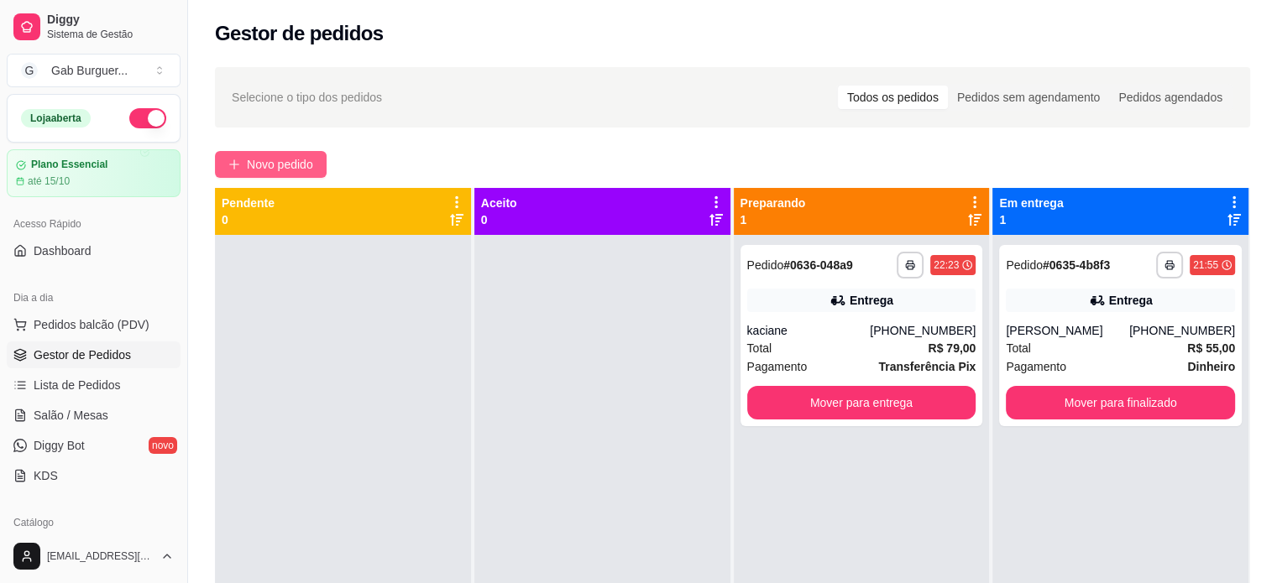
click at [291, 169] on span "Novo pedido" at bounding box center [280, 164] width 66 height 18
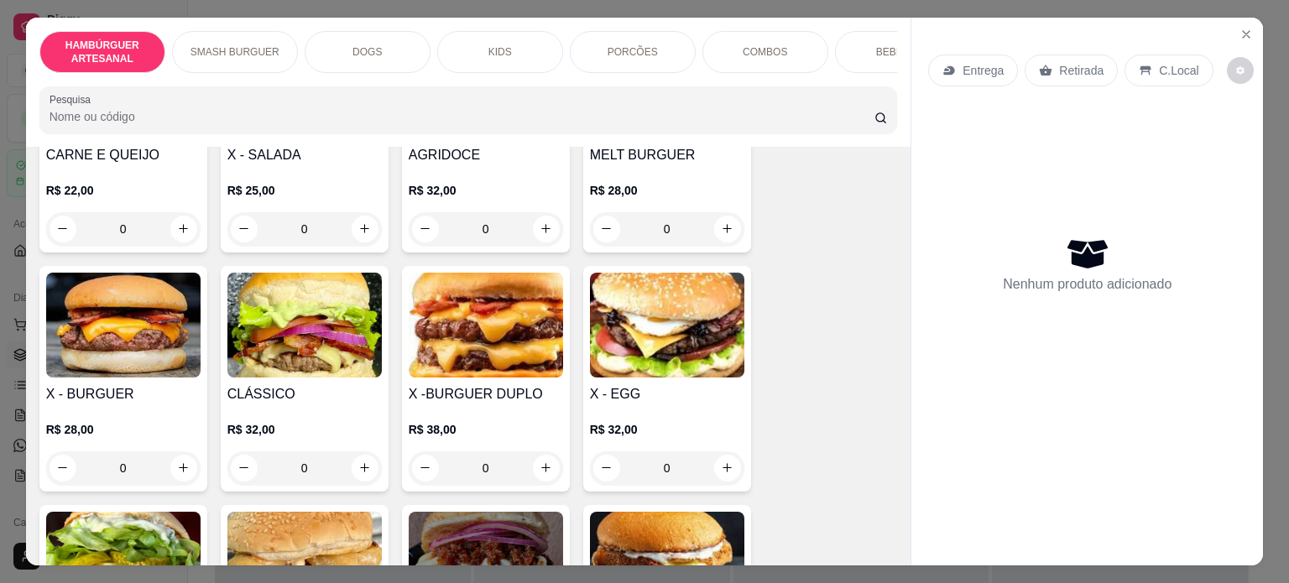
scroll to position [168, 0]
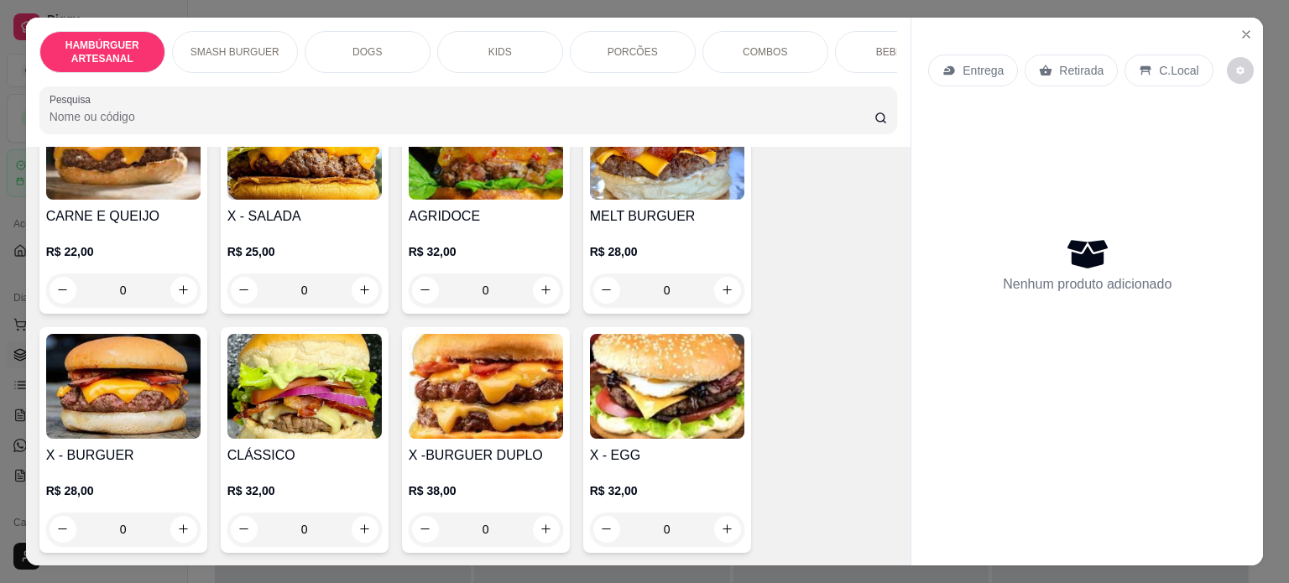
click at [354, 292] on div "0" at bounding box center [304, 291] width 154 height 34
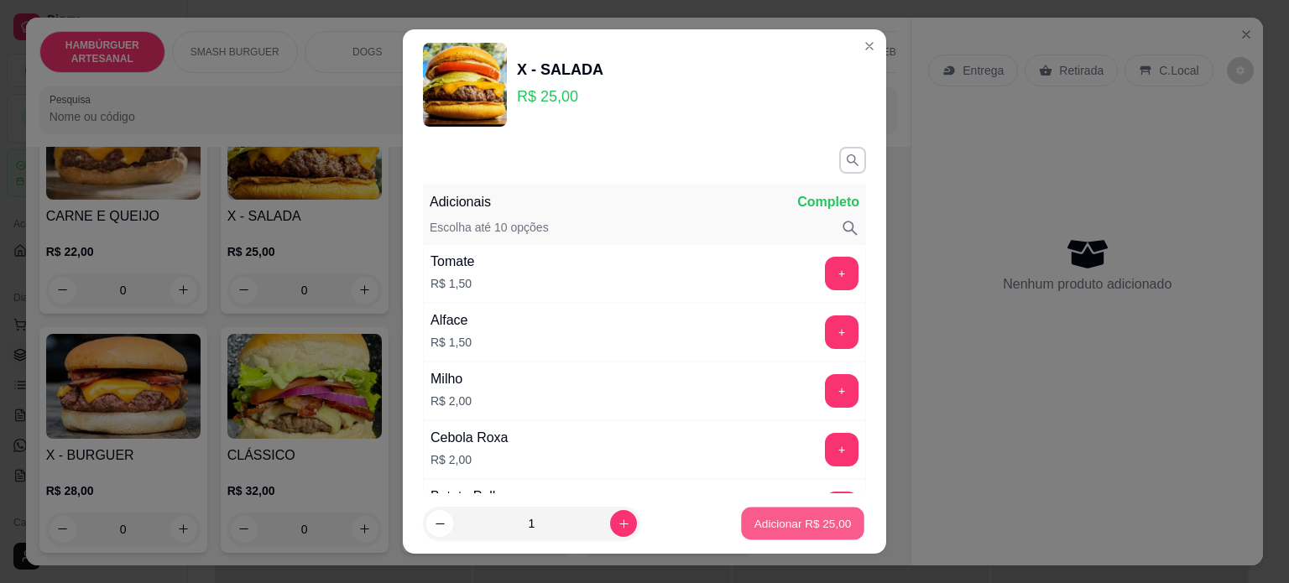
click at [794, 531] on p "Adicionar R$ 25,00" at bounding box center [803, 524] width 97 height 16
type input "1"
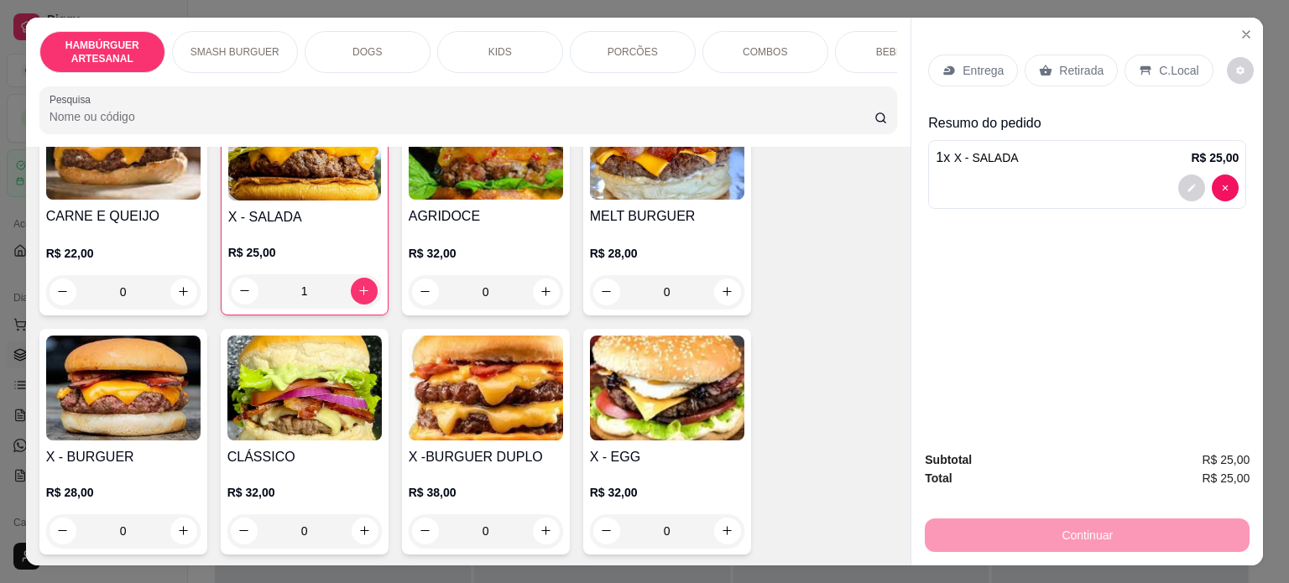
click at [537, 541] on div "0" at bounding box center [486, 532] width 154 height 34
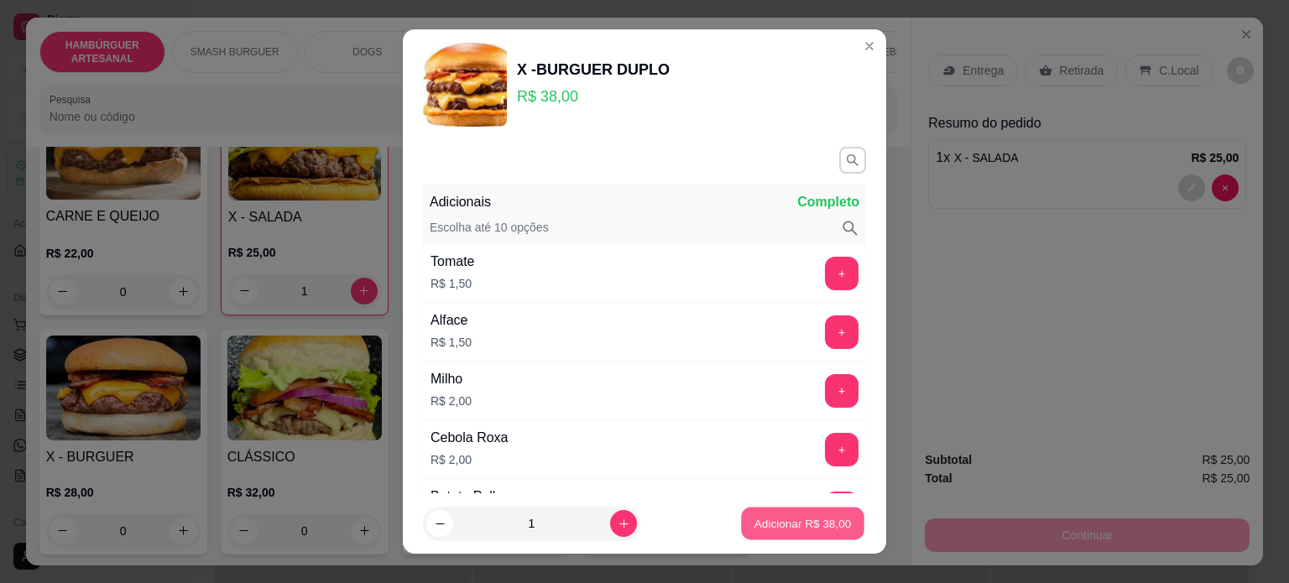
click at [814, 528] on p "Adicionar R$ 38,00" at bounding box center [803, 524] width 97 height 16
type input "1"
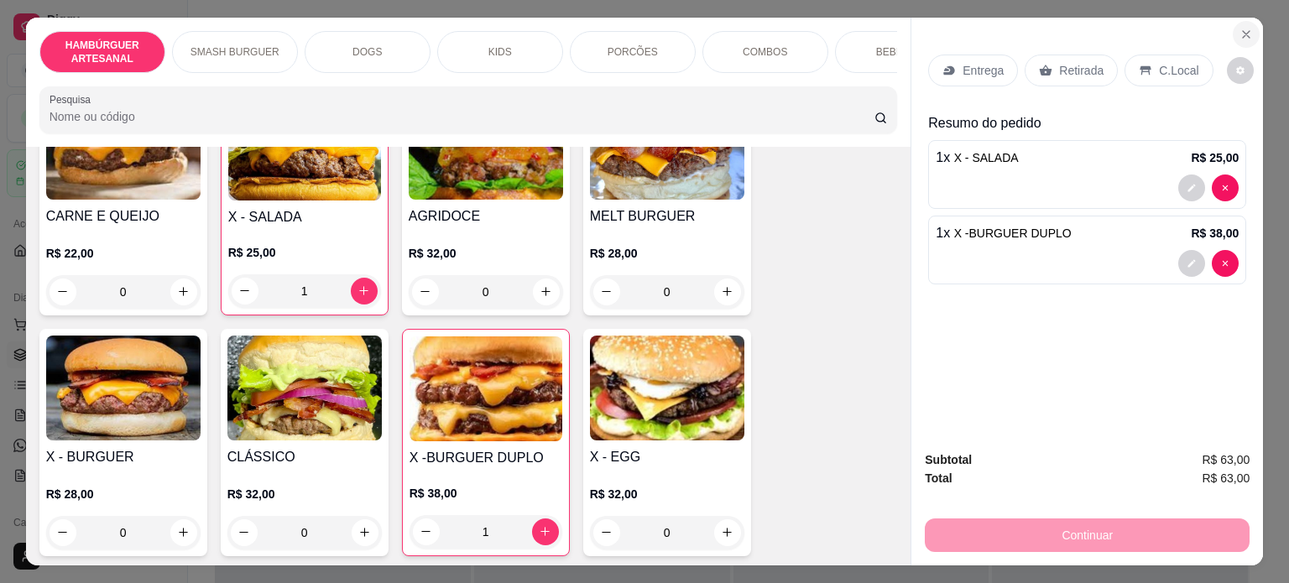
click at [1240, 28] on icon "Close" at bounding box center [1246, 34] width 13 height 13
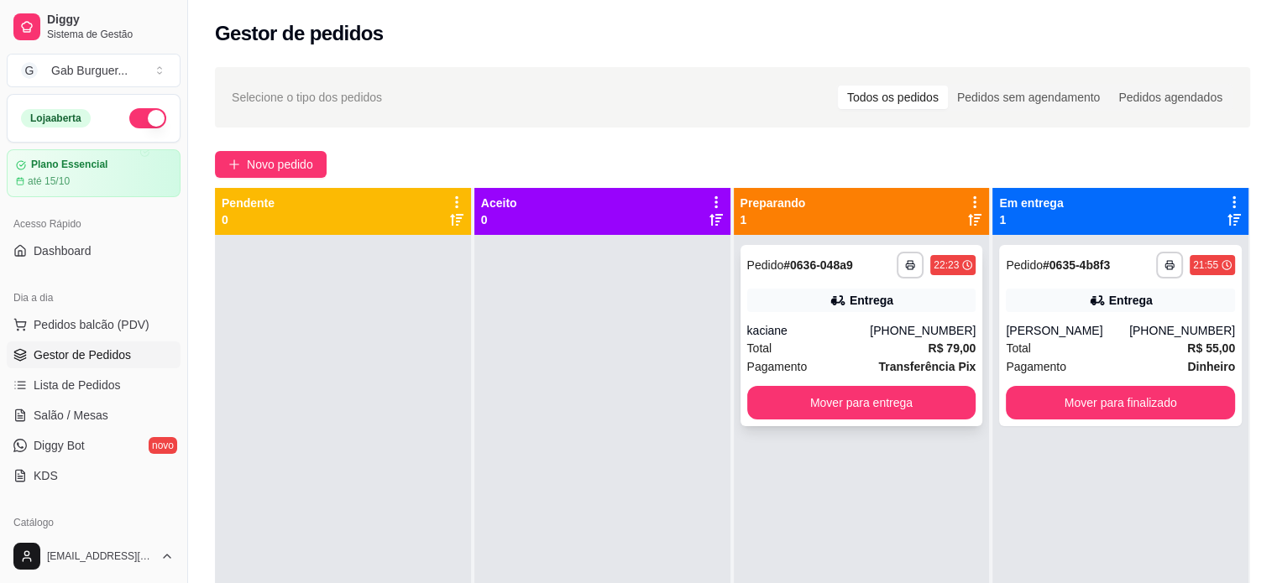
click at [842, 354] on div "Total R$ 79,00" at bounding box center [861, 348] width 229 height 18
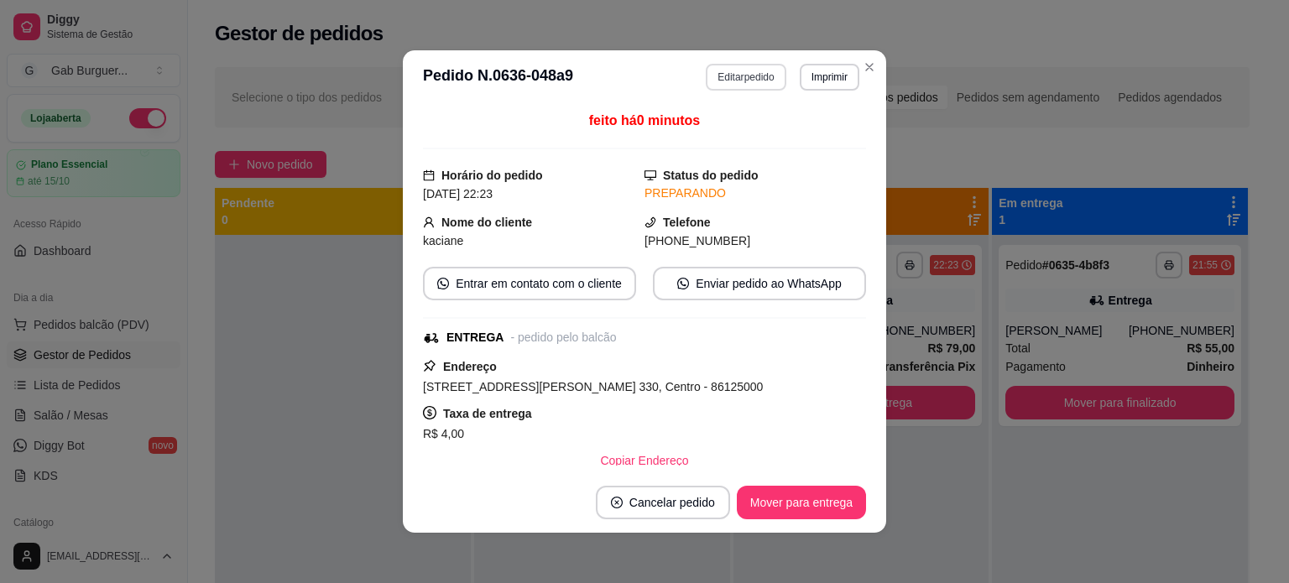
click at [734, 71] on button "Editar pedido" at bounding box center [746, 77] width 80 height 27
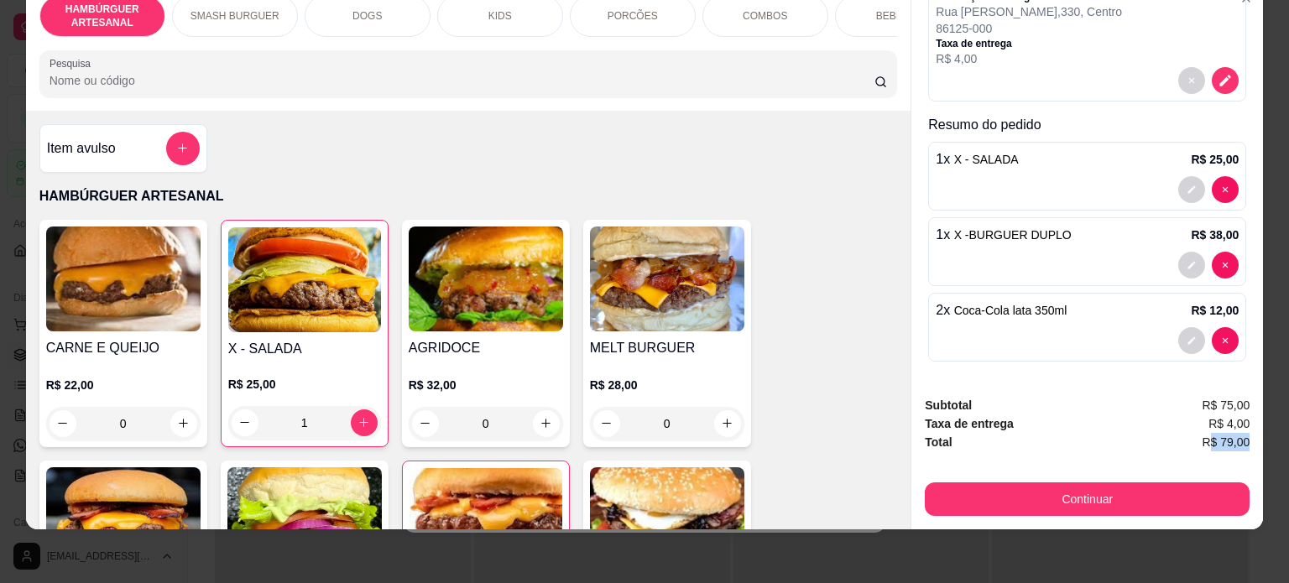
scroll to position [42, 0]
drag, startPoint x: 1209, startPoint y: 425, endPoint x: 1275, endPoint y: 421, distance: 66.4
click at [1275, 421] on div "HAMBÚRGUER ARTESANAL SMASH BURGUER DOGS KIDS PORCÕES COMBOS BEBIDAS Pesquisa It…" at bounding box center [644, 291] width 1289 height 583
click at [1132, 433] on div "Total R$ 79,00" at bounding box center [1087, 442] width 325 height 18
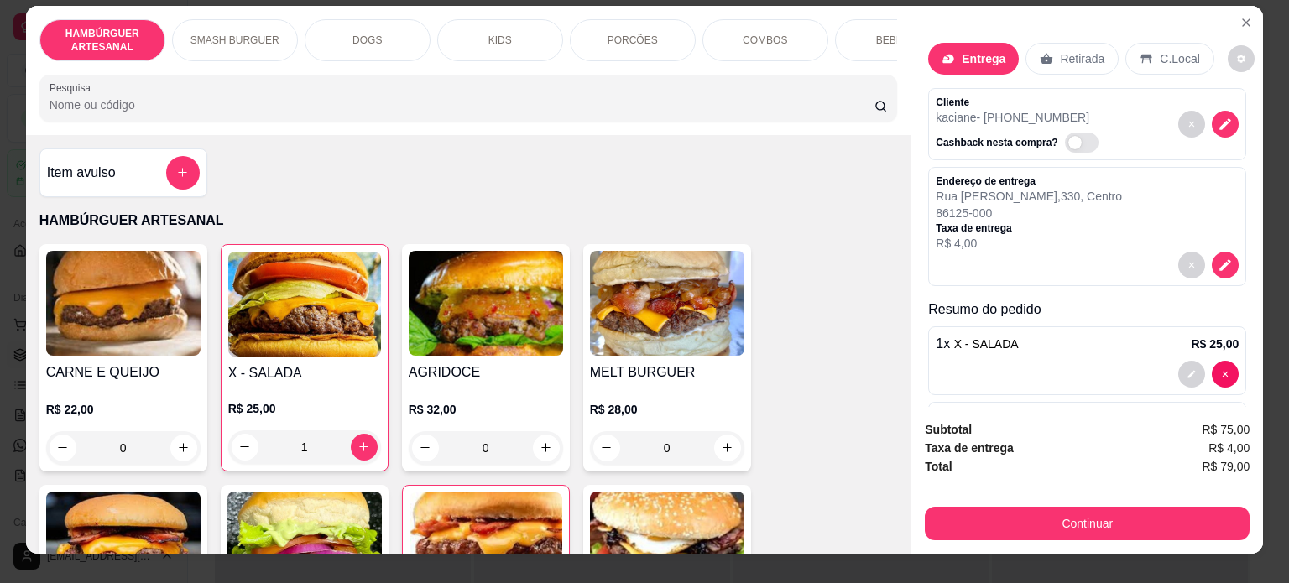
scroll to position [0, 0]
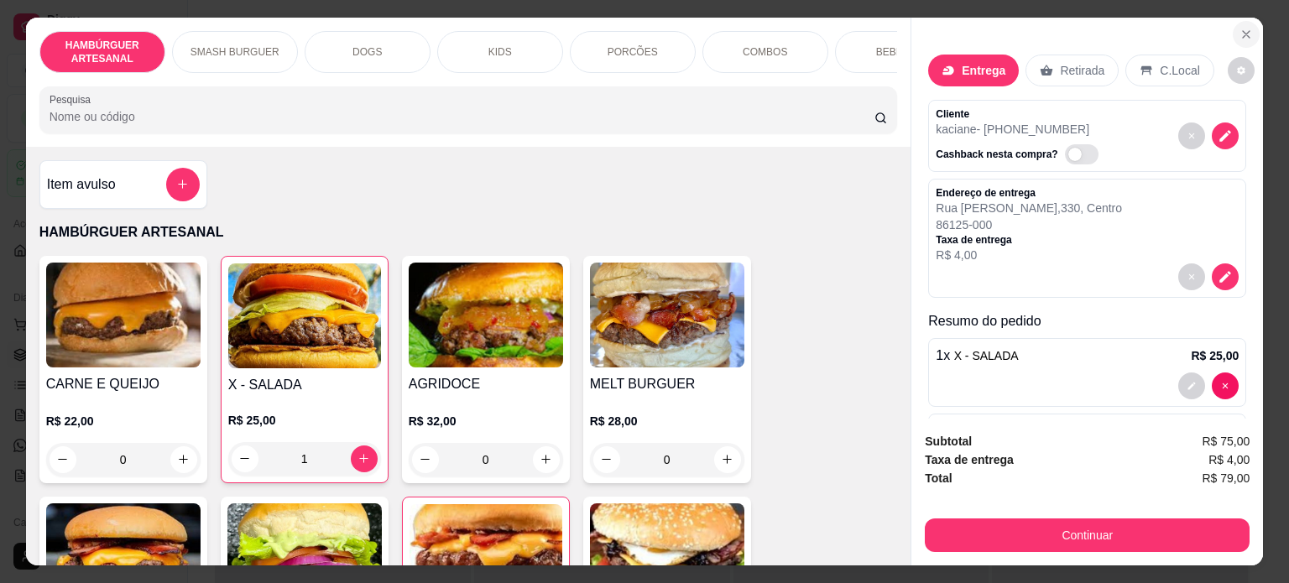
click at [1235, 34] on button "Close" at bounding box center [1246, 34] width 27 height 27
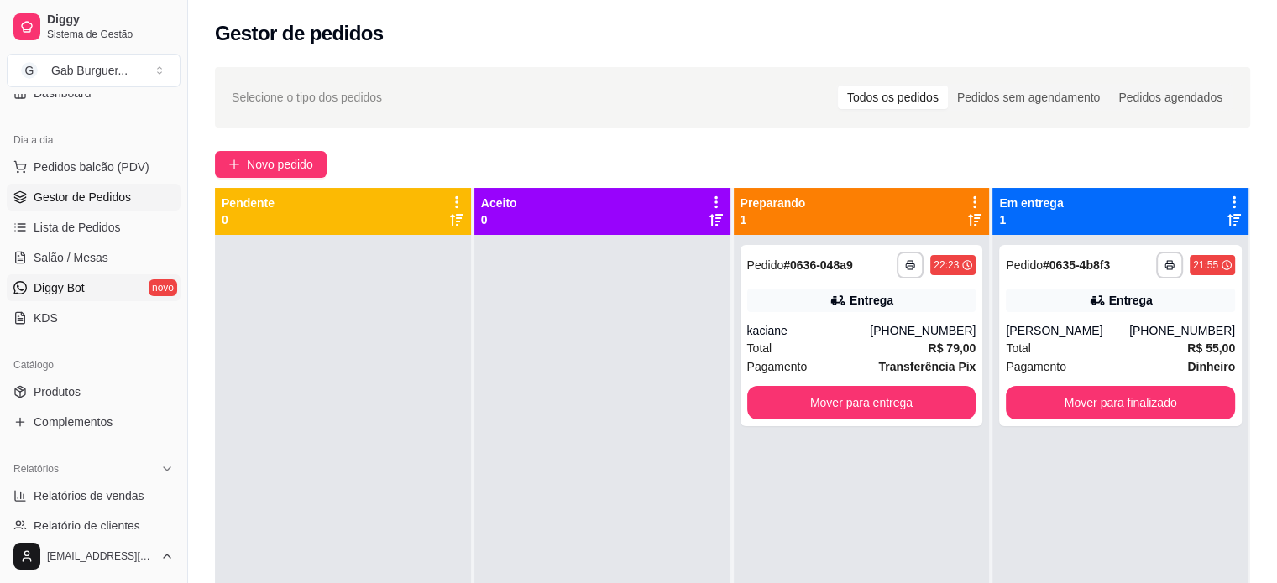
scroll to position [168, 0]
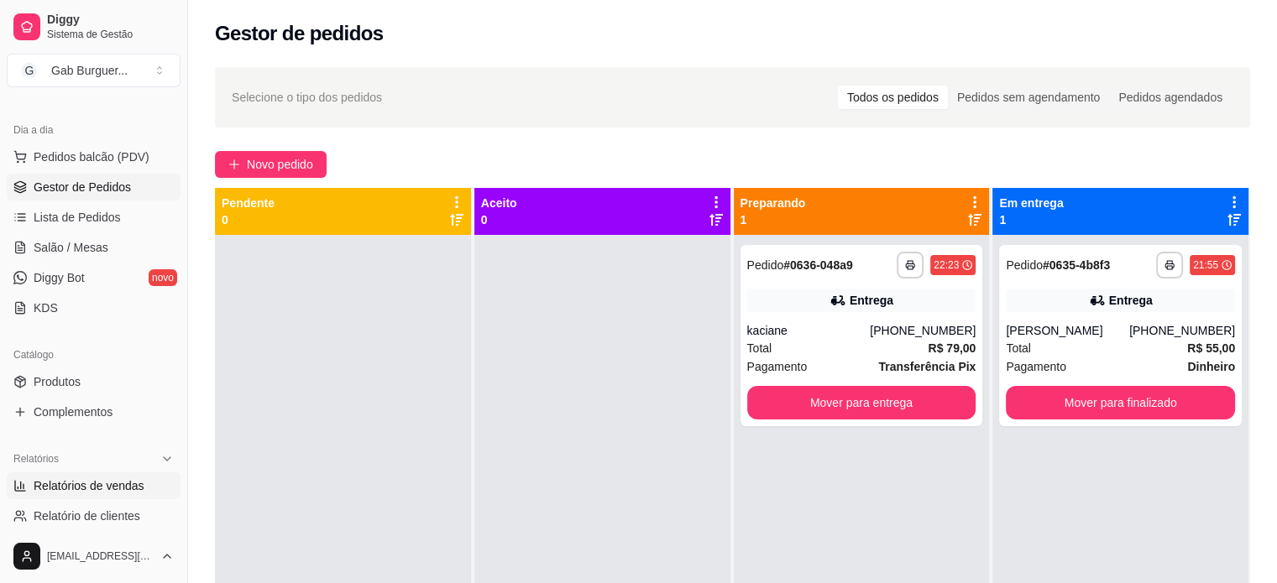
click at [83, 479] on span "Relatórios de vendas" at bounding box center [89, 486] width 111 height 17
select select "ALL"
select select "0"
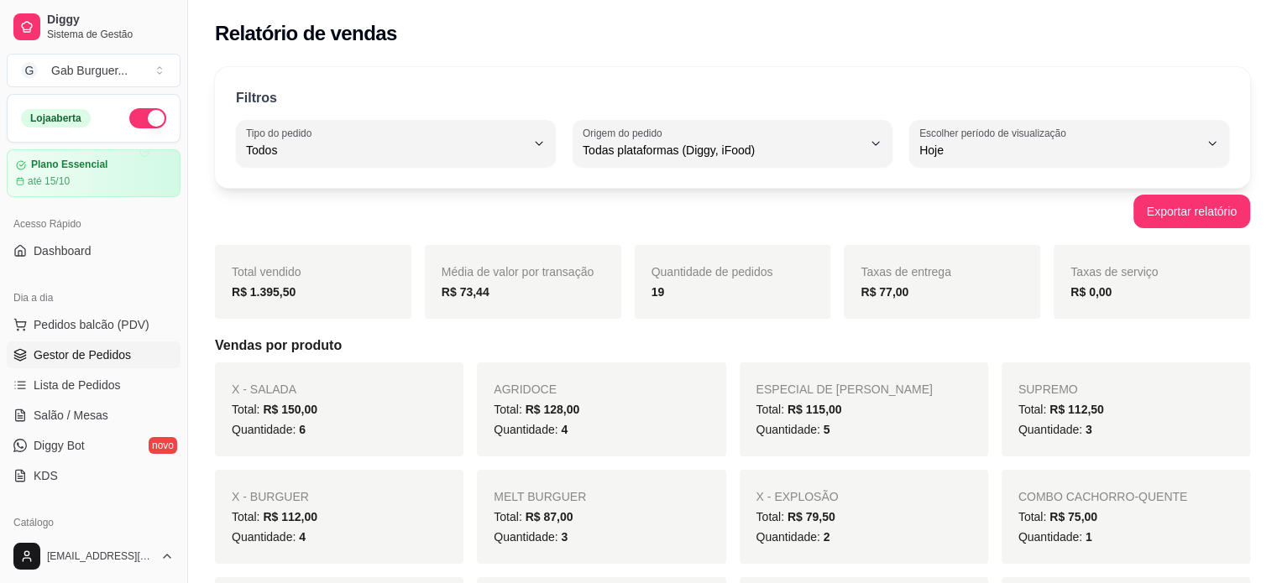
click at [118, 356] on span "Gestor de Pedidos" at bounding box center [82, 355] width 97 height 17
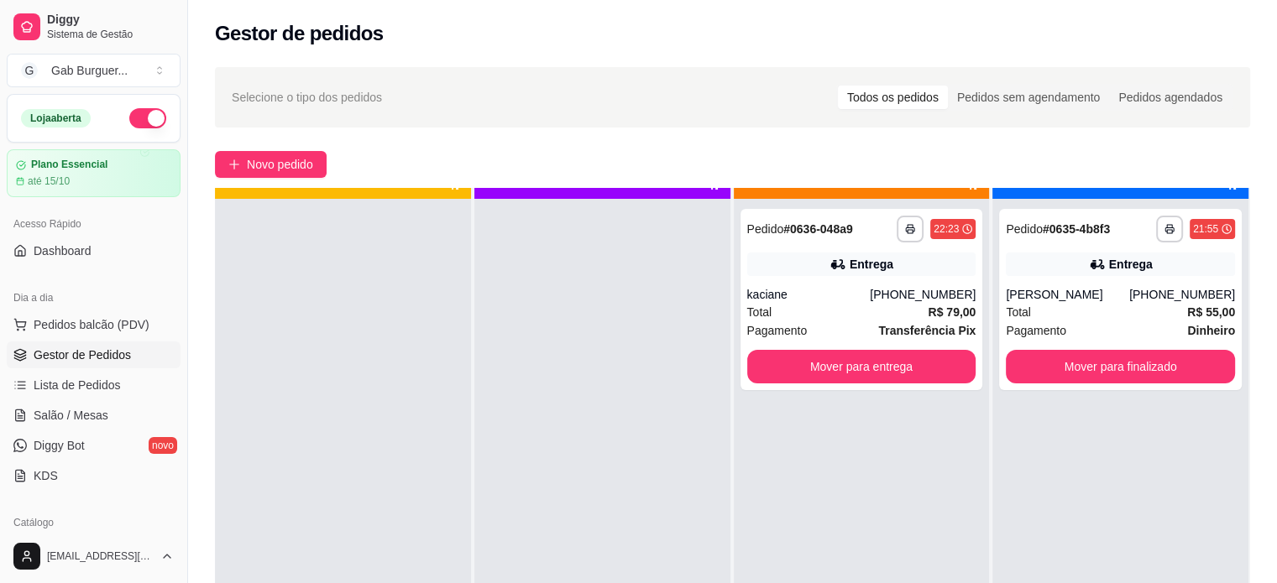
scroll to position [47, 0]
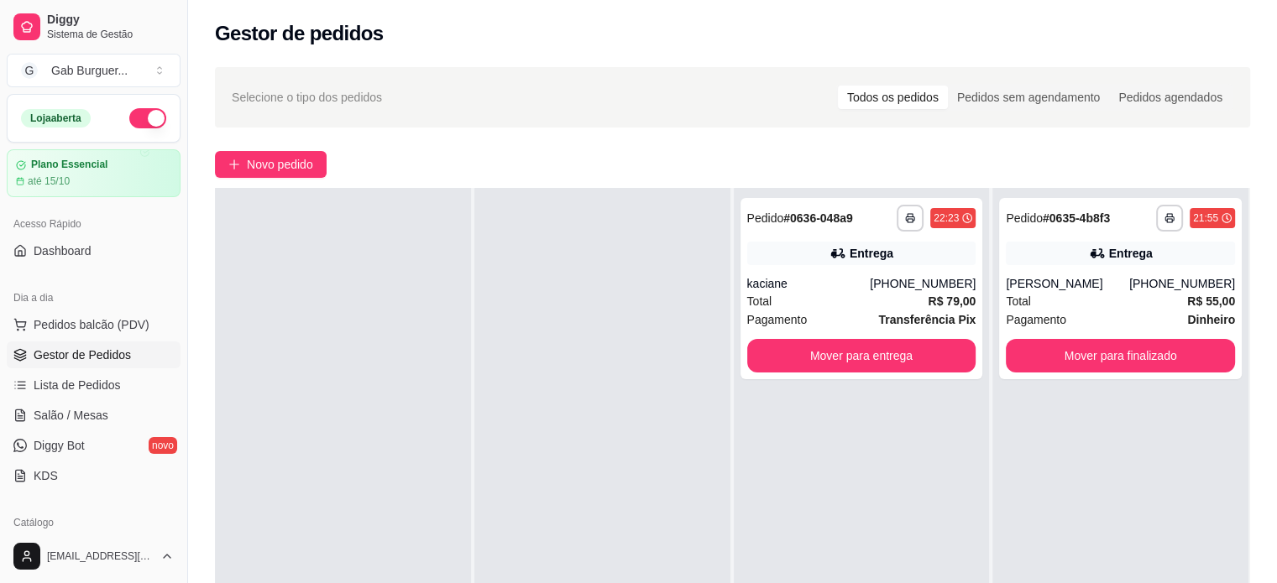
click at [348, 271] on div at bounding box center [343, 479] width 256 height 583
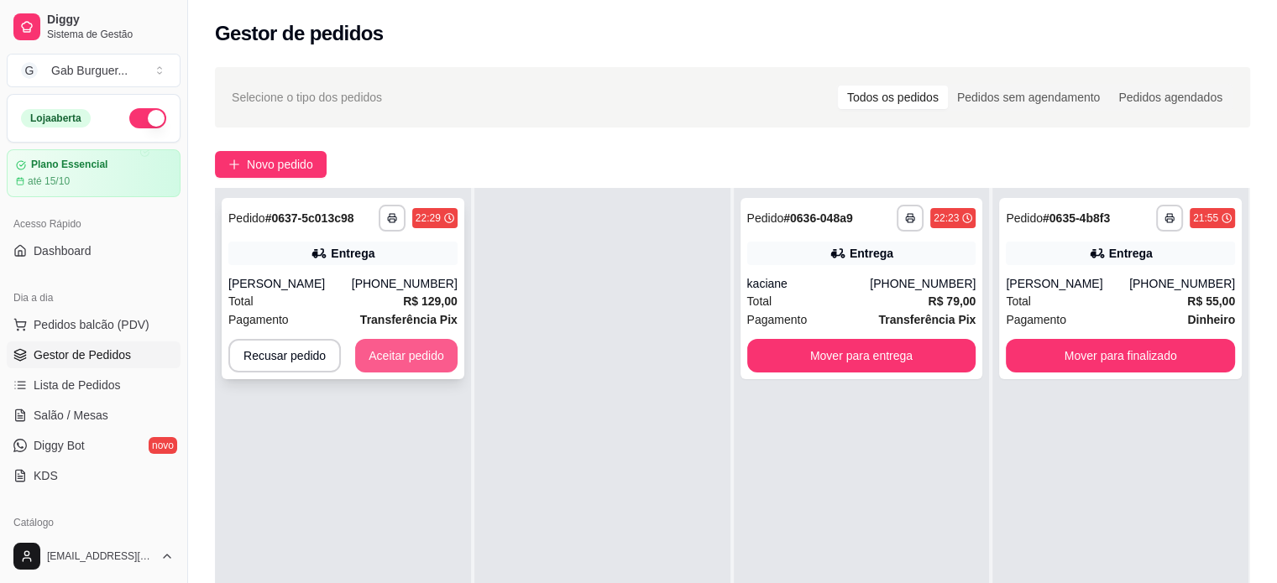
click at [401, 358] on button "Aceitar pedido" at bounding box center [406, 356] width 102 height 34
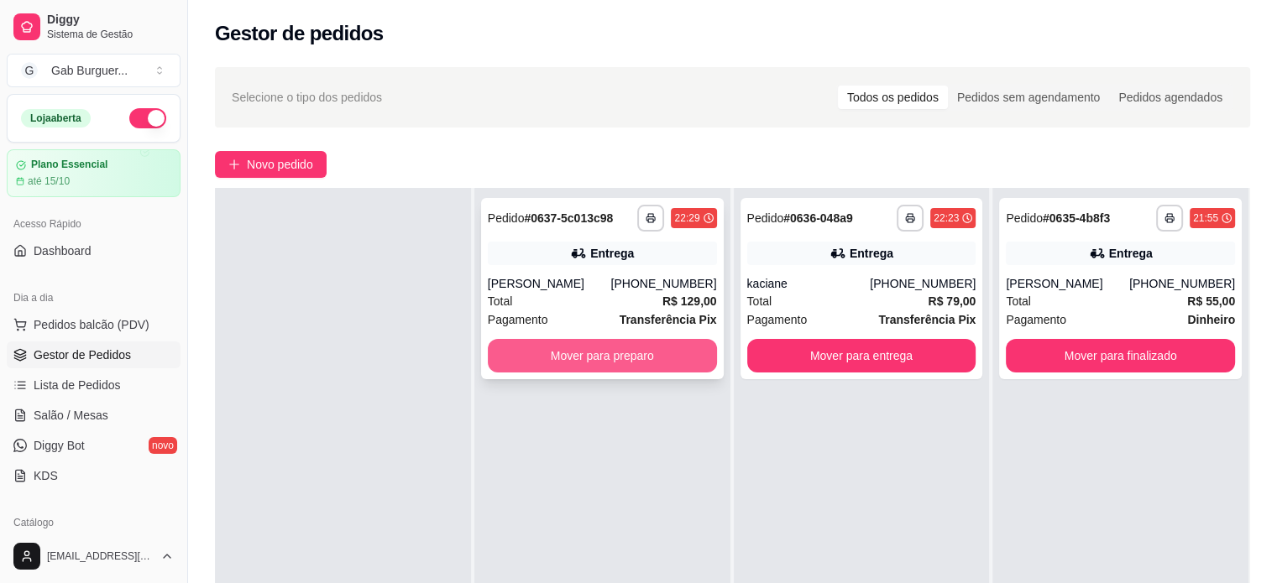
click at [564, 358] on button "Mover para preparo" at bounding box center [602, 356] width 229 height 34
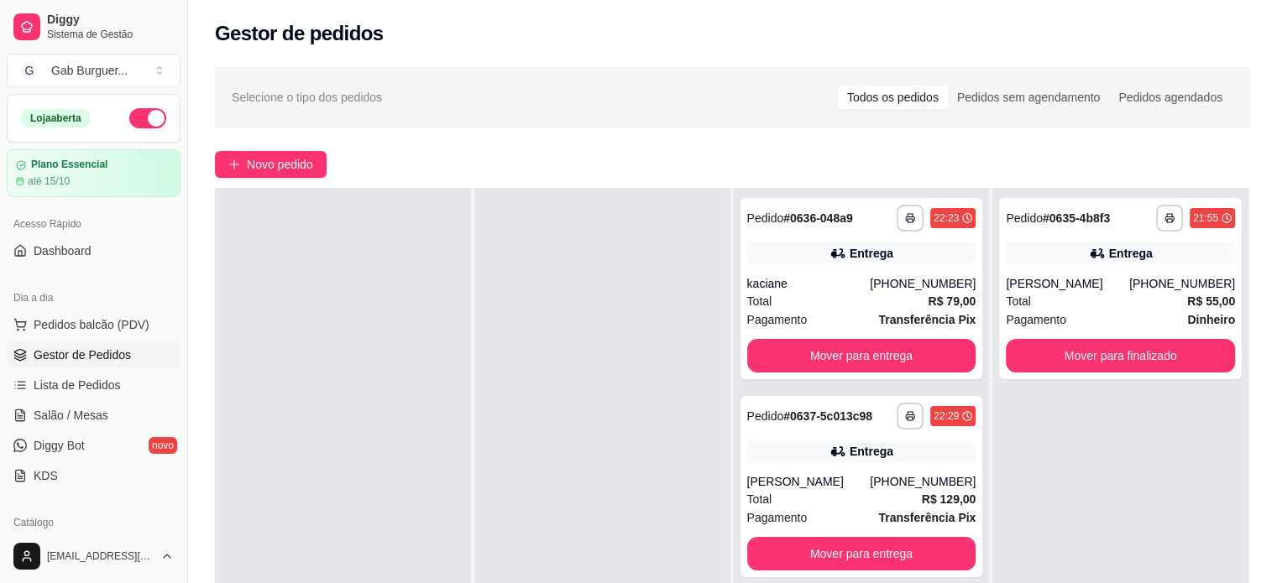
scroll to position [0, 0]
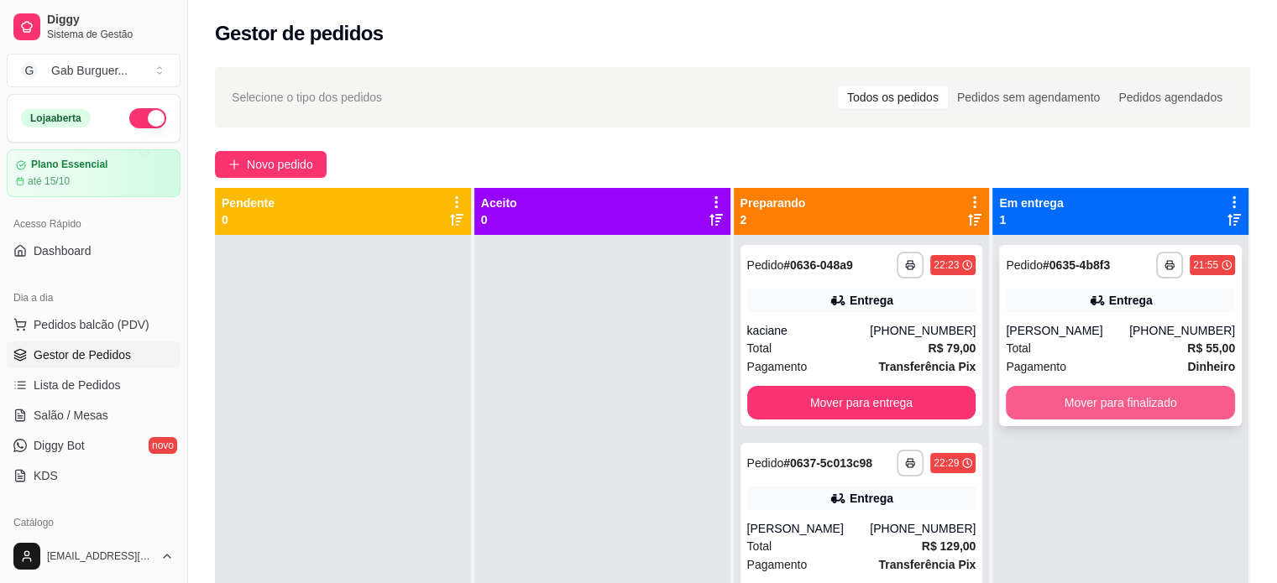
click at [1168, 400] on button "Mover para finalizado" at bounding box center [1120, 403] width 229 height 34
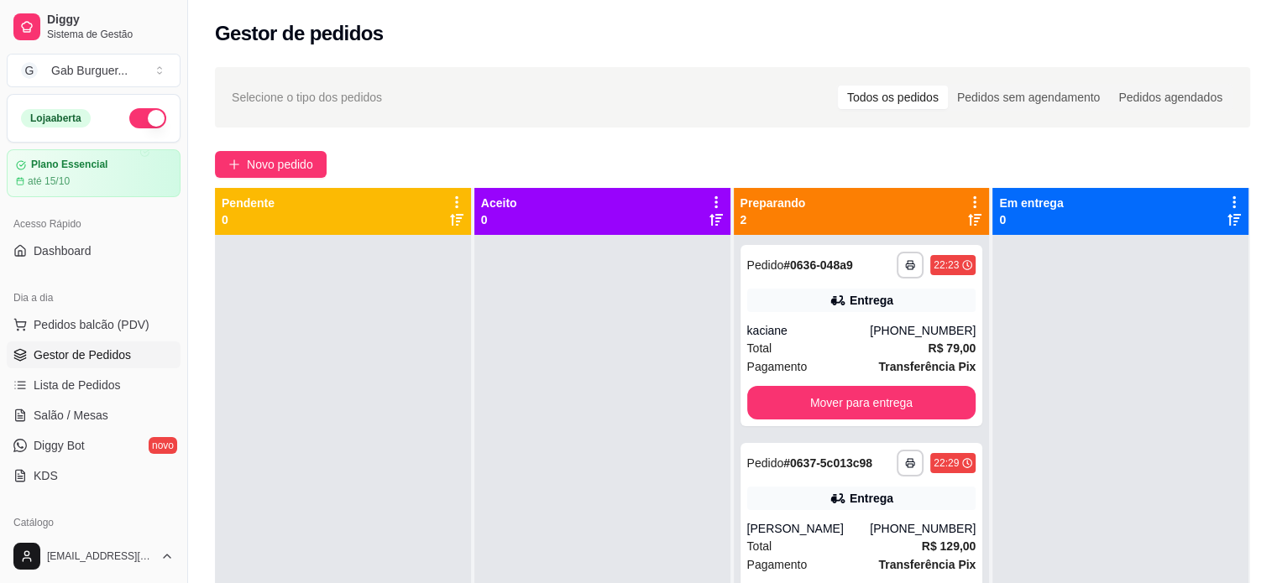
click at [576, 358] on div at bounding box center [602, 526] width 256 height 583
click at [326, 352] on div at bounding box center [343, 526] width 256 height 583
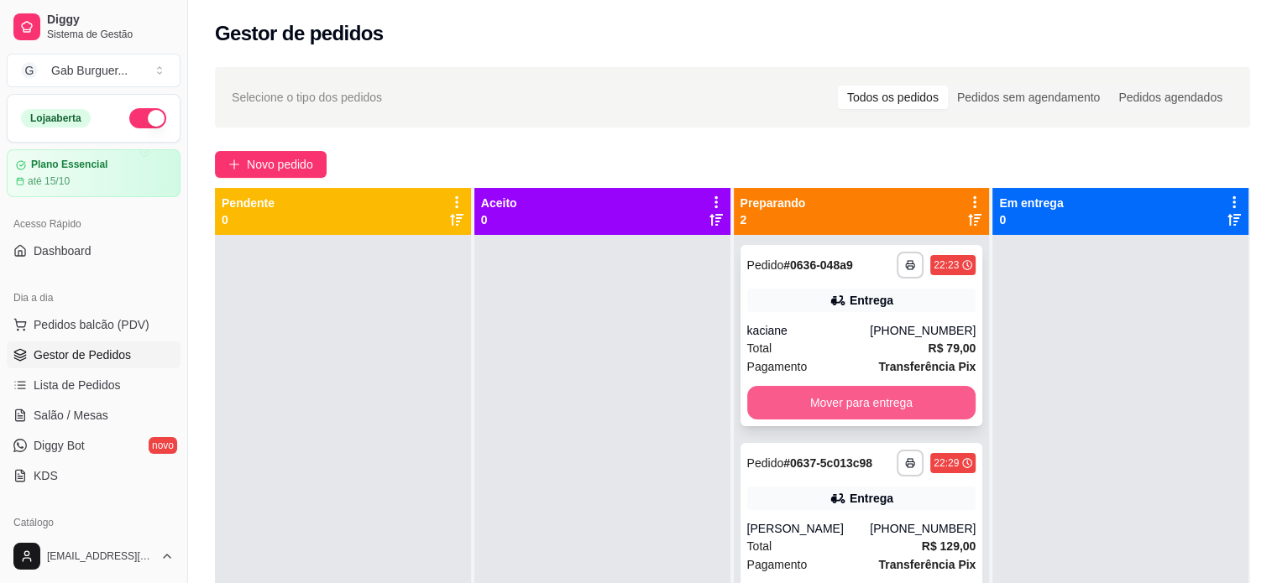
click at [915, 405] on button "Mover para entrega" at bounding box center [861, 403] width 229 height 34
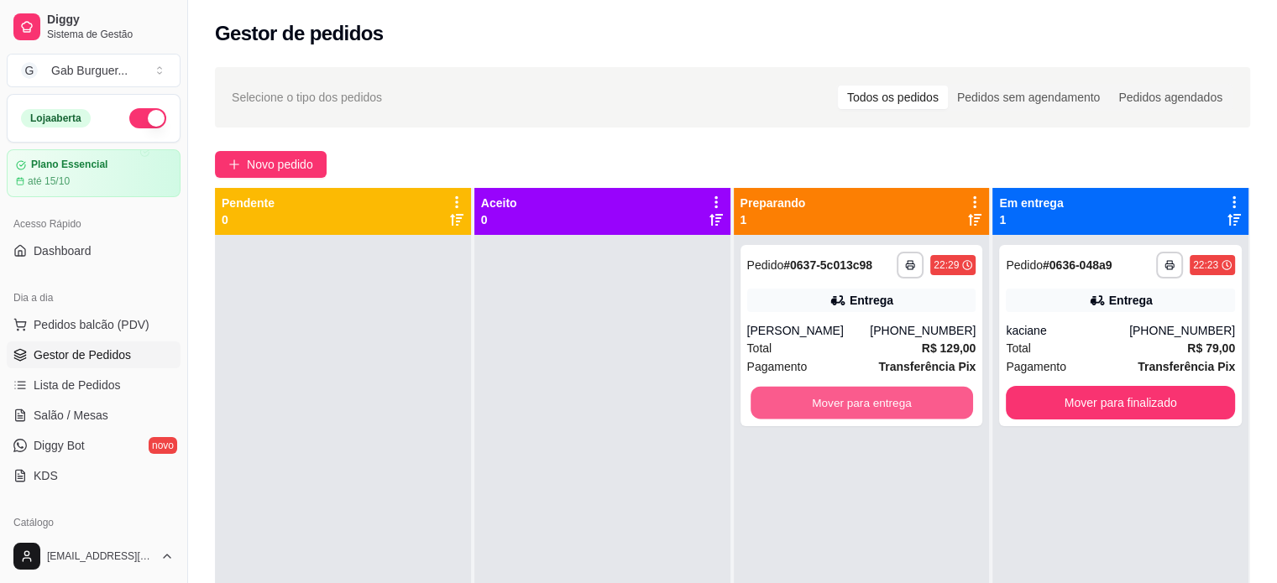
click at [915, 405] on button "Mover para entrega" at bounding box center [861, 403] width 222 height 33
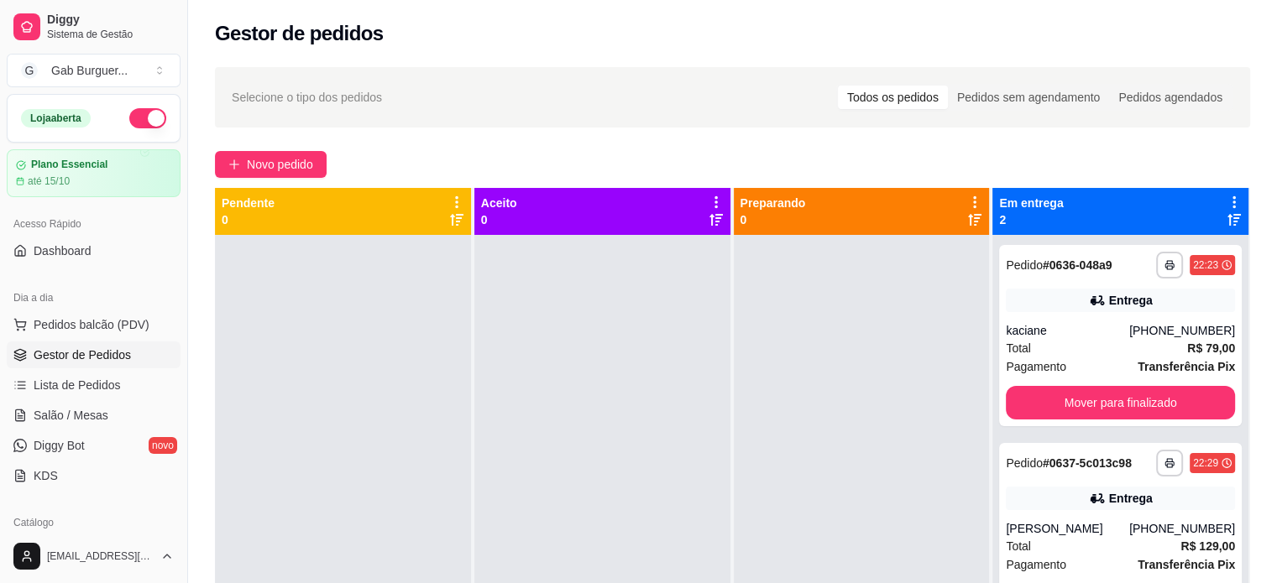
click at [129, 118] on button "button" at bounding box center [147, 118] width 37 height 20
click at [133, 123] on button "button" at bounding box center [147, 118] width 37 height 20
click at [342, 359] on div at bounding box center [343, 526] width 256 height 583
click at [133, 124] on button "button" at bounding box center [147, 118] width 37 height 20
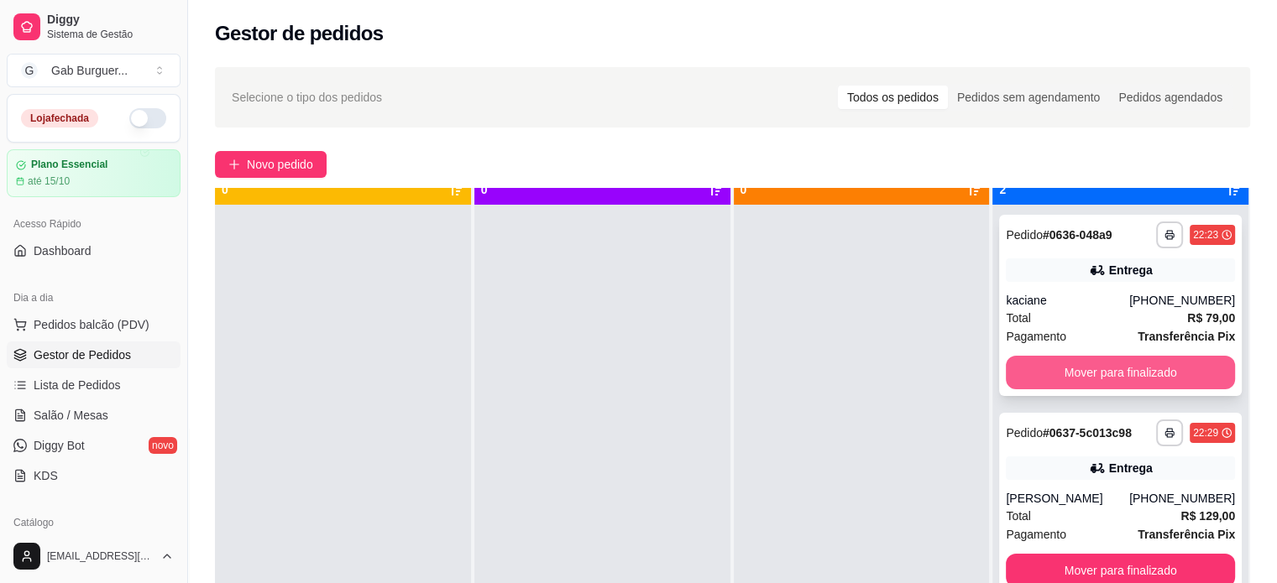
scroll to position [47, 0]
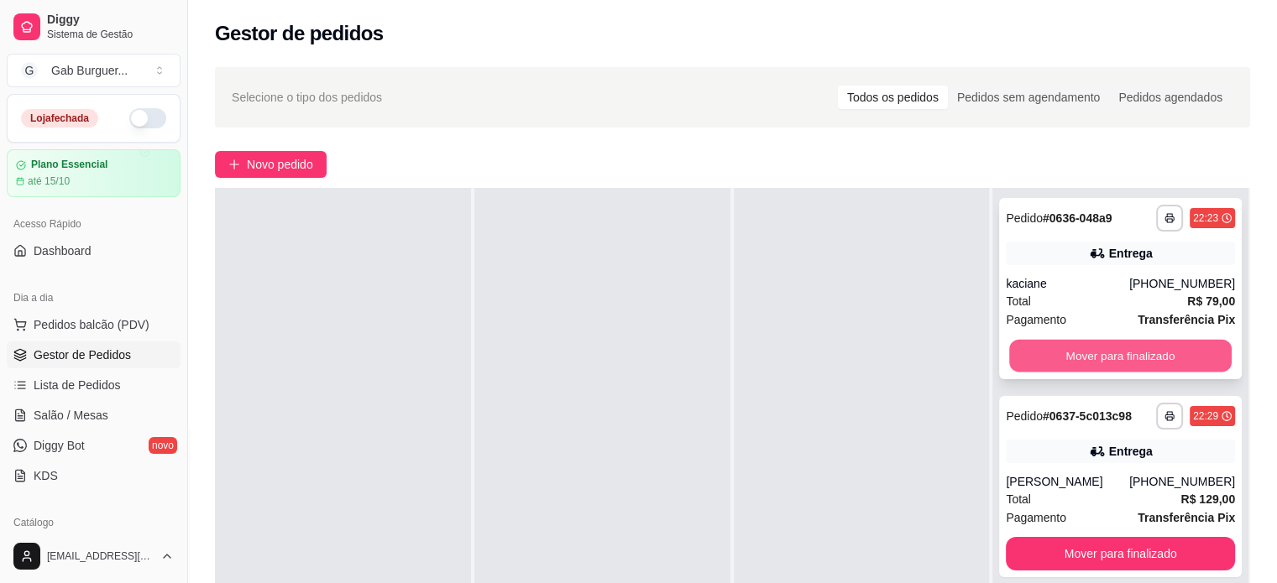
click at [1126, 366] on button "Mover para finalizado" at bounding box center [1120, 356] width 222 height 33
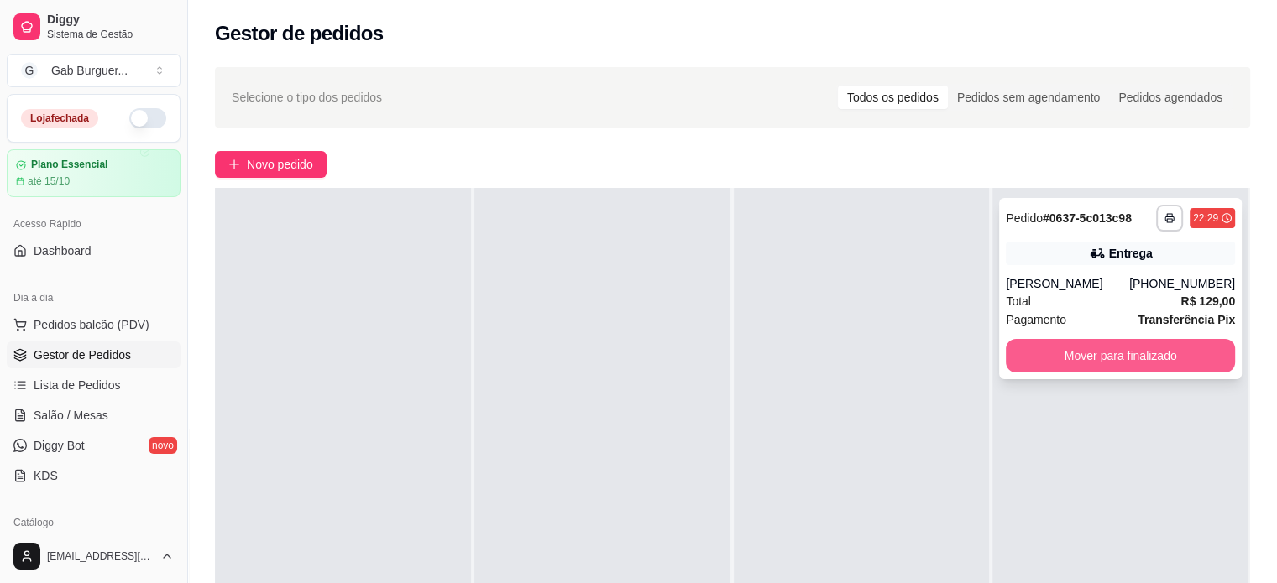
click at [1063, 362] on button "Mover para finalizado" at bounding box center [1120, 356] width 229 height 34
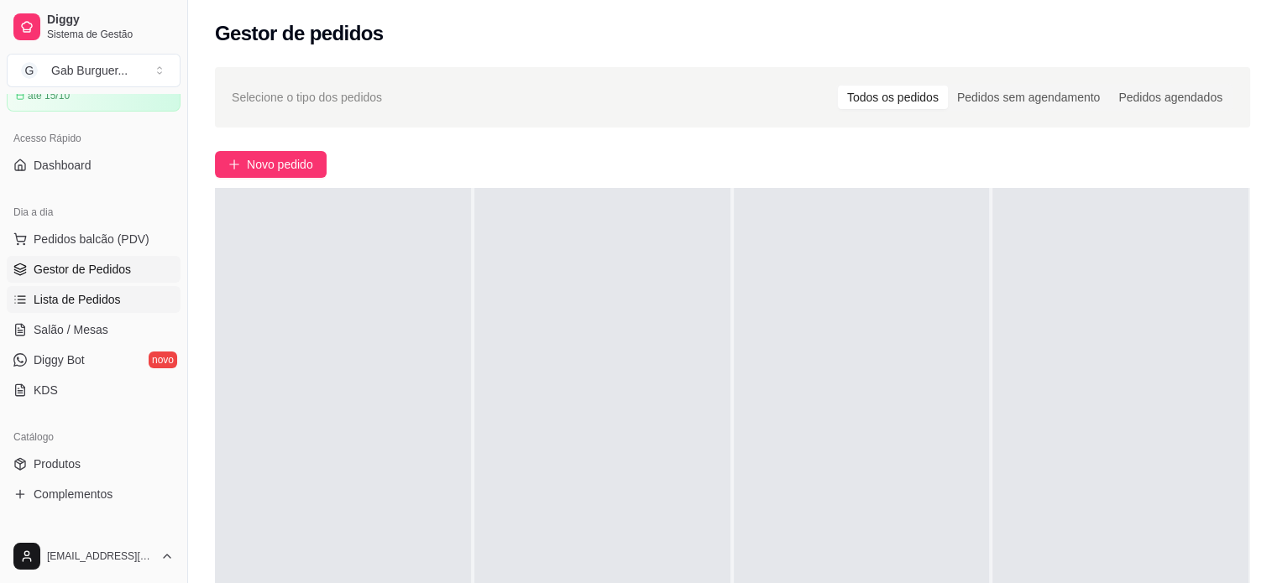
scroll to position [336, 0]
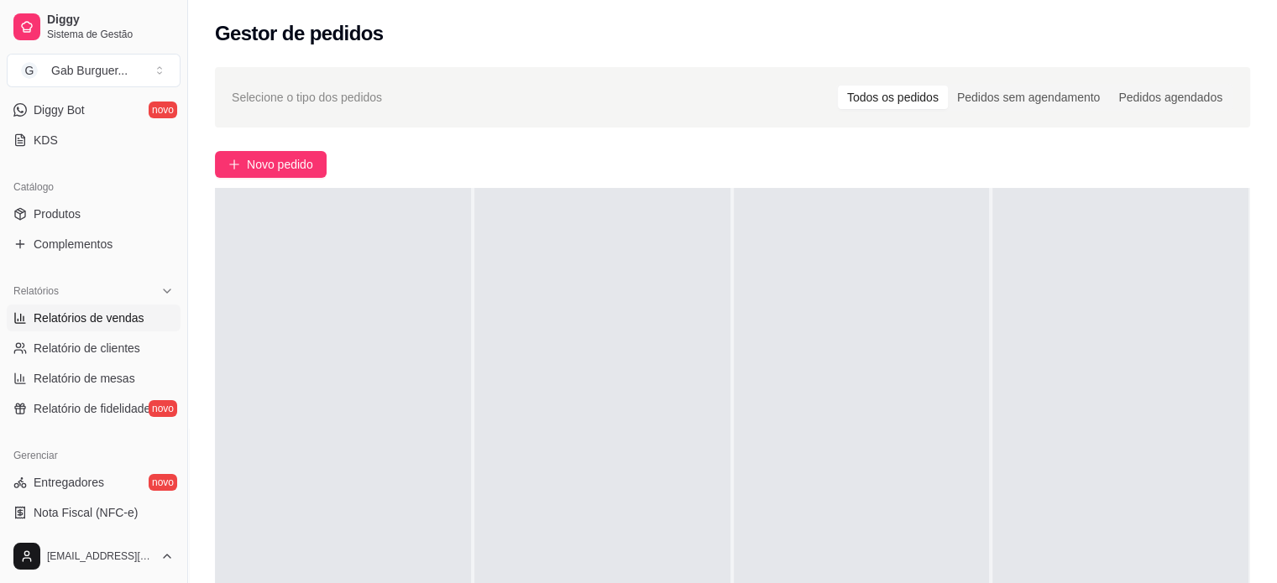
click at [100, 314] on span "Relatórios de vendas" at bounding box center [89, 318] width 111 height 17
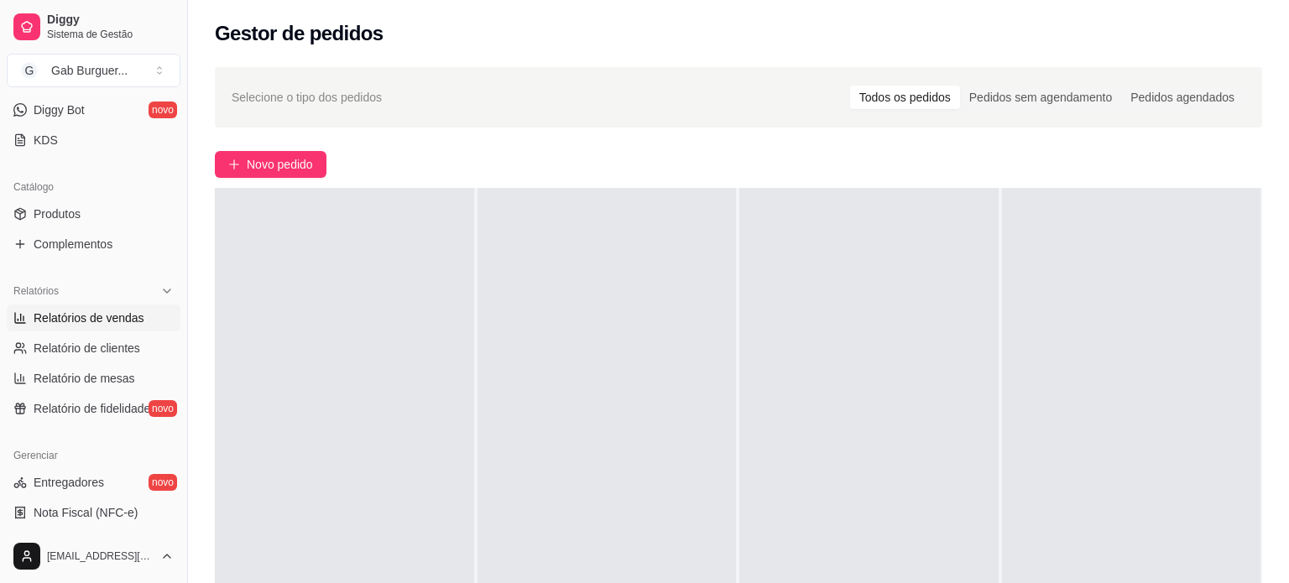
select select "ALL"
select select "0"
